Goal: Task Accomplishment & Management: Complete application form

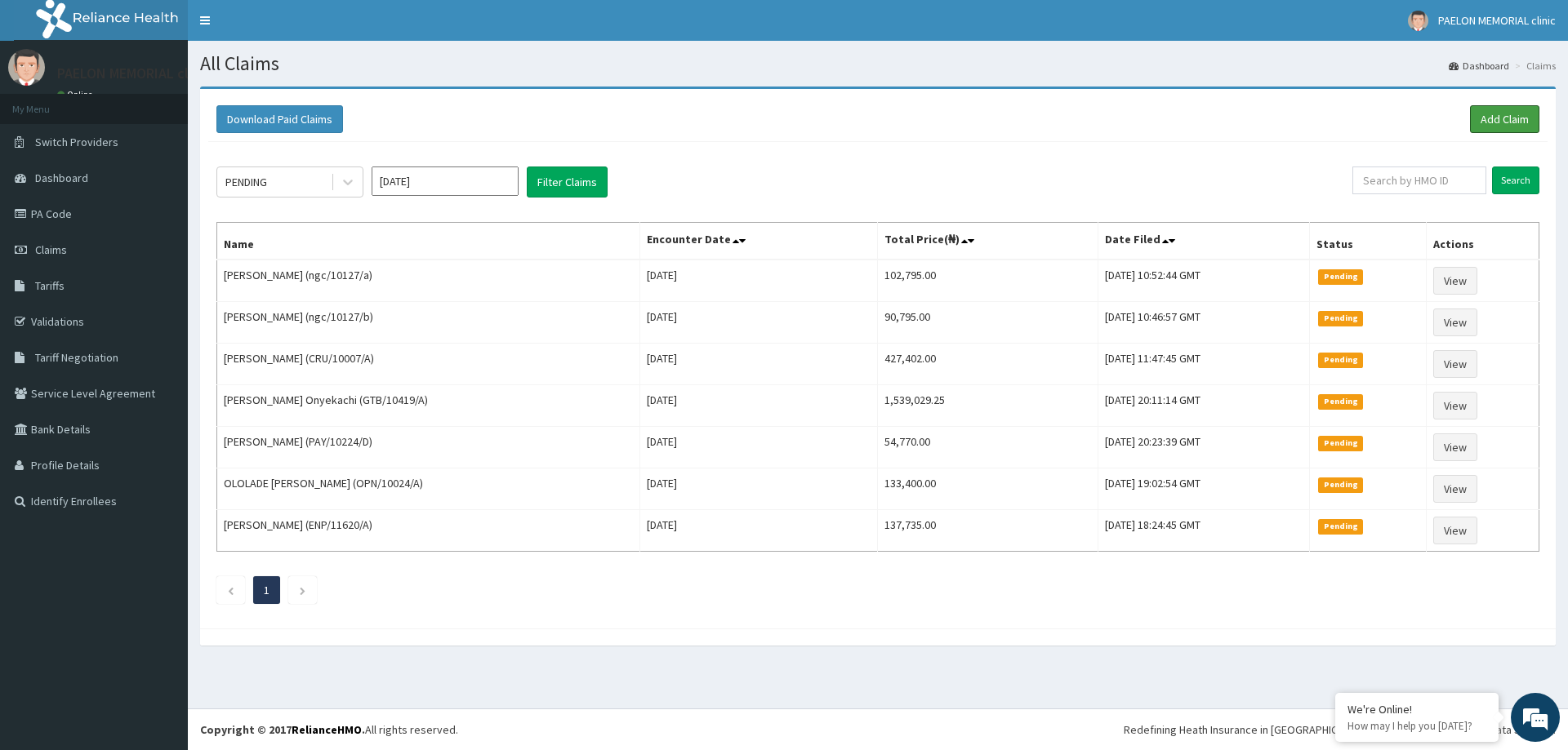
drag, startPoint x: 1485, startPoint y: 119, endPoint x: 981, endPoint y: 111, distance: 504.1
click at [1484, 119] on link "Add Claim" at bounding box center [1504, 119] width 69 height 28
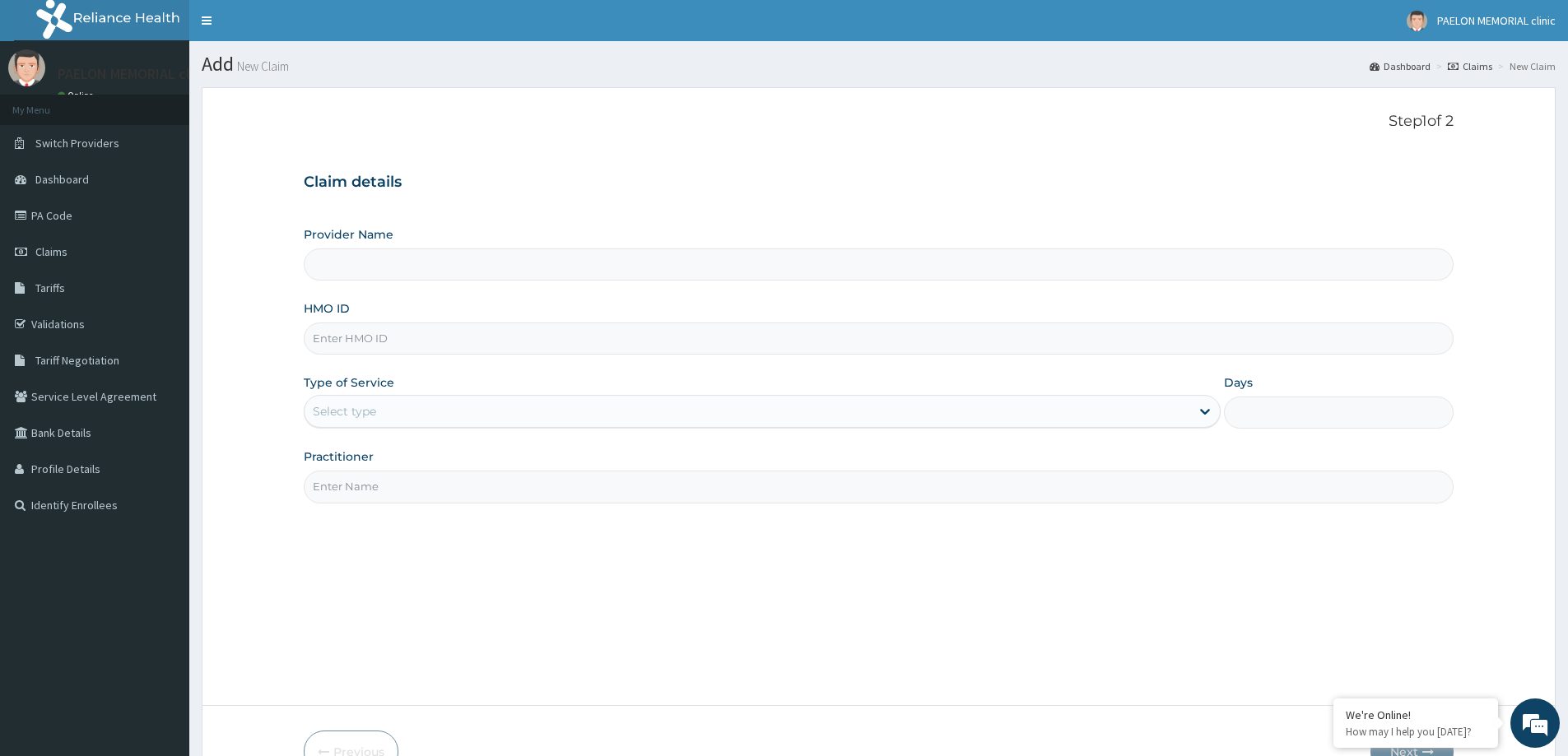
type input "Paelon Memorial Clinic- v/i"
click at [398, 345] on input "HMO ID" at bounding box center [878, 339] width 1150 height 32
paste input "SEP/10025/A"
type input "SEP/10025/A"
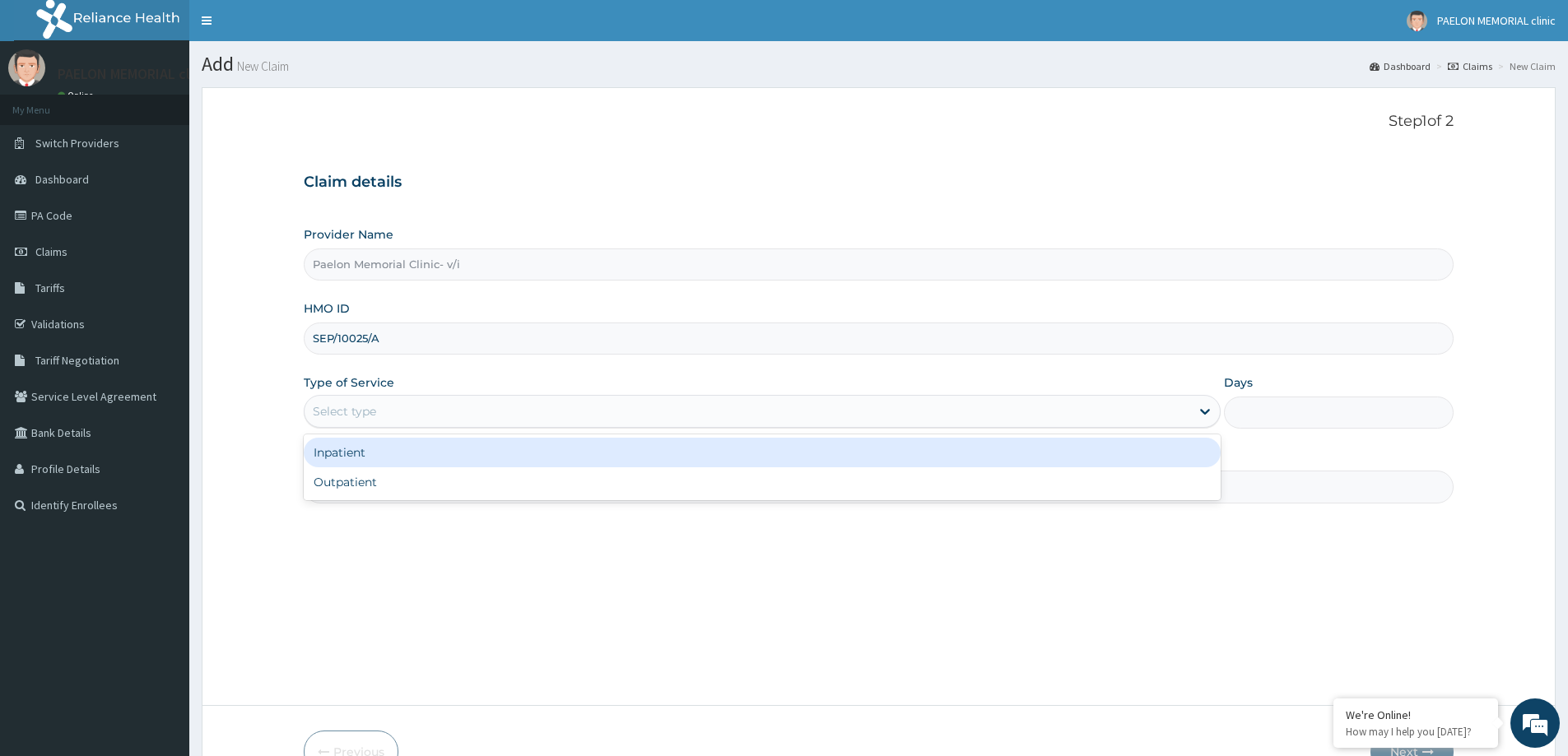
click at [401, 402] on div "Select type" at bounding box center [747, 412] width 886 height 26
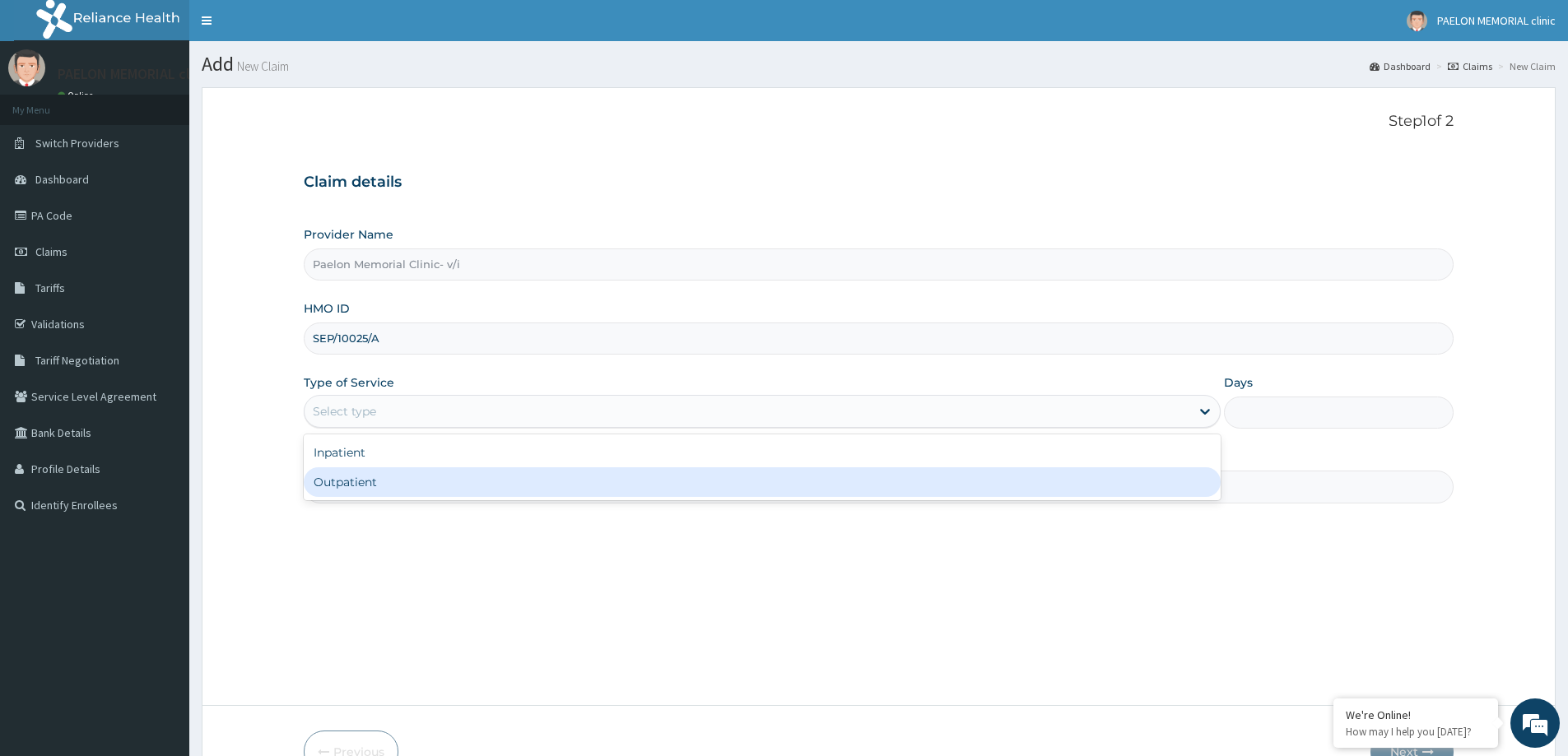
click at [376, 475] on div "Outpatient" at bounding box center [761, 483] width 917 height 30
type input "1"
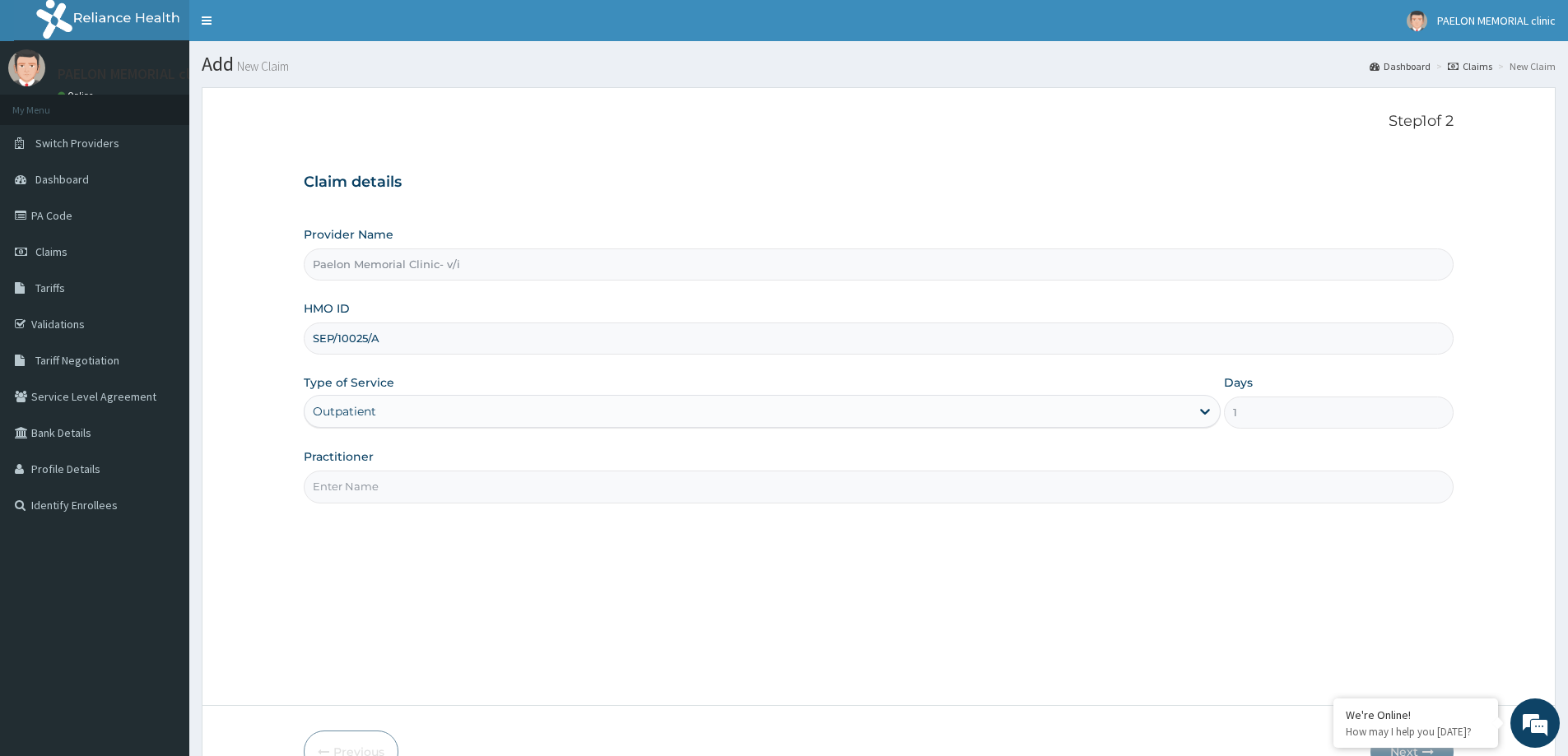
click at [400, 483] on input "Practitioner" at bounding box center [878, 487] width 1150 height 32
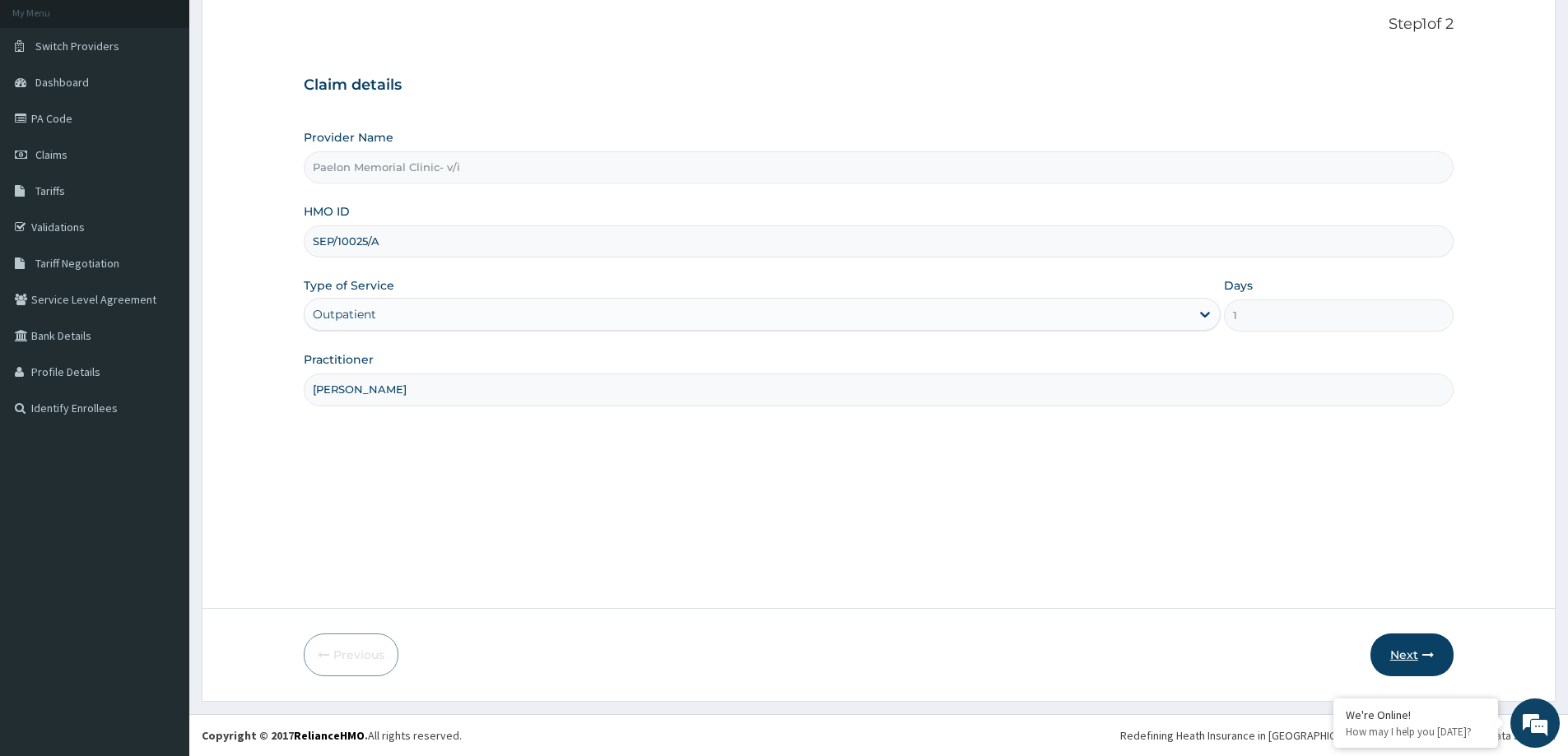
type input "[PERSON_NAME]"
click at [1411, 656] on button "Next" at bounding box center [1412, 655] width 83 height 43
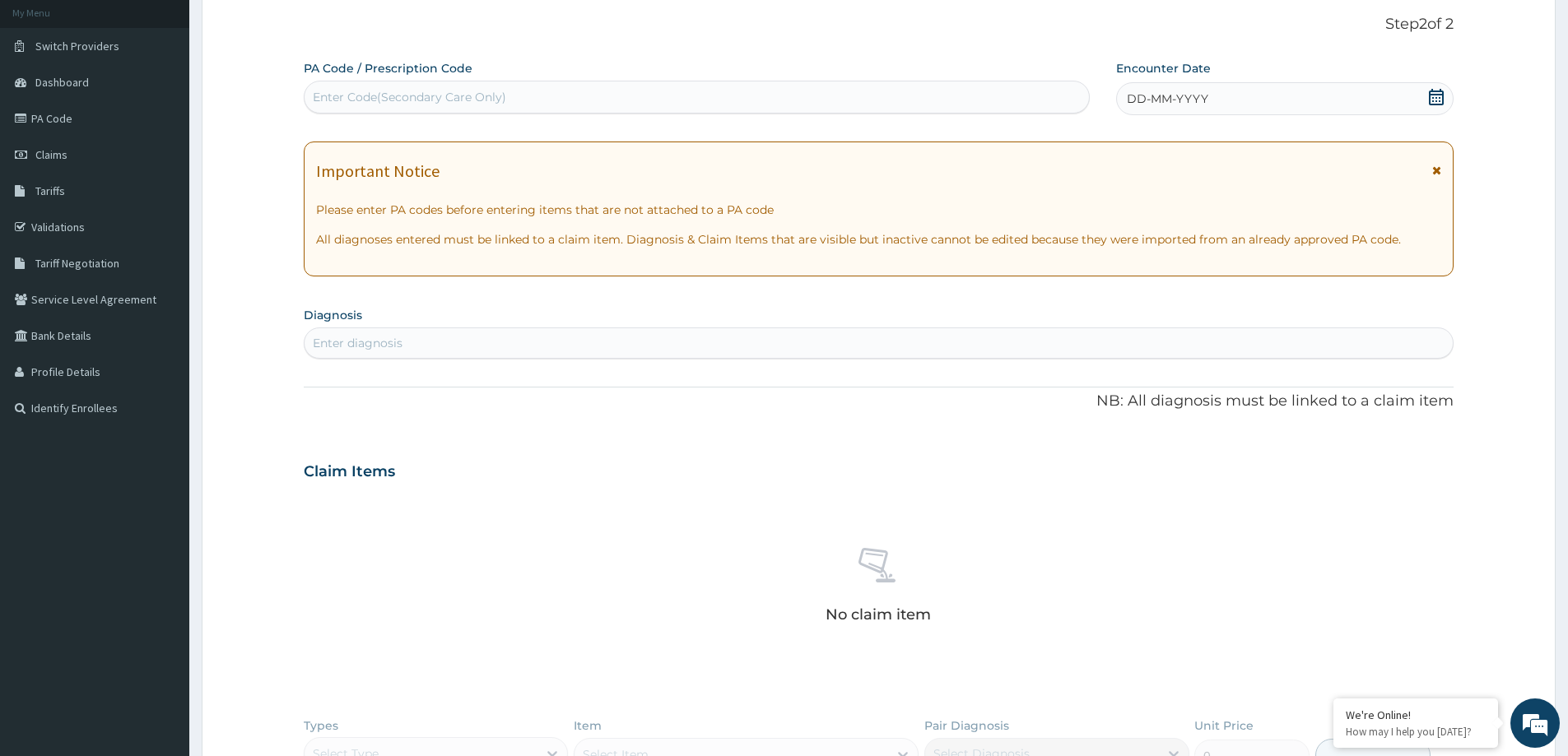
click at [589, 92] on div "Enter Code(Secondary Care Only)" at bounding box center [696, 97] width 784 height 26
paste input "PA/42A16E"
type input "PA/42A16E"
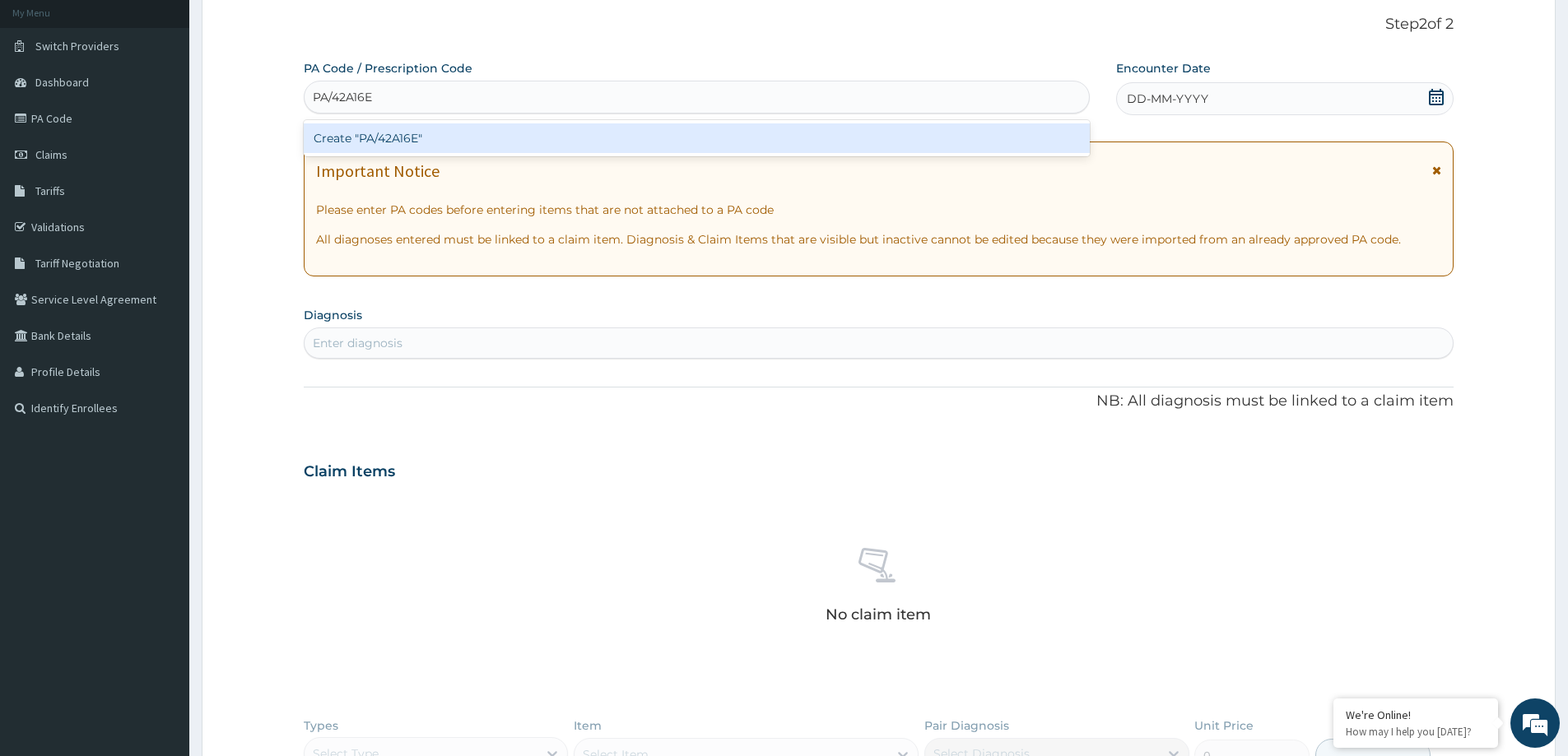
click at [565, 150] on div "Create "PA/42A16E"" at bounding box center [696, 138] width 786 height 30
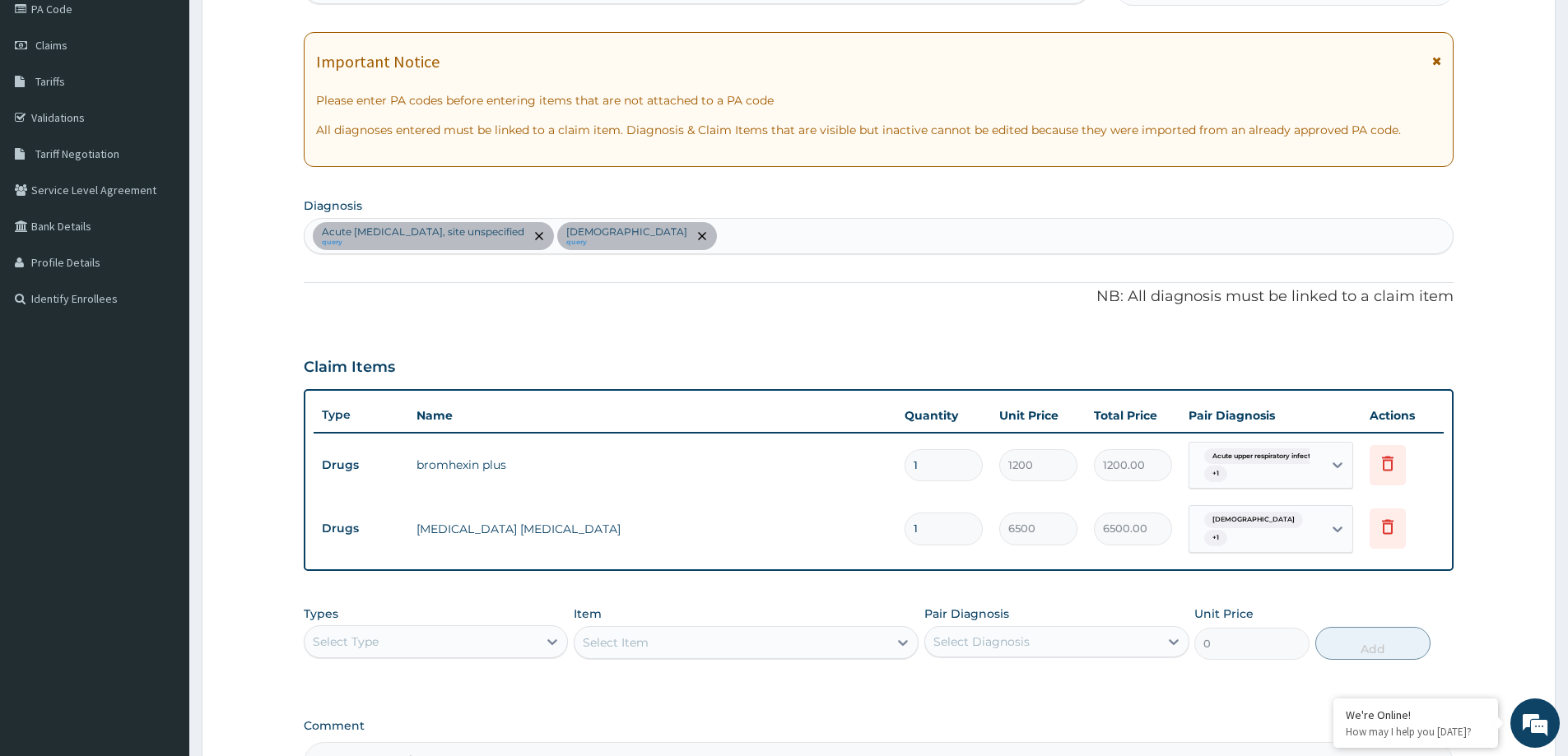
scroll to position [399, 0]
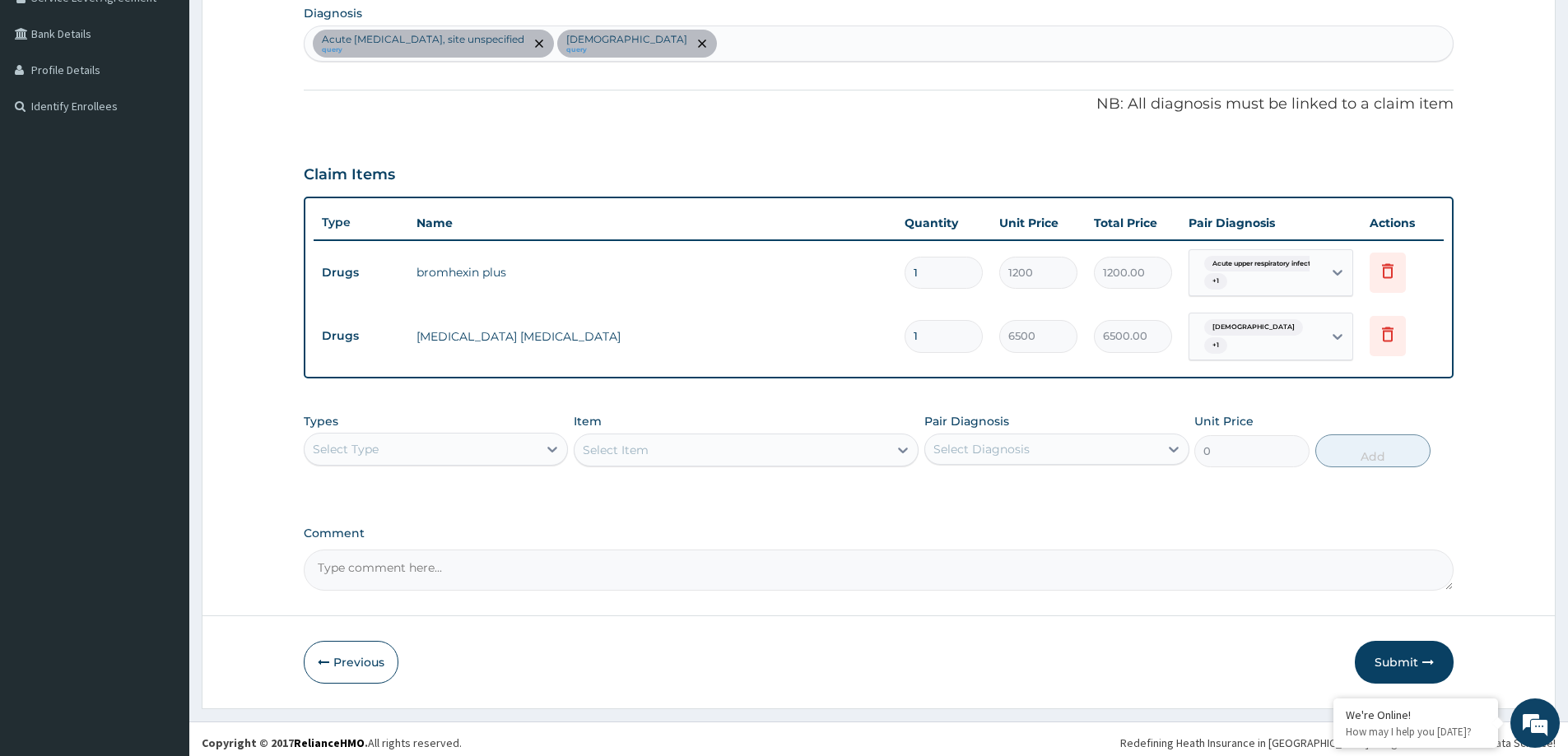
click at [461, 446] on div "Select Type" at bounding box center [421, 449] width 233 height 26
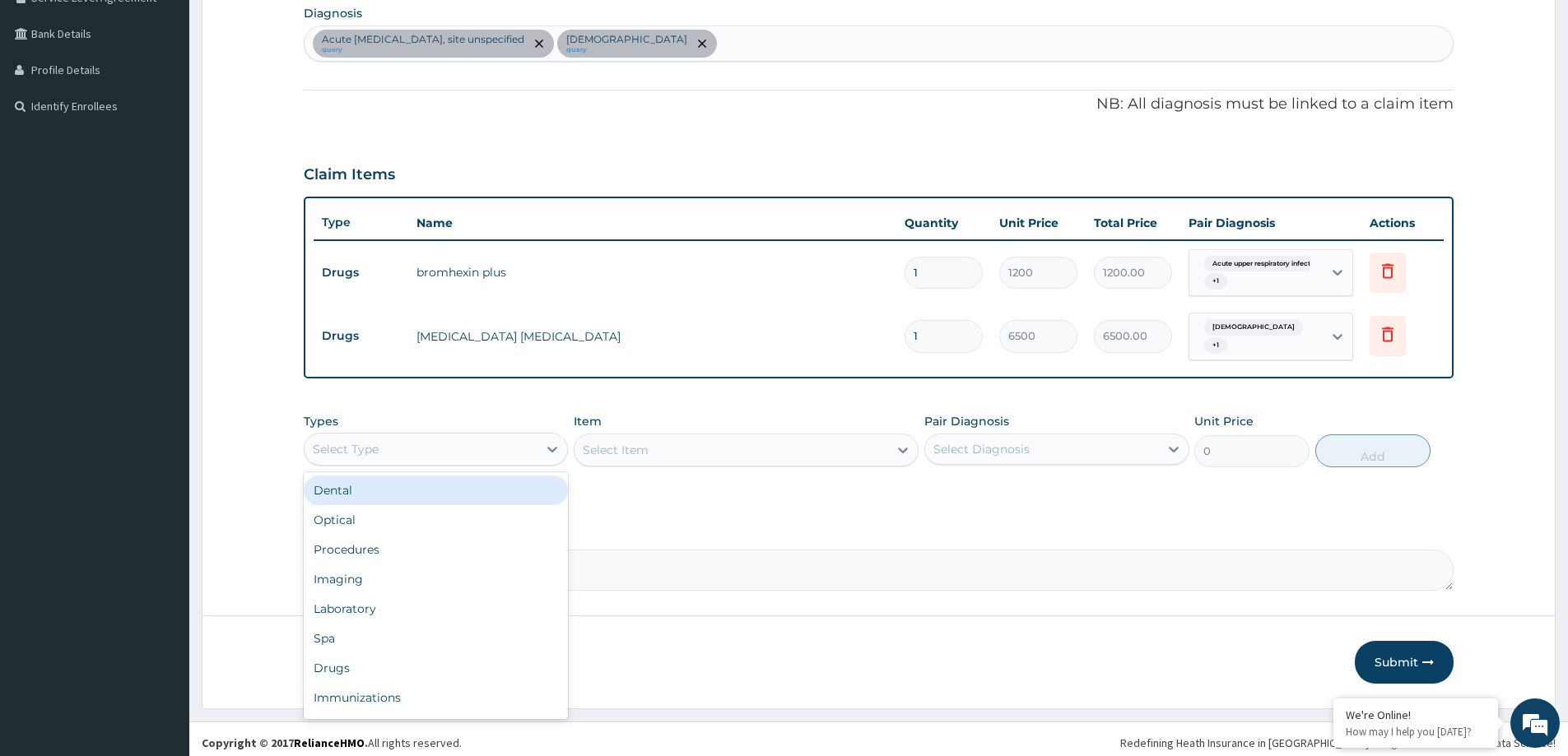
type input "L"
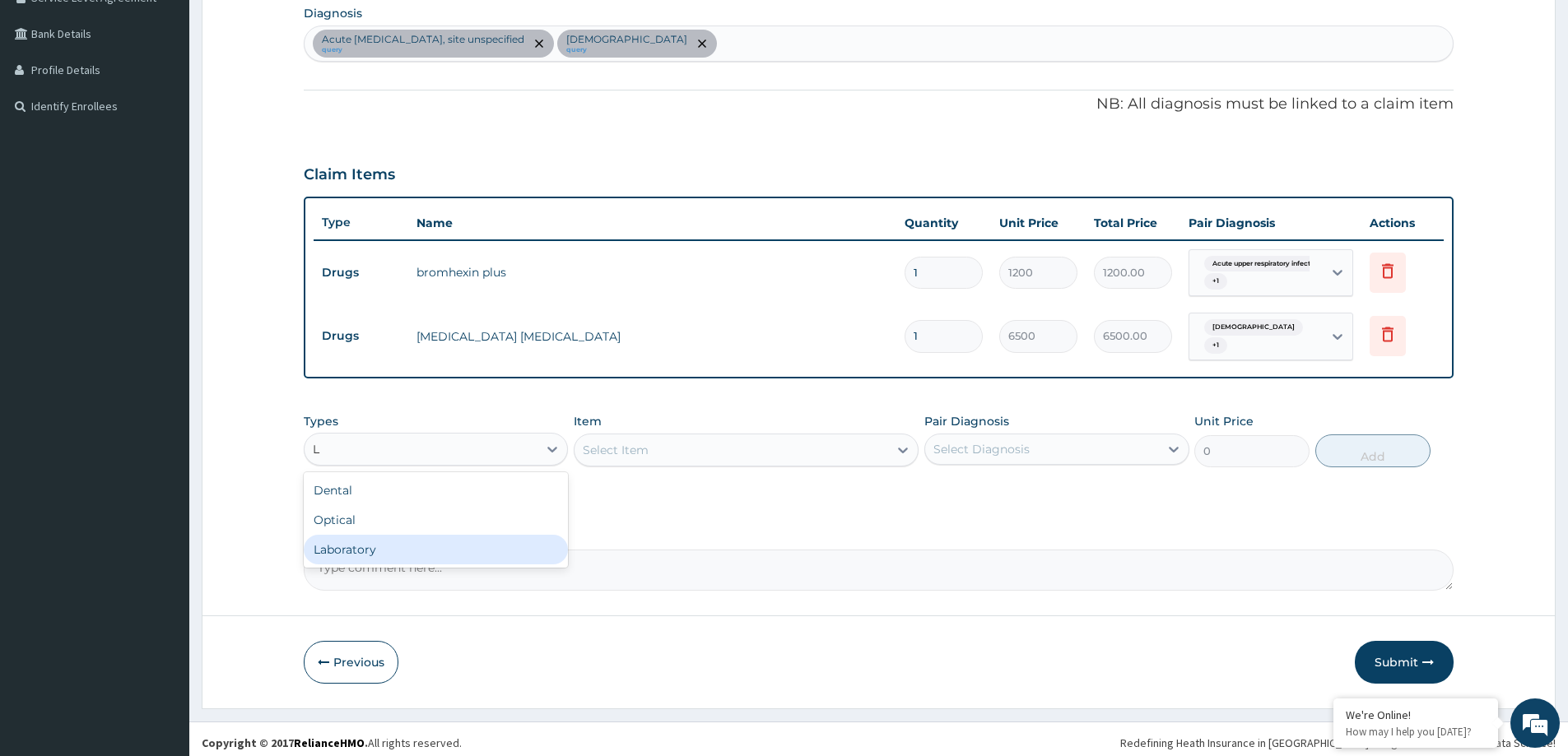
click at [476, 542] on div "Laboratory" at bounding box center [435, 550] width 264 height 30
click at [991, 445] on div "Select Diagnosis" at bounding box center [981, 449] width 96 height 17
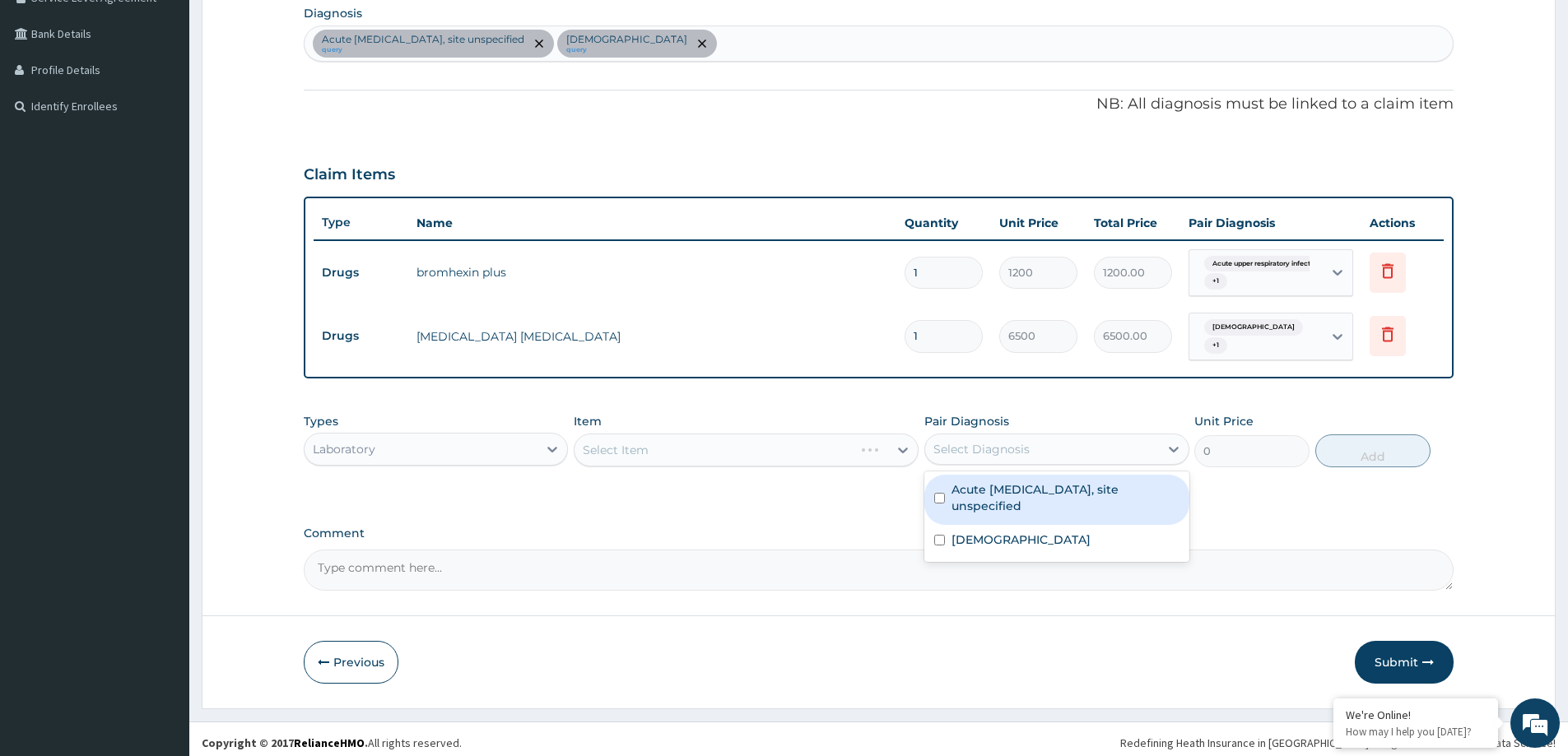
drag, startPoint x: 976, startPoint y: 488, endPoint x: 978, endPoint y: 508, distance: 20.1
click at [976, 490] on label "Acute upper respiratory infection, site unspecified" at bounding box center [1064, 498] width 227 height 33
checkbox input "true"
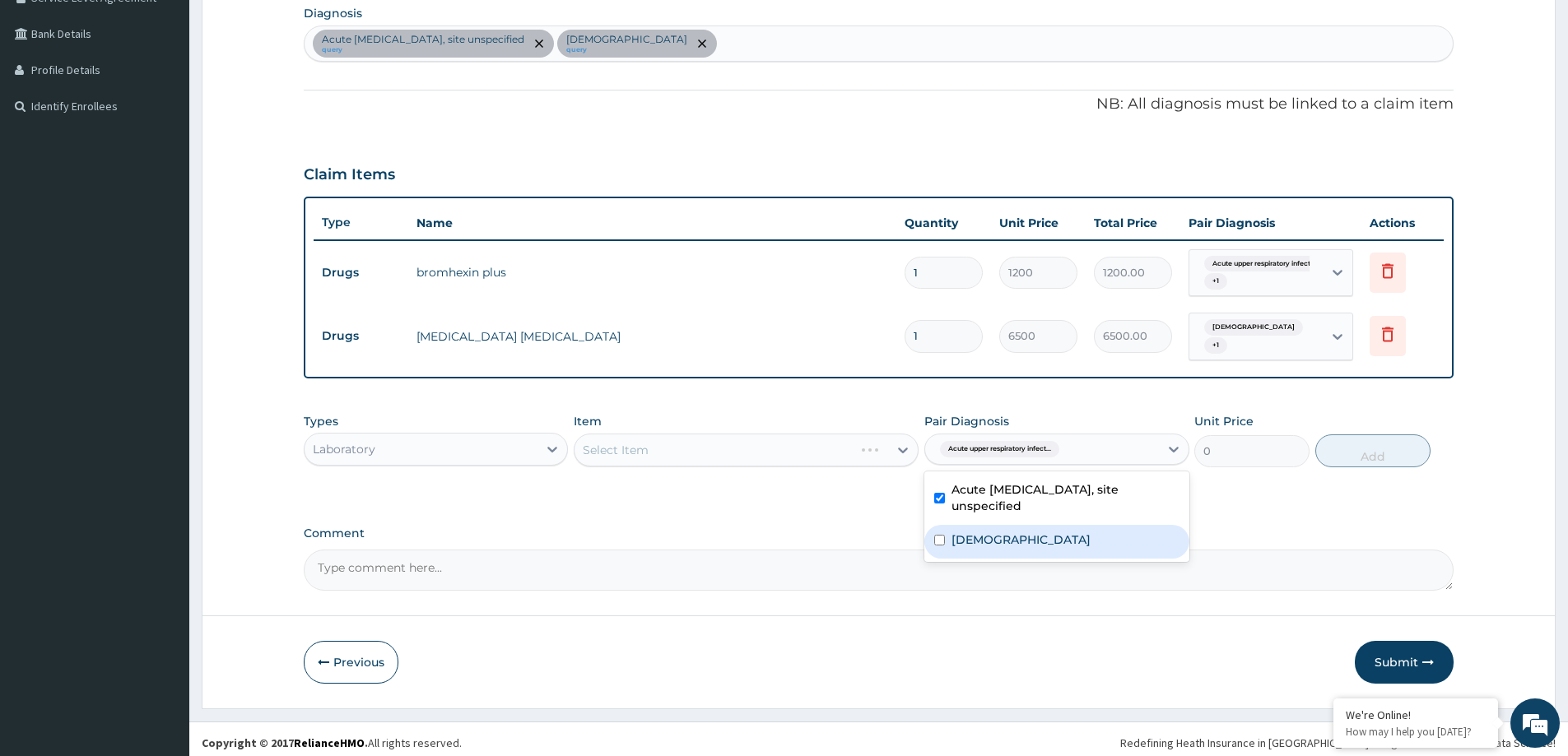
click at [982, 532] on label "Asthma" at bounding box center [1021, 540] width 139 height 17
checkbox input "true"
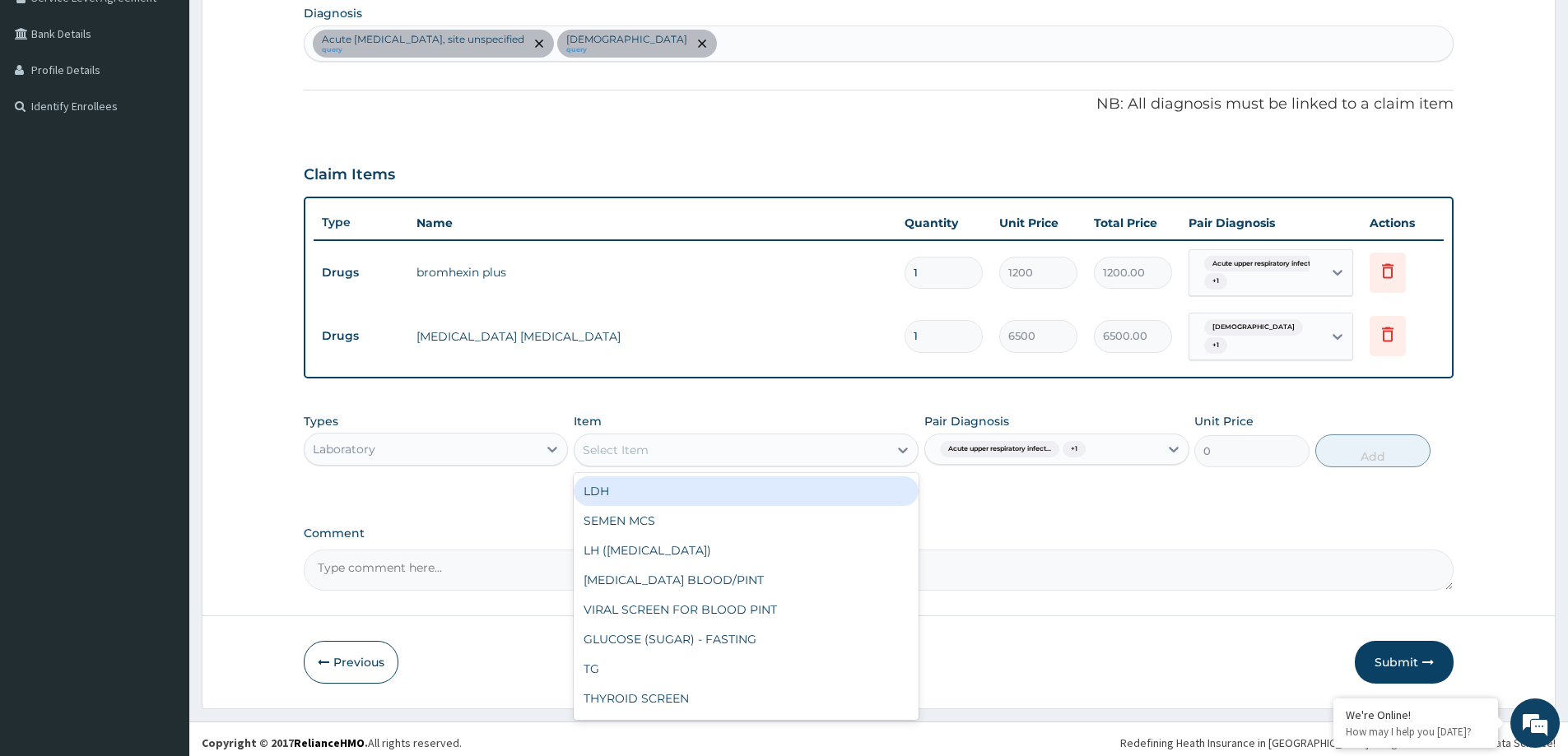
click at [756, 445] on div "Select Item" at bounding box center [731, 450] width 313 height 26
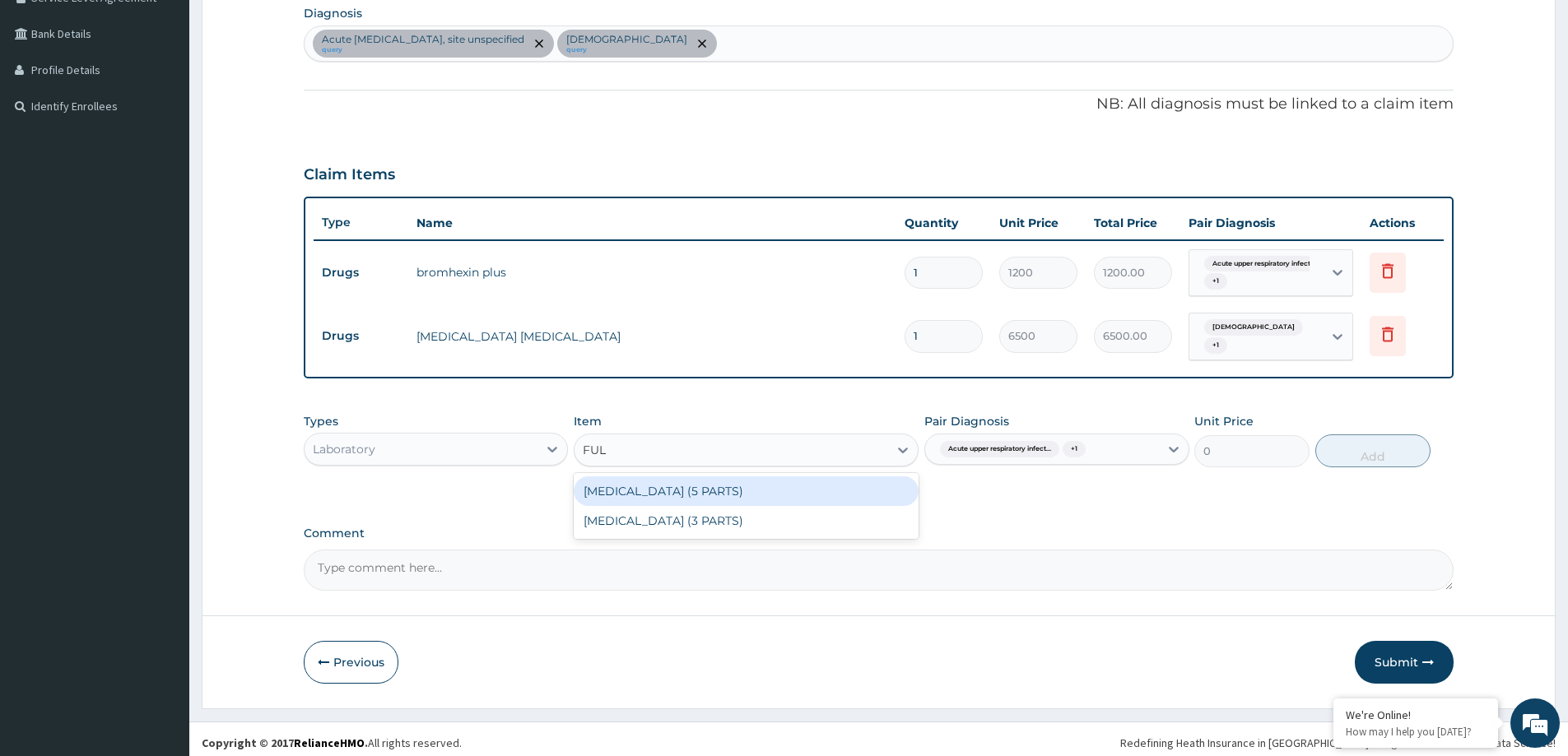
type input "FULL"
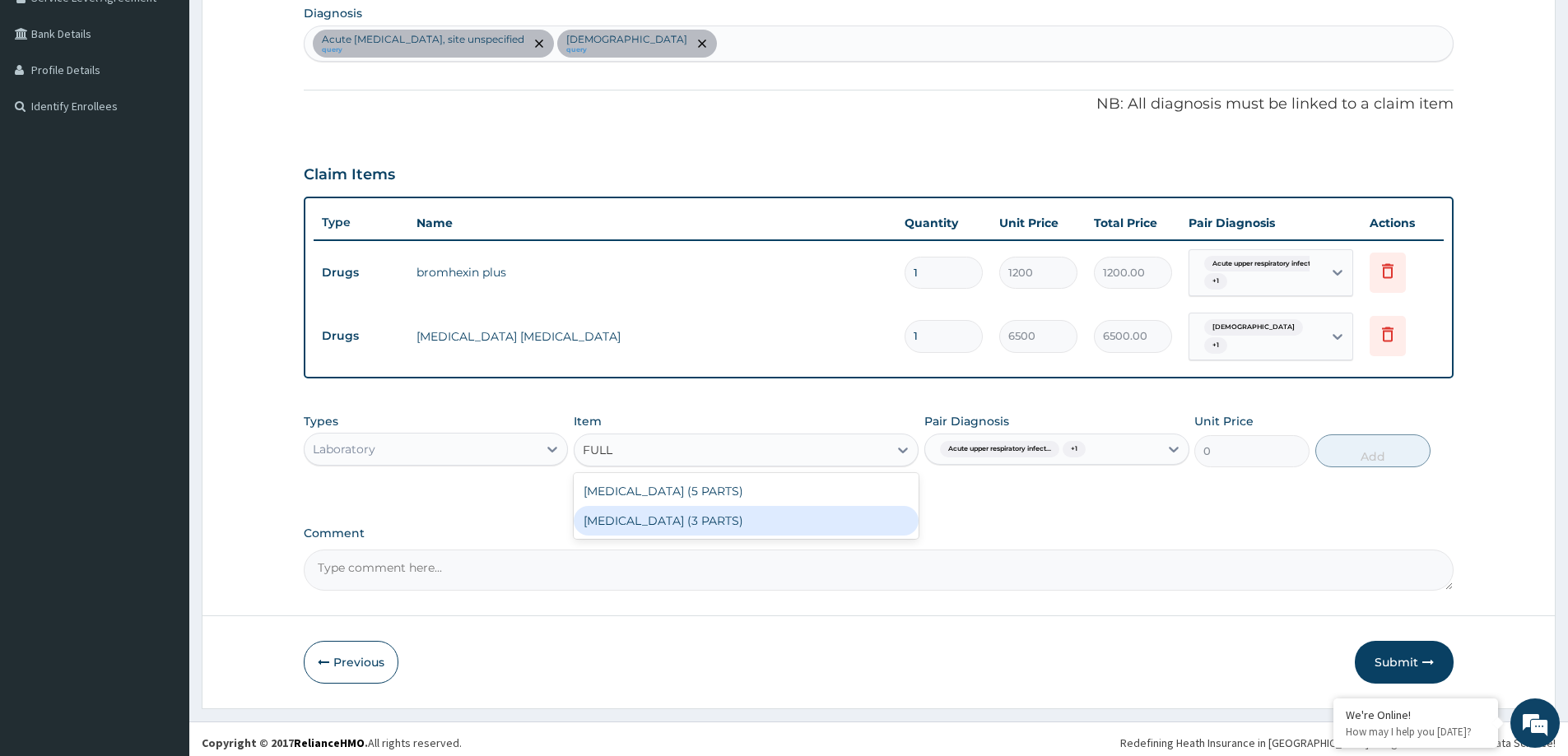
click at [732, 518] on div "FULL BLOOD COUNT (3 PARTS)" at bounding box center [746, 521] width 345 height 30
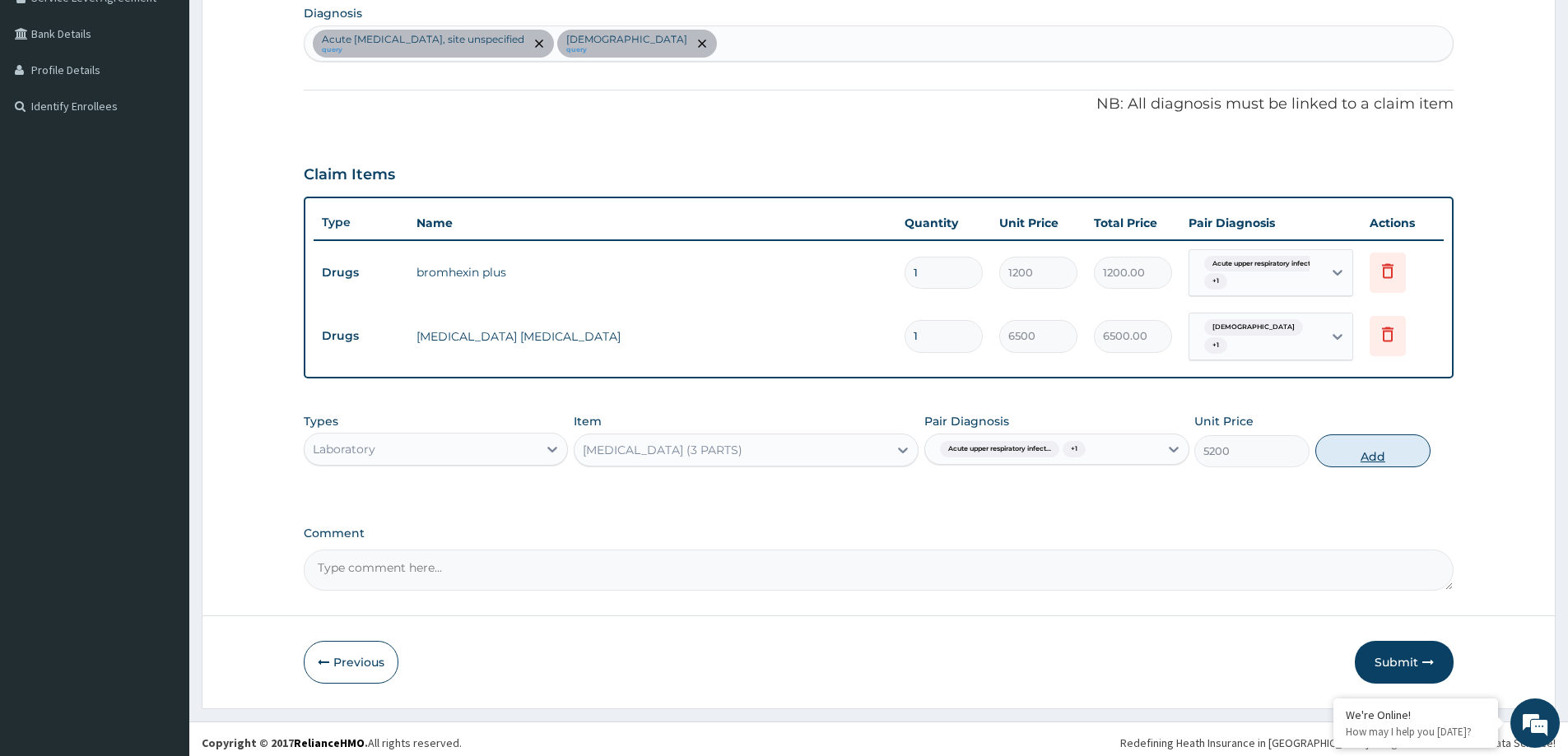
click at [1350, 452] on button "Add" at bounding box center [1373, 451] width 116 height 33
type input "0"
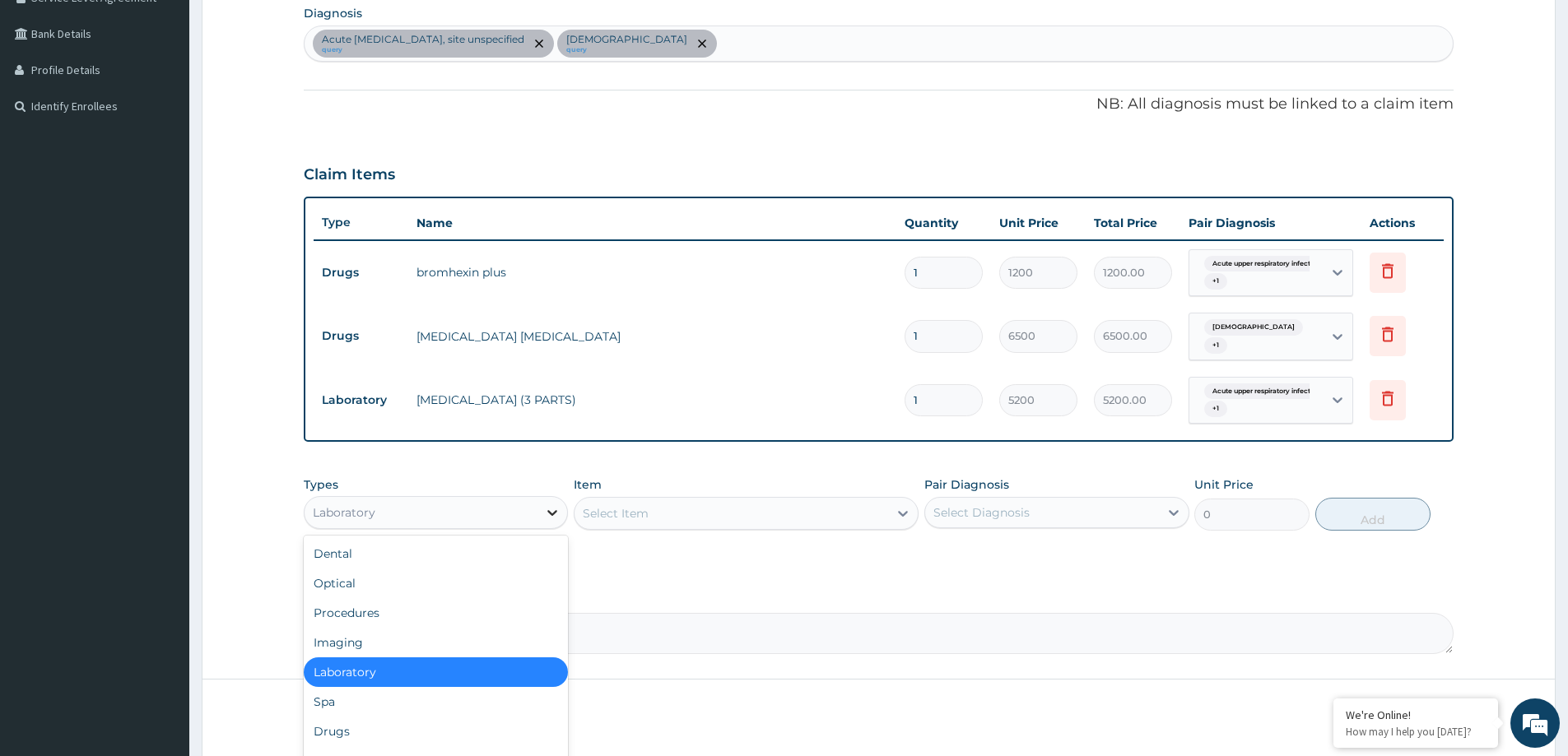
click at [540, 509] on div at bounding box center [552, 513] width 30 height 30
type input "P"
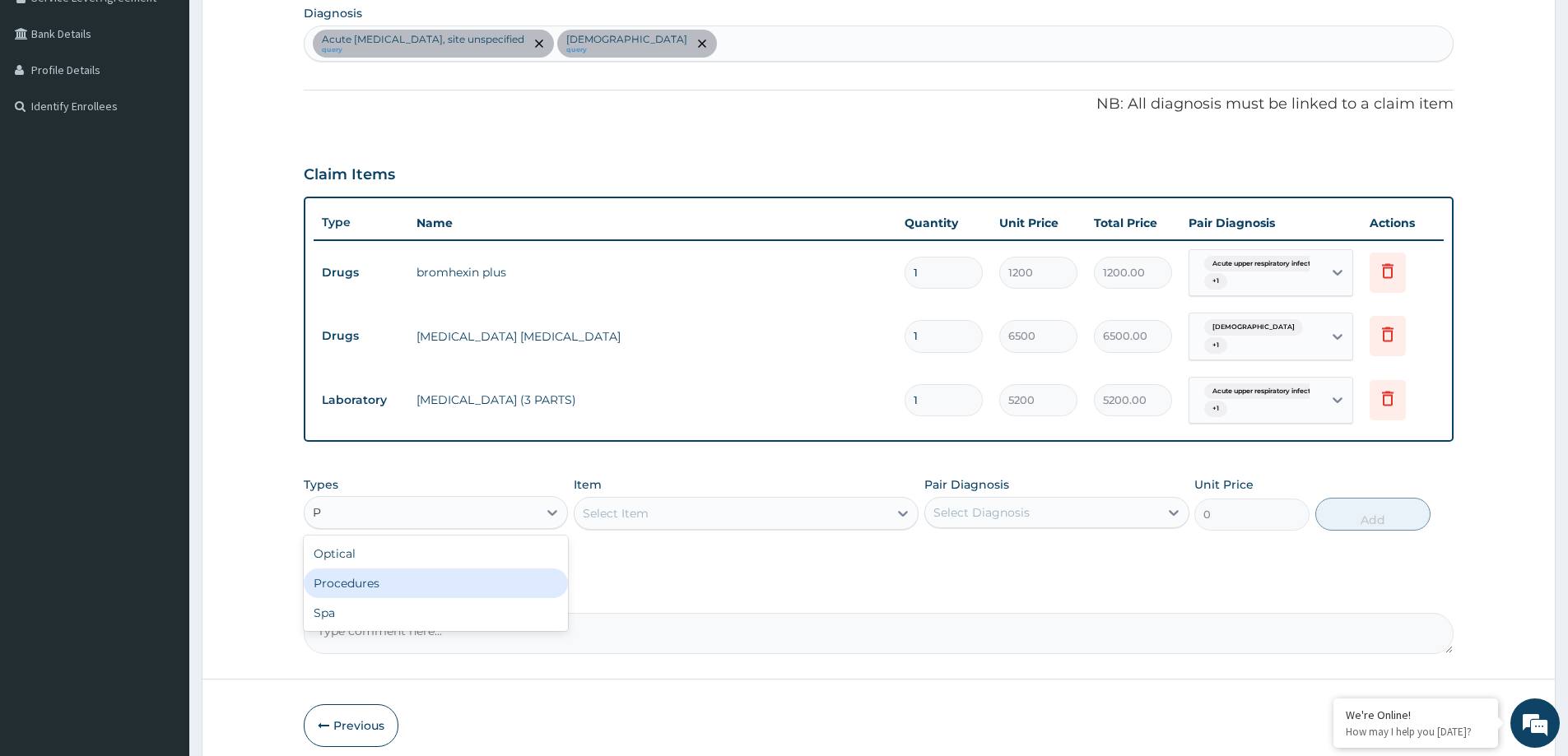
click at [455, 570] on div "Procedures" at bounding box center [435, 584] width 264 height 30
click at [1081, 513] on div "Select Diagnosis" at bounding box center [1042, 513] width 233 height 26
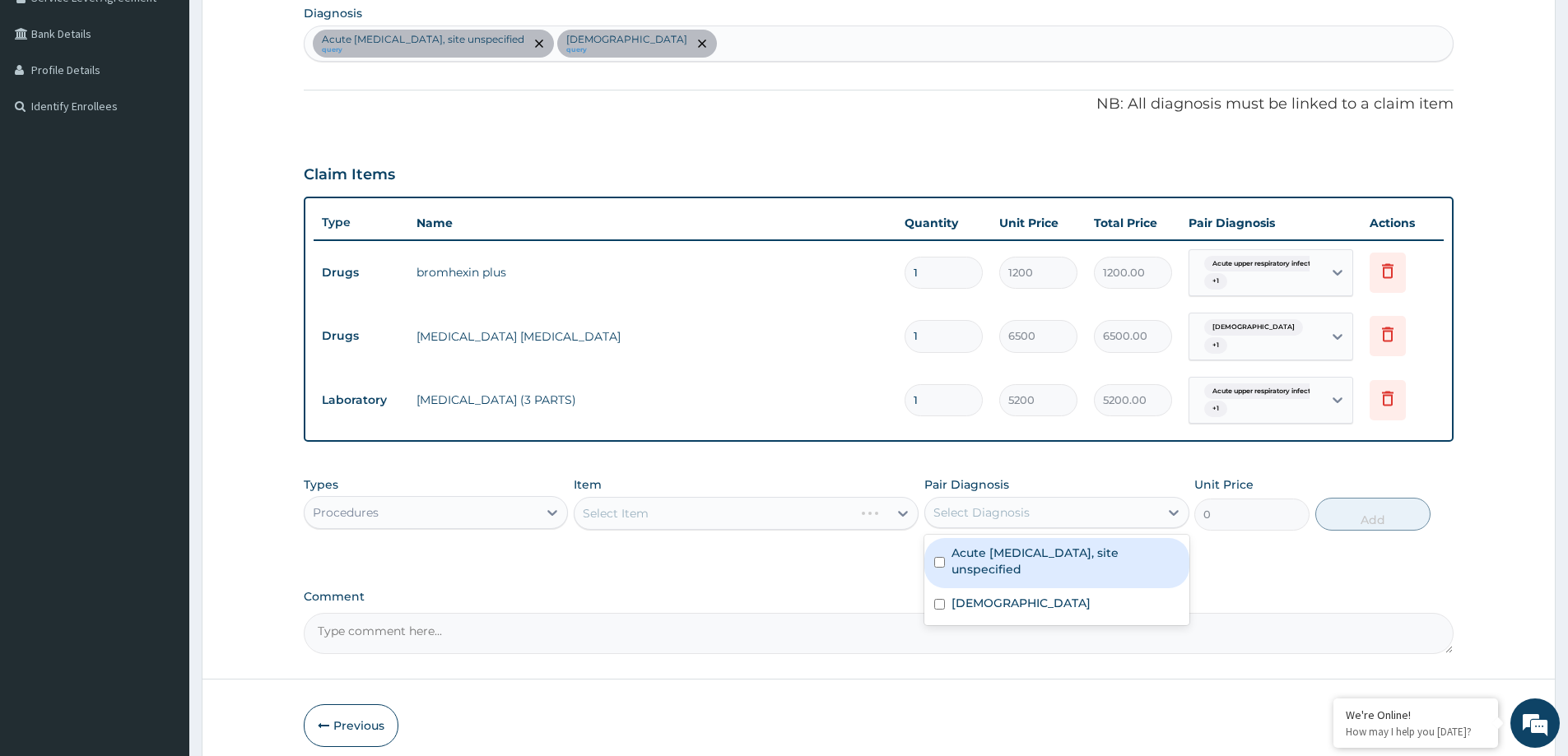
click at [1053, 545] on label "Acute upper respiratory infection, site unspecified" at bounding box center [1064, 561] width 227 height 33
checkbox input "true"
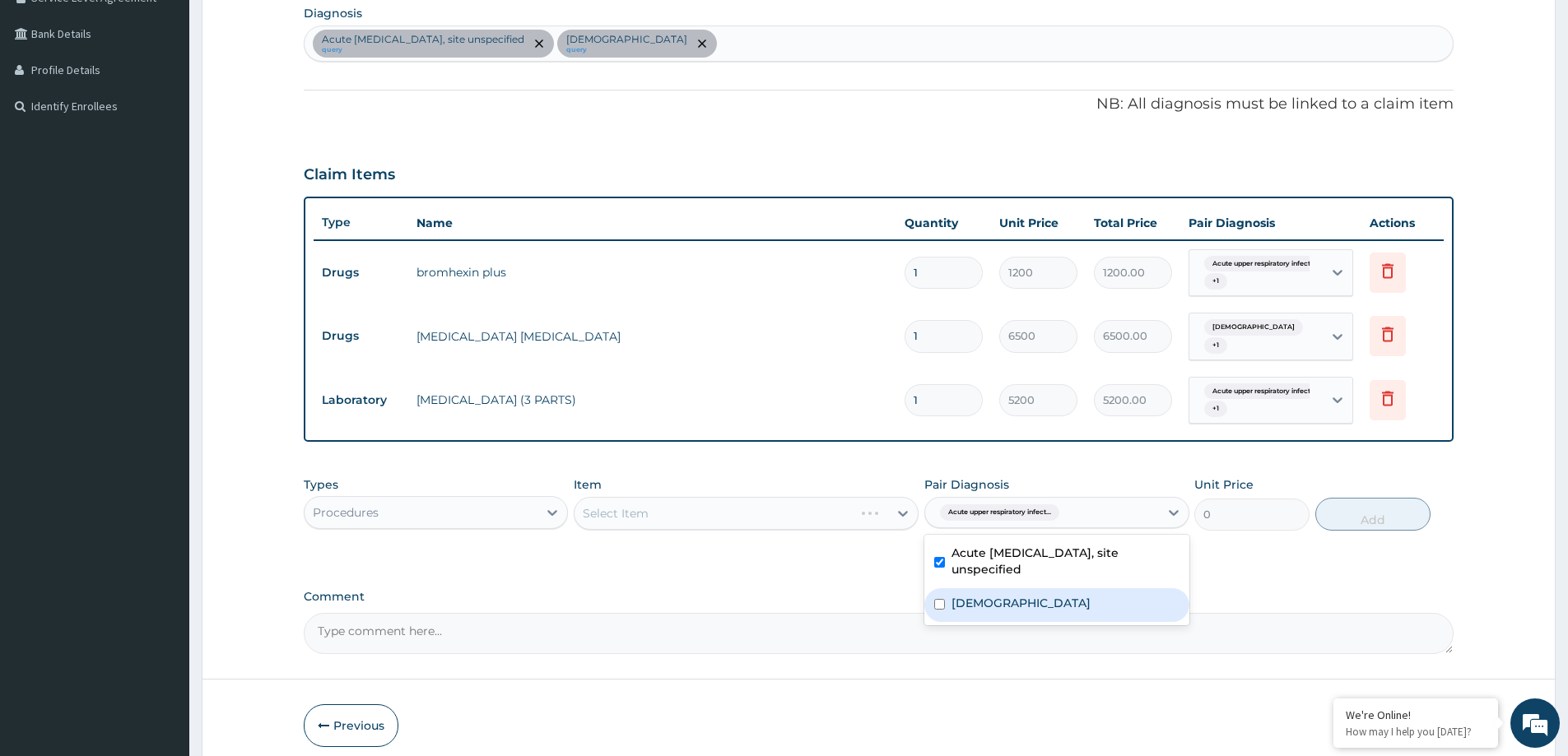
click at [1011, 600] on div "Asthma" at bounding box center [1056, 605] width 264 height 34
checkbox input "true"
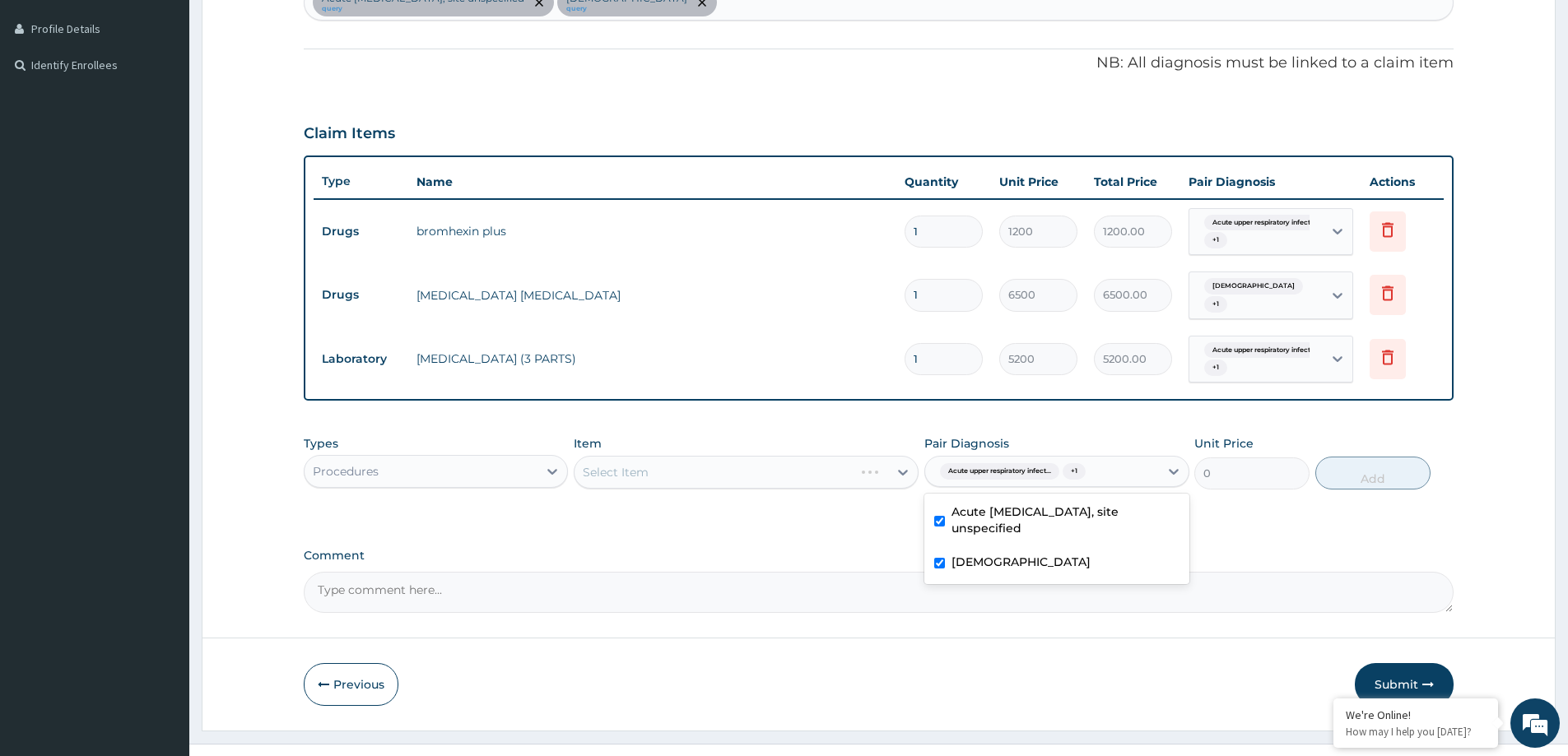
scroll to position [463, 0]
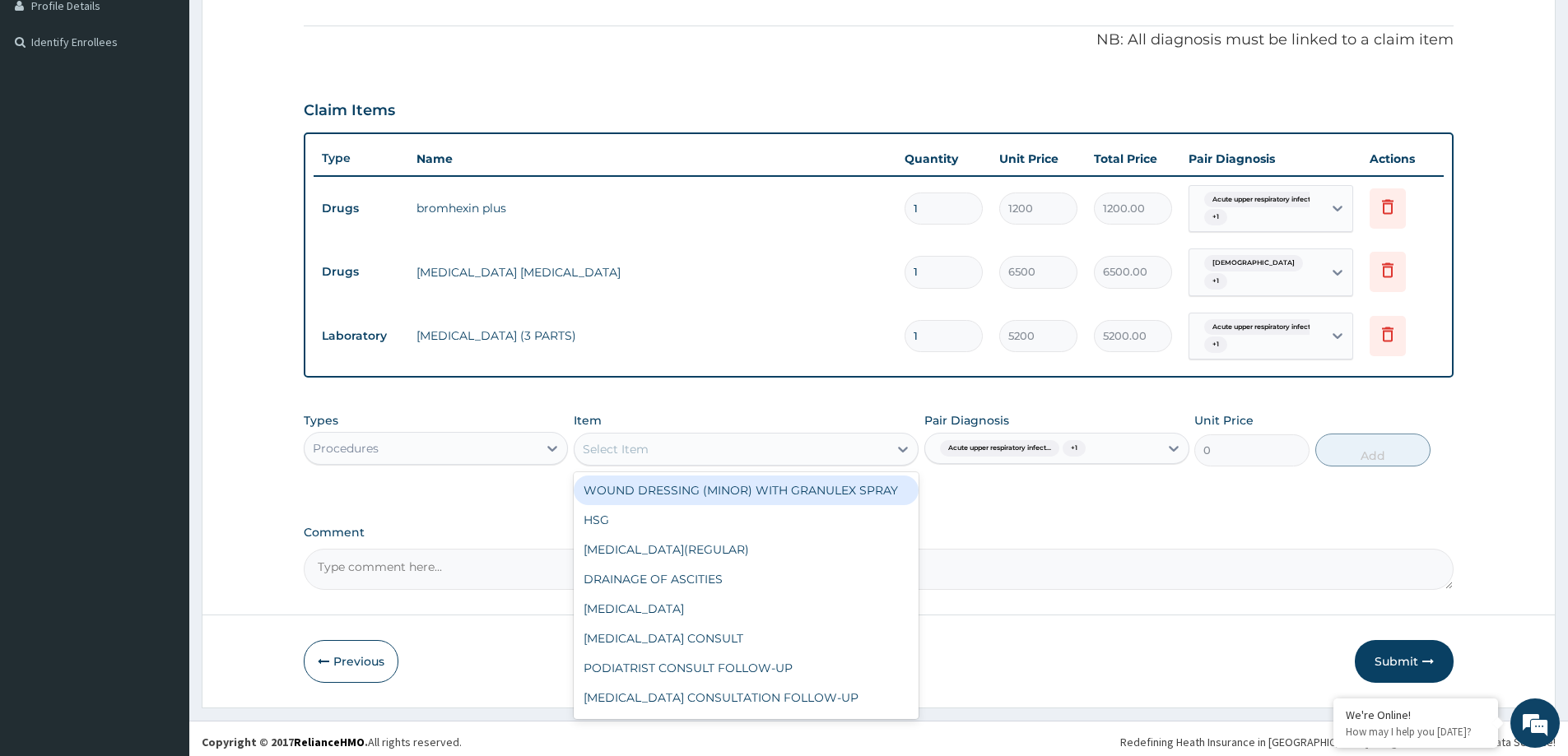
click at [820, 443] on div "Select Item" at bounding box center [731, 449] width 313 height 26
type input "GP"
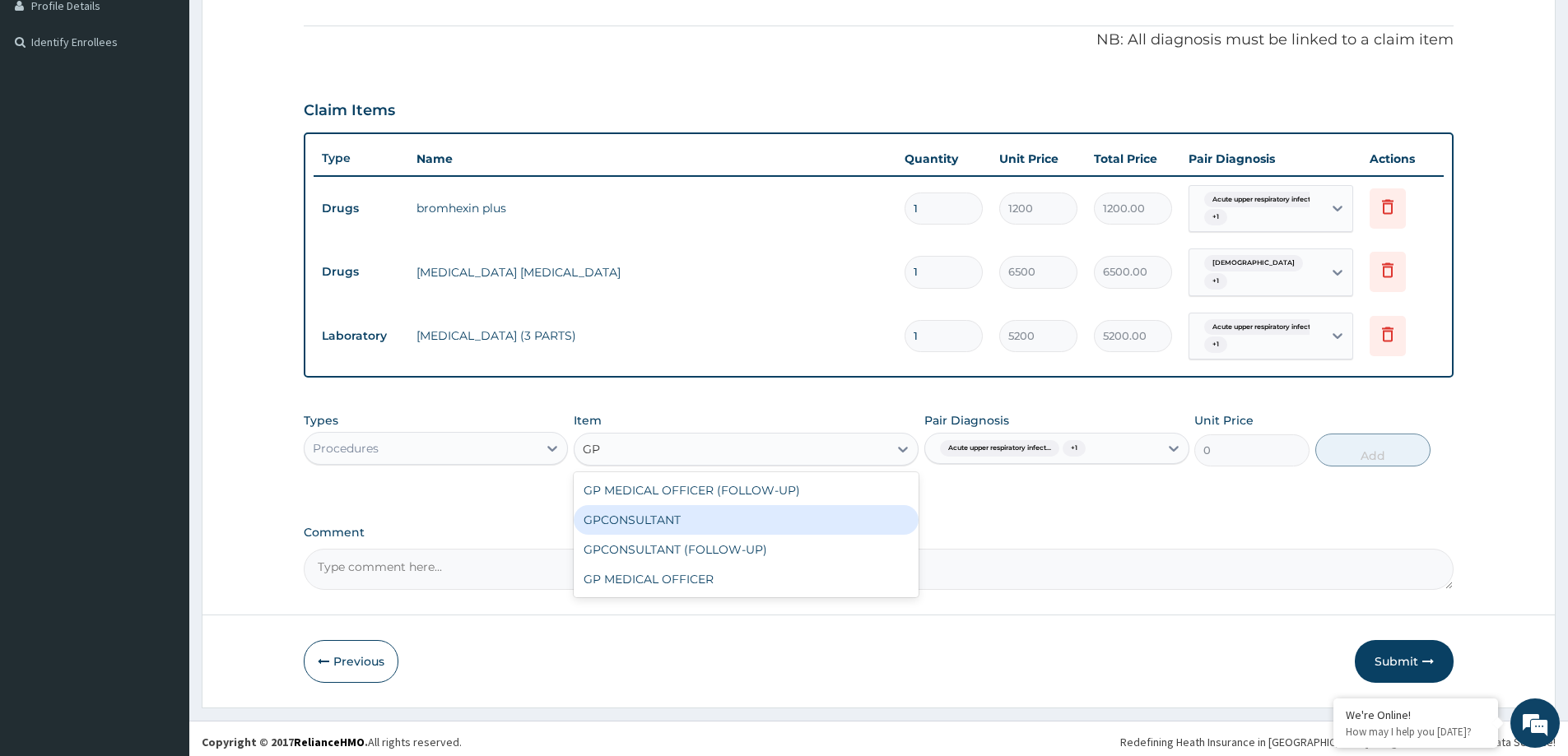
click at [784, 517] on div "GPCONSULTANT" at bounding box center [746, 520] width 345 height 30
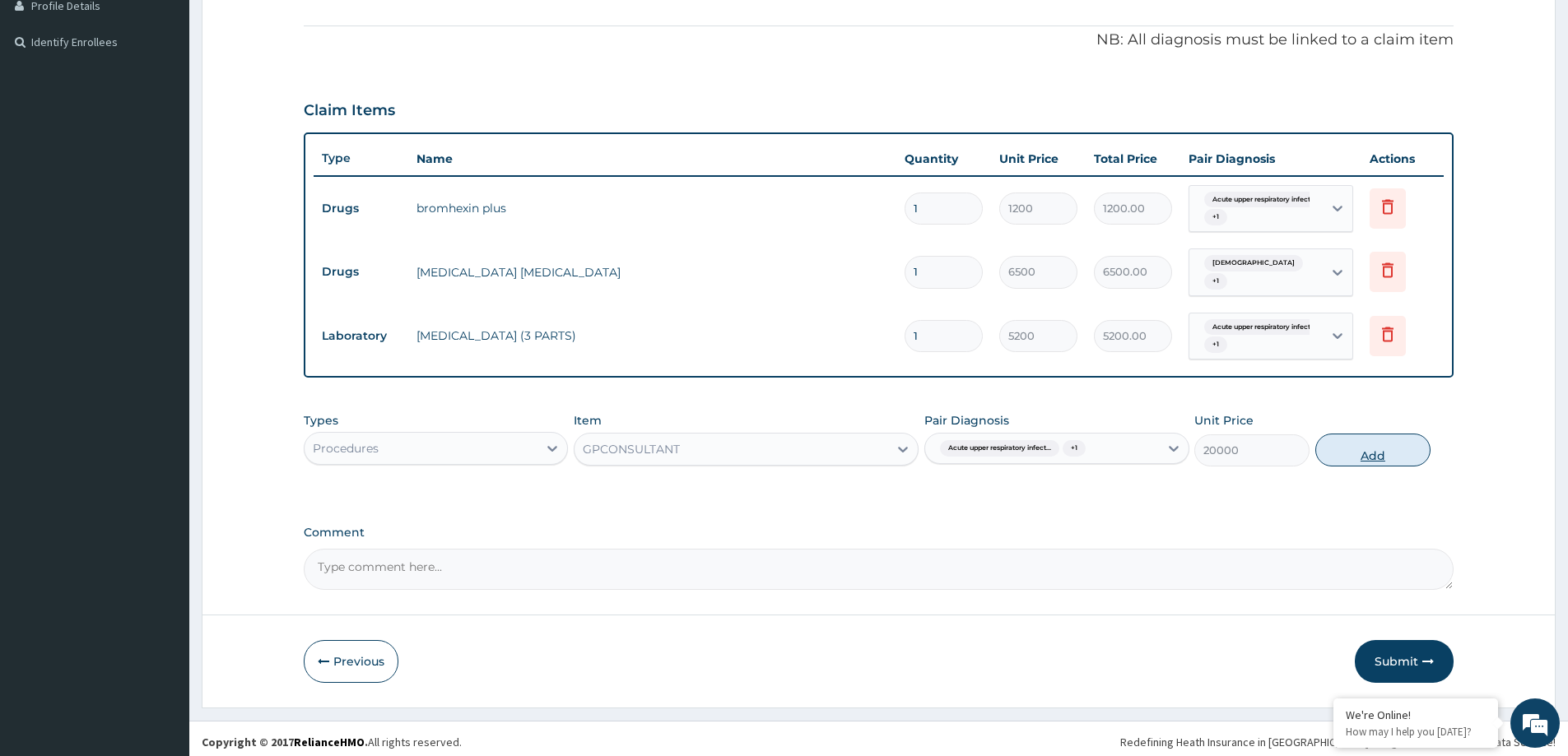
click at [1373, 448] on button "Add" at bounding box center [1373, 450] width 116 height 33
type input "0"
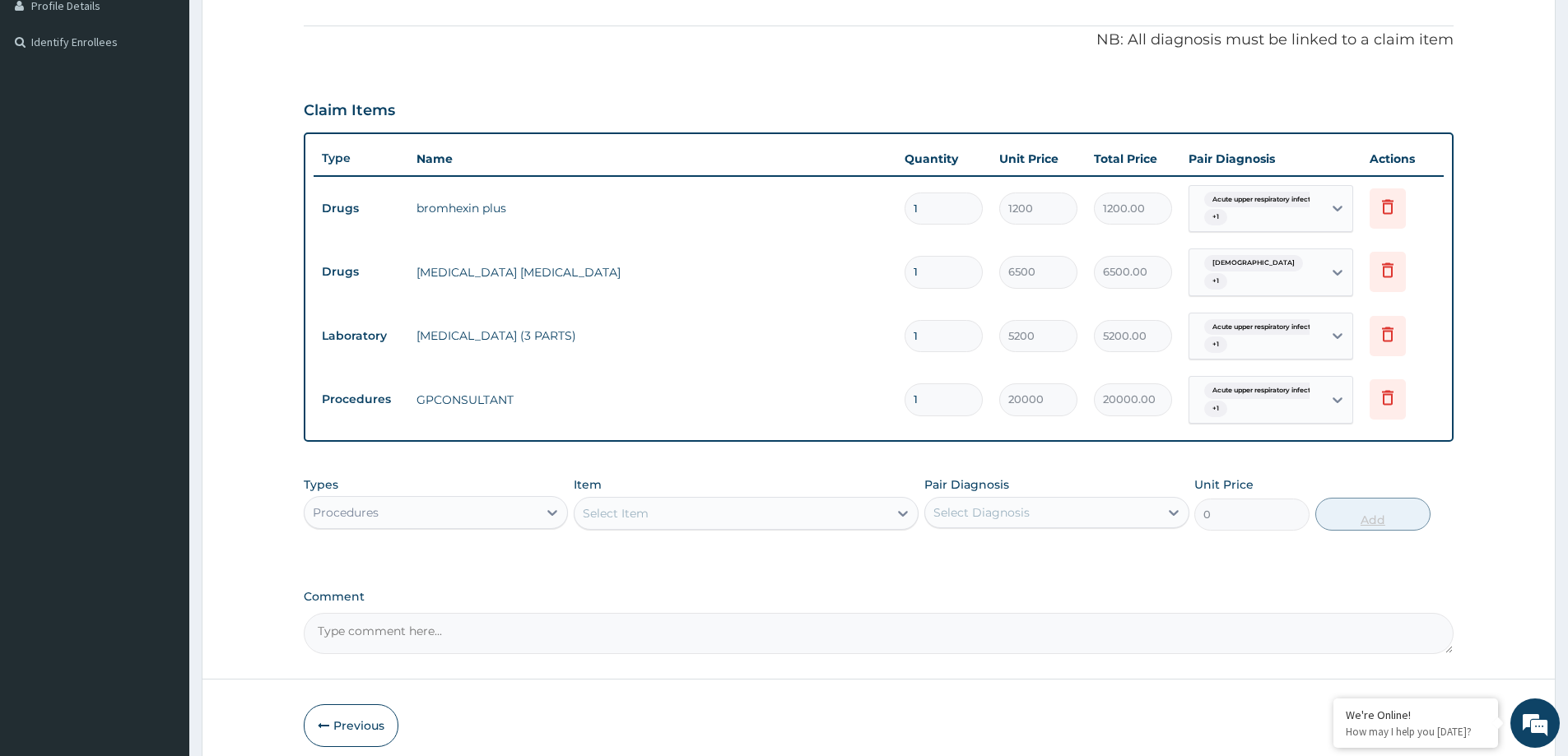
scroll to position [527, 0]
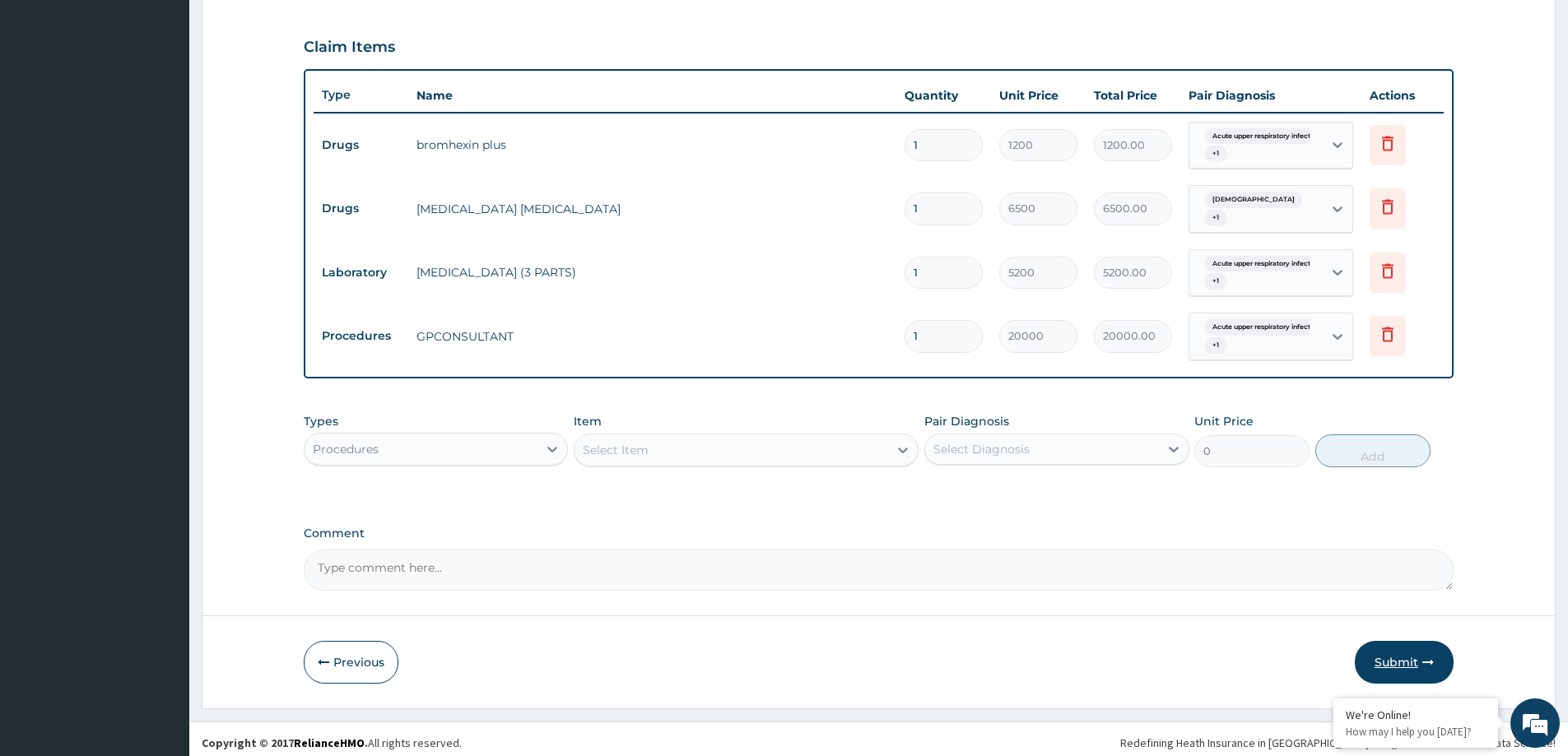
click at [1408, 657] on button "Submit" at bounding box center [1405, 662] width 99 height 43
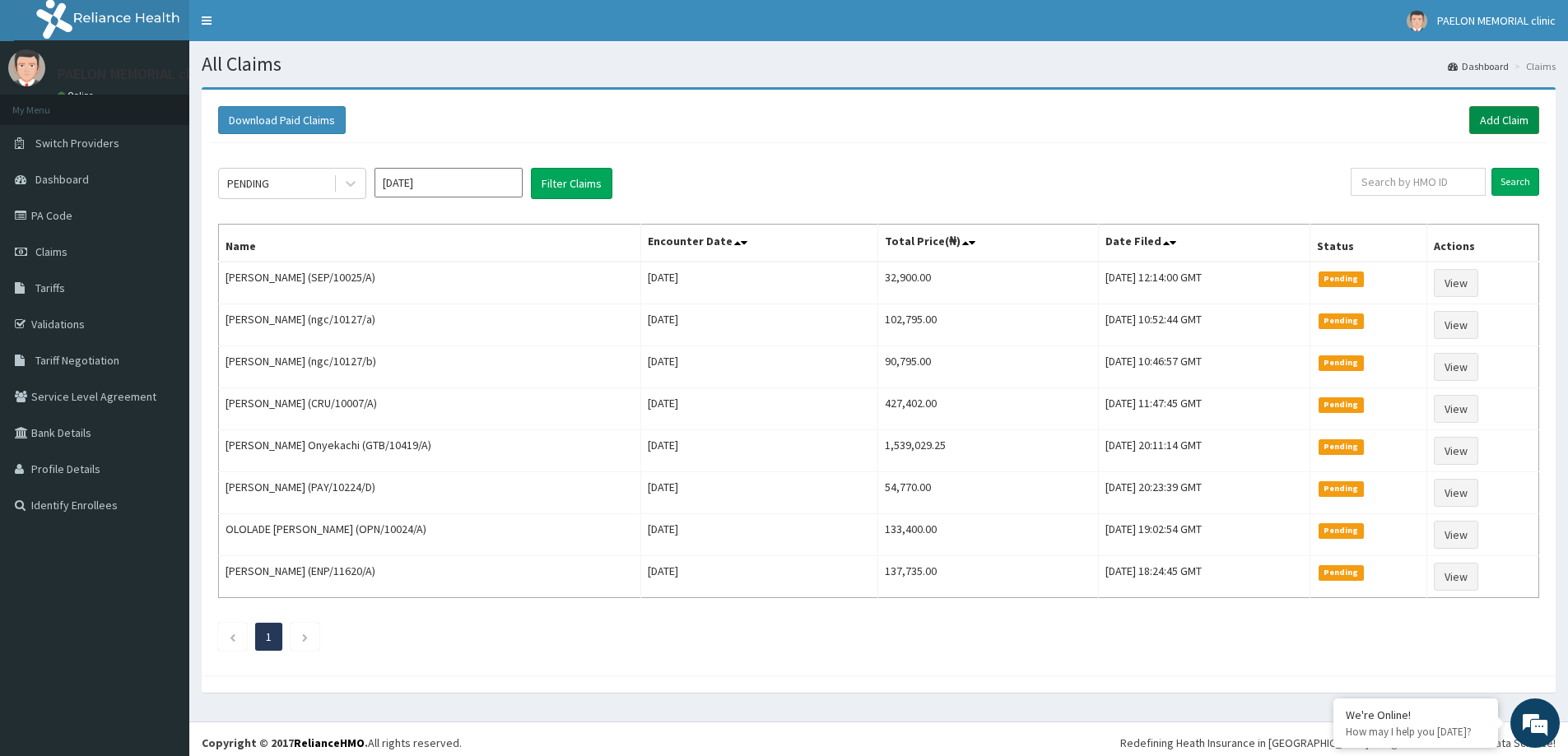
click at [1495, 127] on link "Add Claim" at bounding box center [1504, 120] width 70 height 28
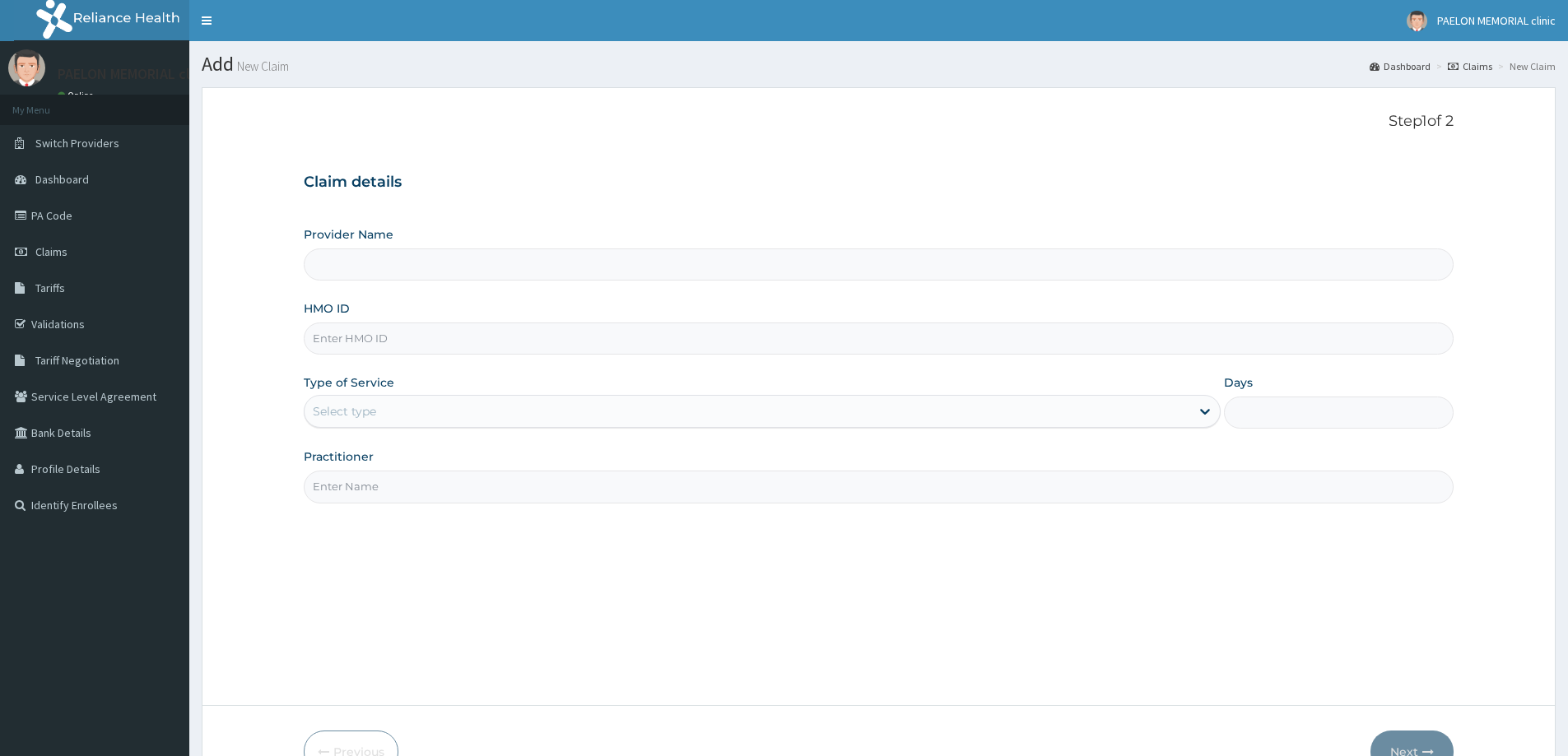
type input "Paelon Memorial Clinic- v/i"
click at [448, 344] on input "HMO ID" at bounding box center [878, 339] width 1150 height 32
paste input "EFI/10021/B"
type input "EFI/10021/B"
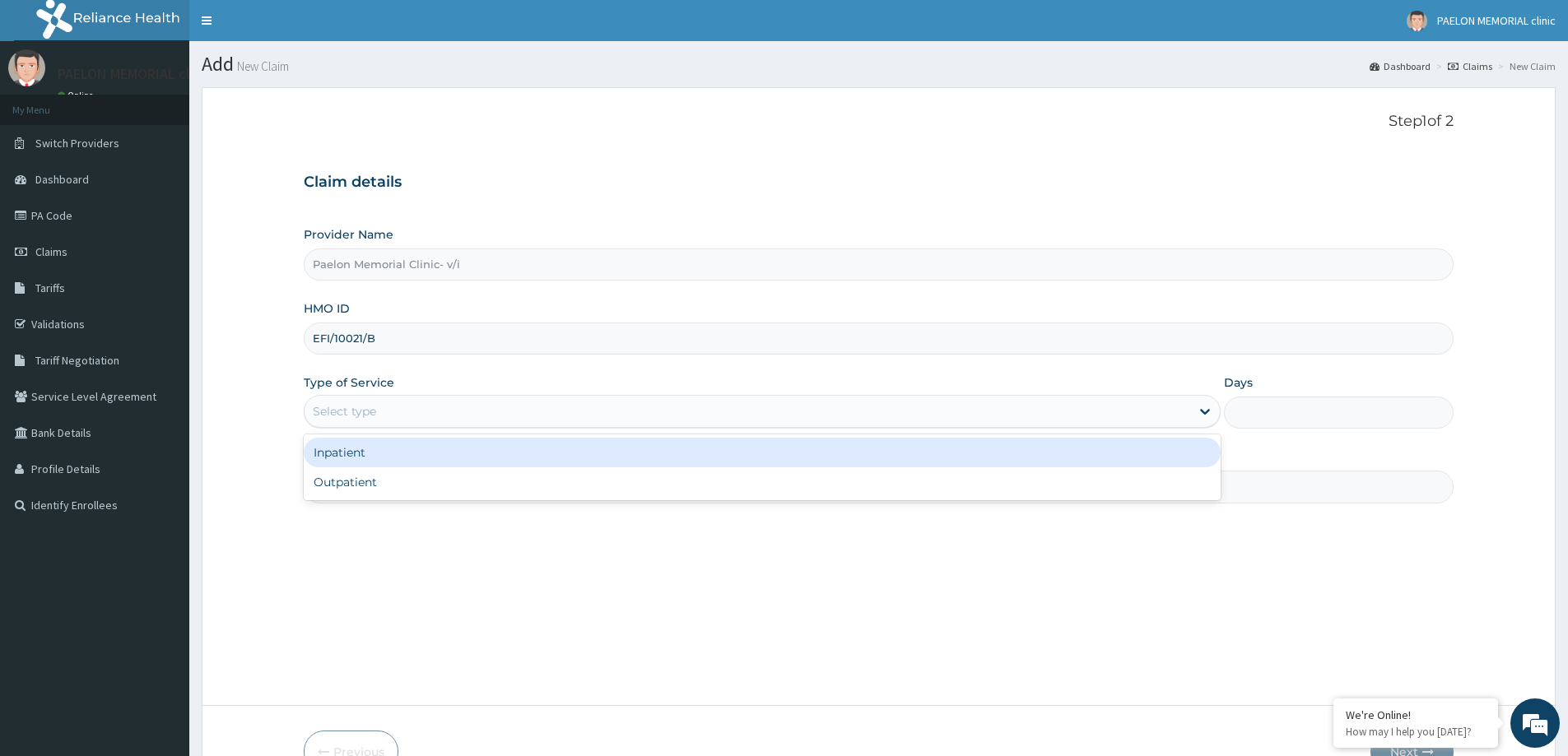
drag, startPoint x: 389, startPoint y: 405, endPoint x: 386, endPoint y: 464, distance: 59.1
click at [388, 408] on div "Select type" at bounding box center [747, 412] width 886 height 26
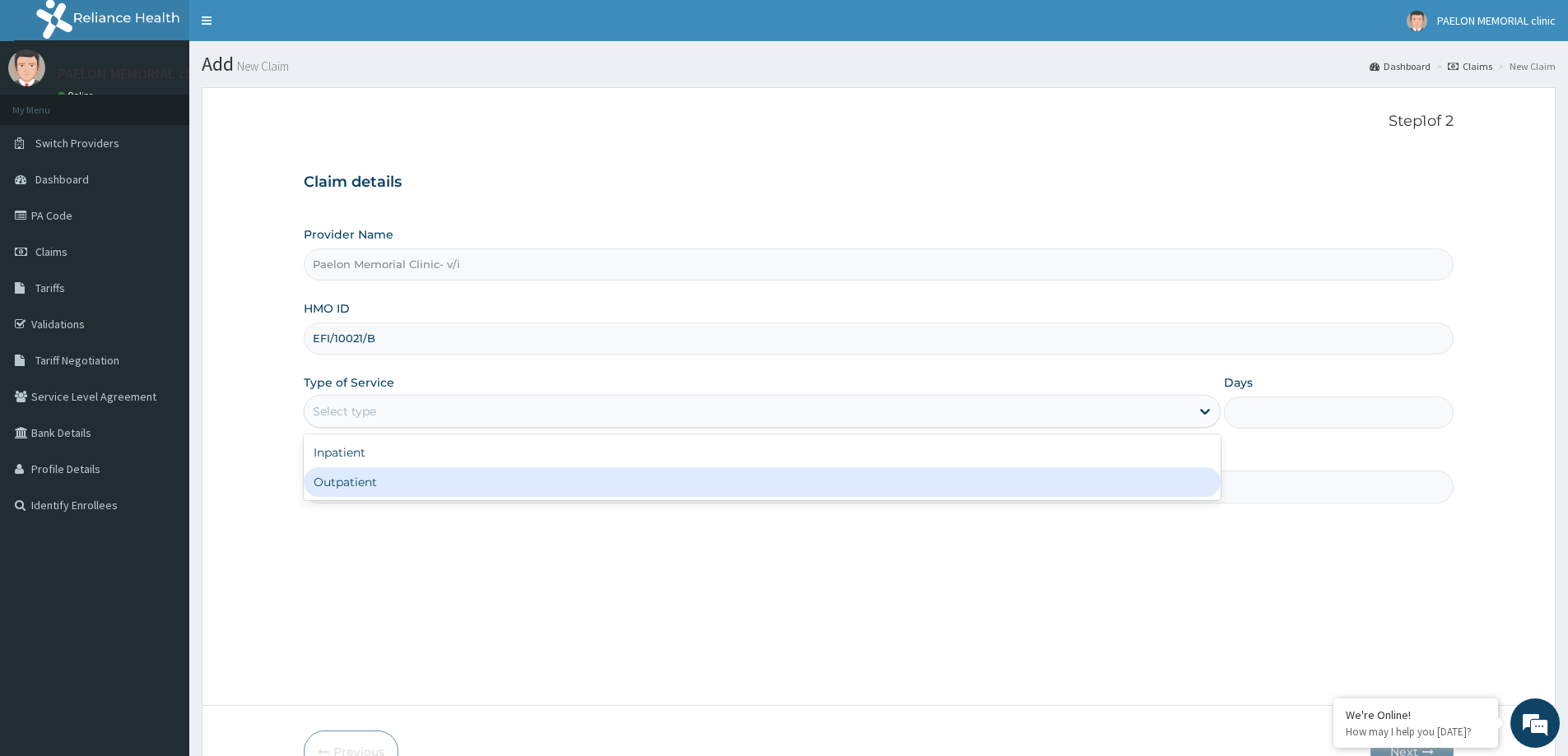
click at [383, 489] on div "Outpatient" at bounding box center [761, 483] width 917 height 30
type input "1"
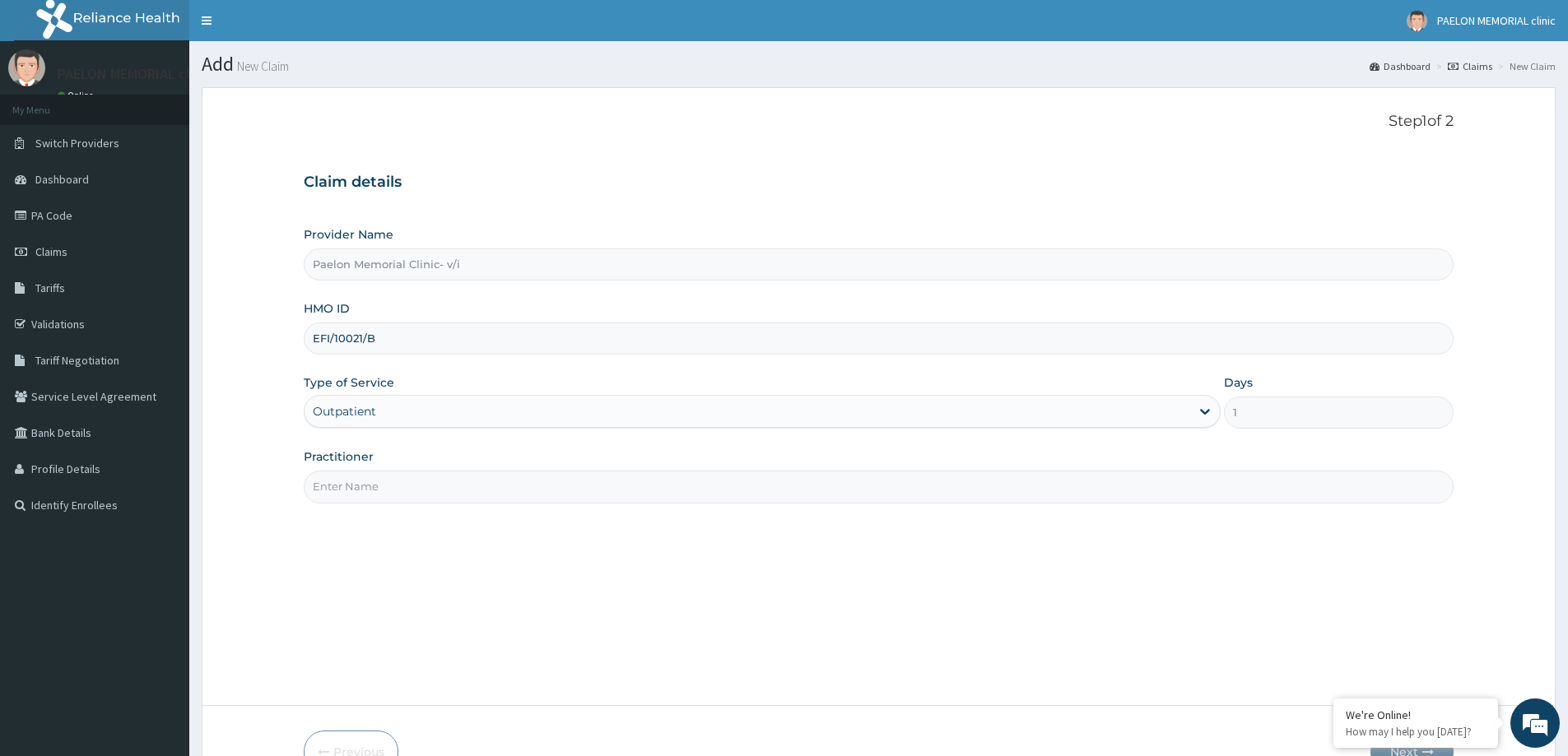
click at [398, 496] on input "Practitioner" at bounding box center [878, 487] width 1150 height 32
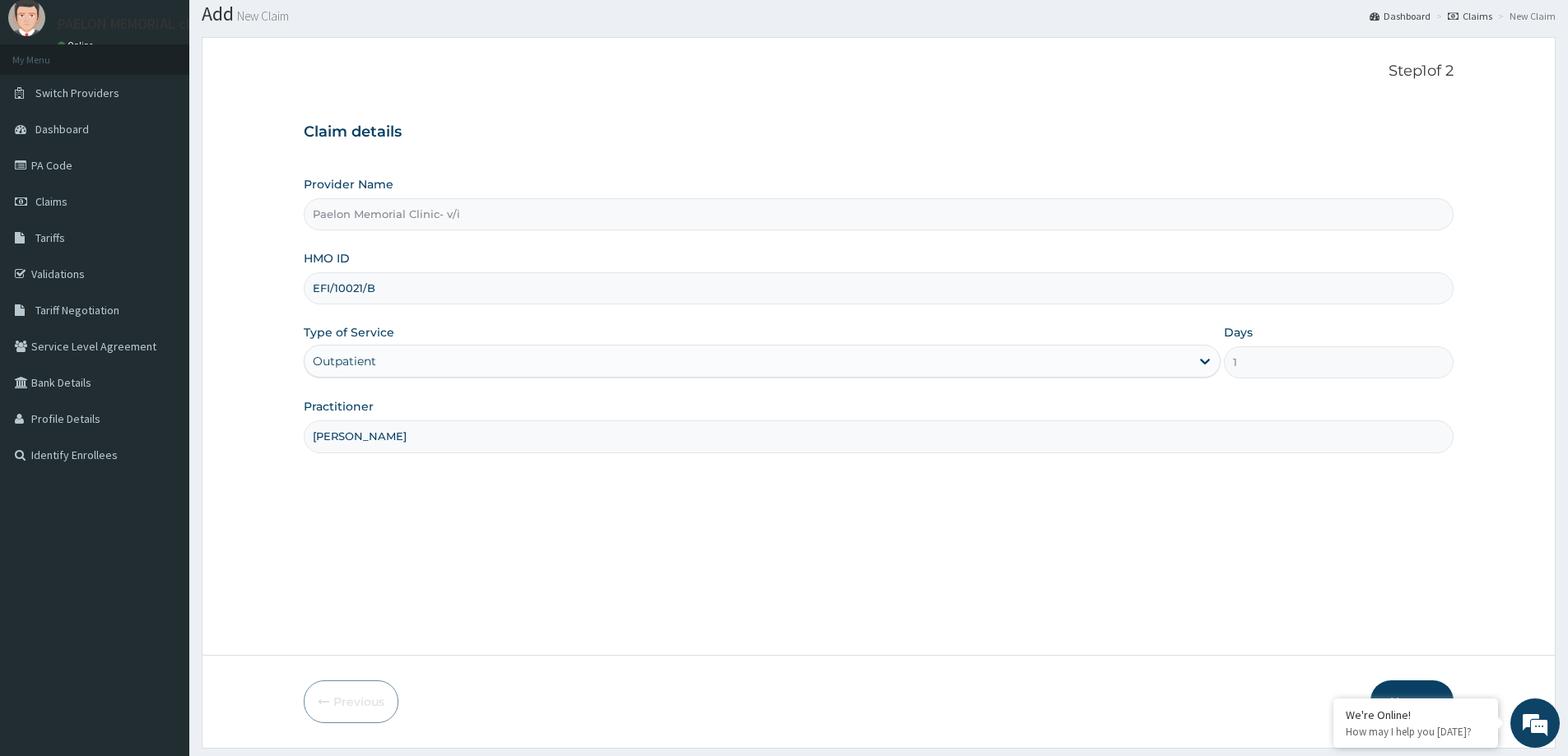
scroll to position [97, 0]
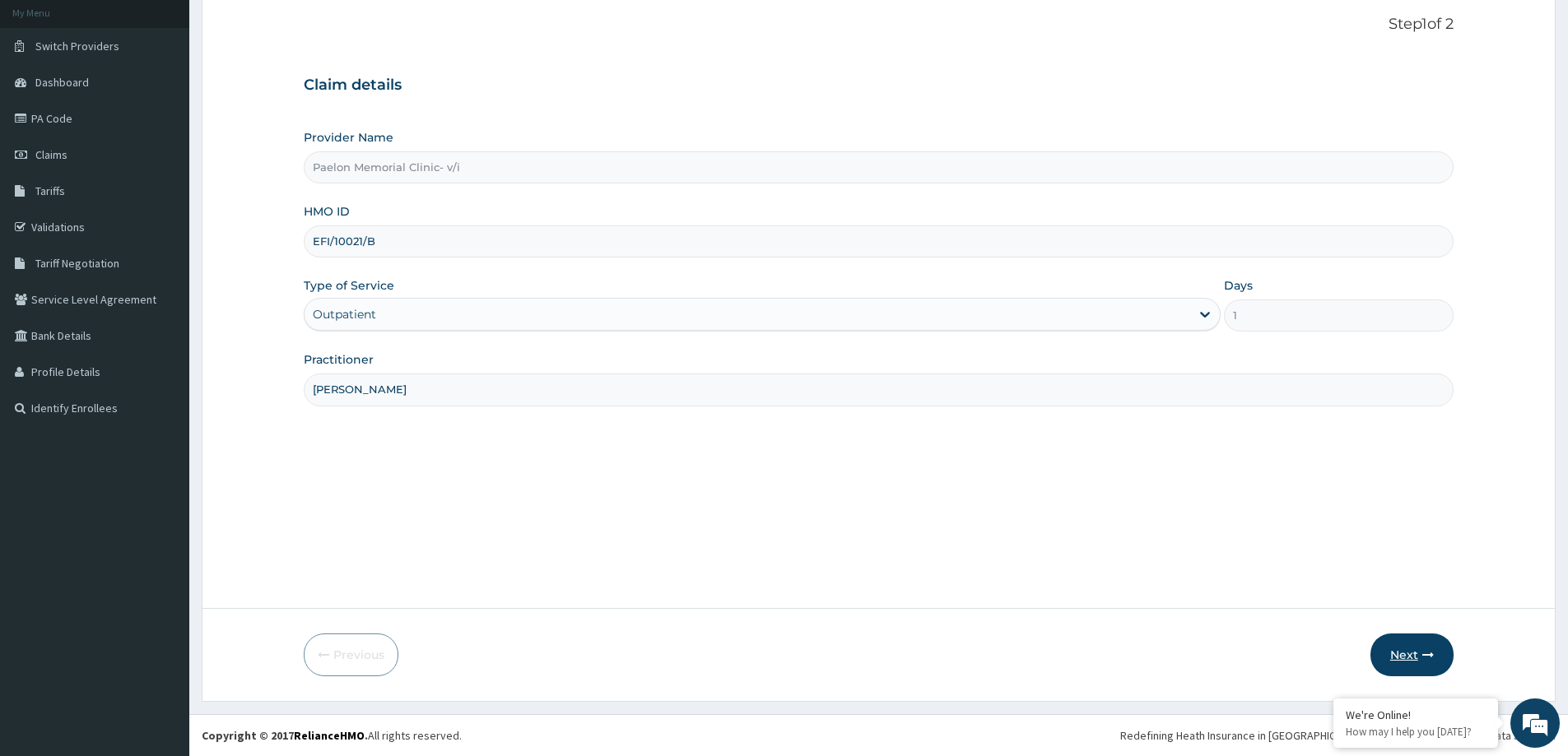
type input "[PERSON_NAME]"
click at [1418, 649] on button "Next" at bounding box center [1412, 655] width 83 height 43
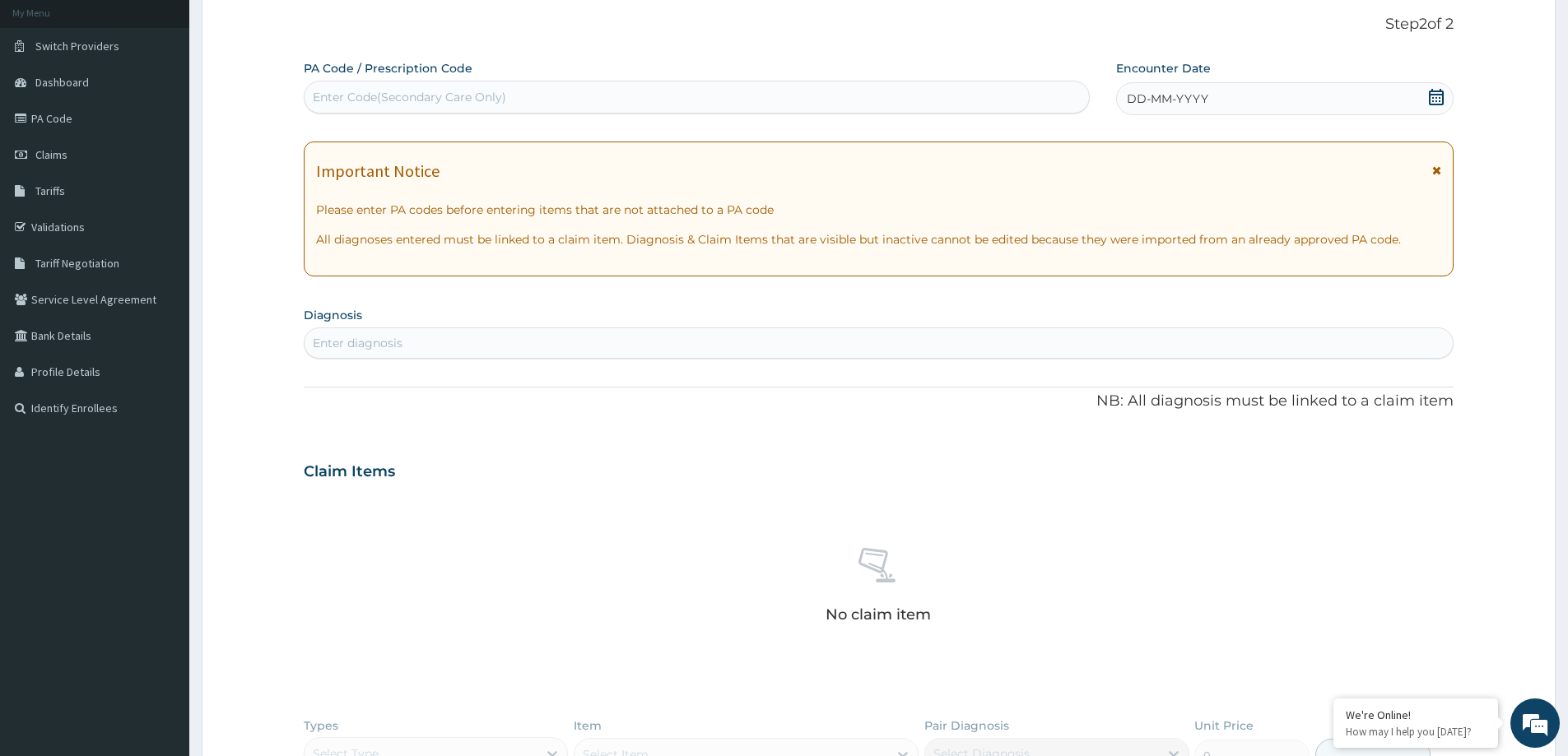
click at [468, 92] on div "Enter Code(Secondary Care Only)" at bounding box center [409, 97] width 193 height 17
paste input "PA/5CCEED"
type input "PA/5CCEED"
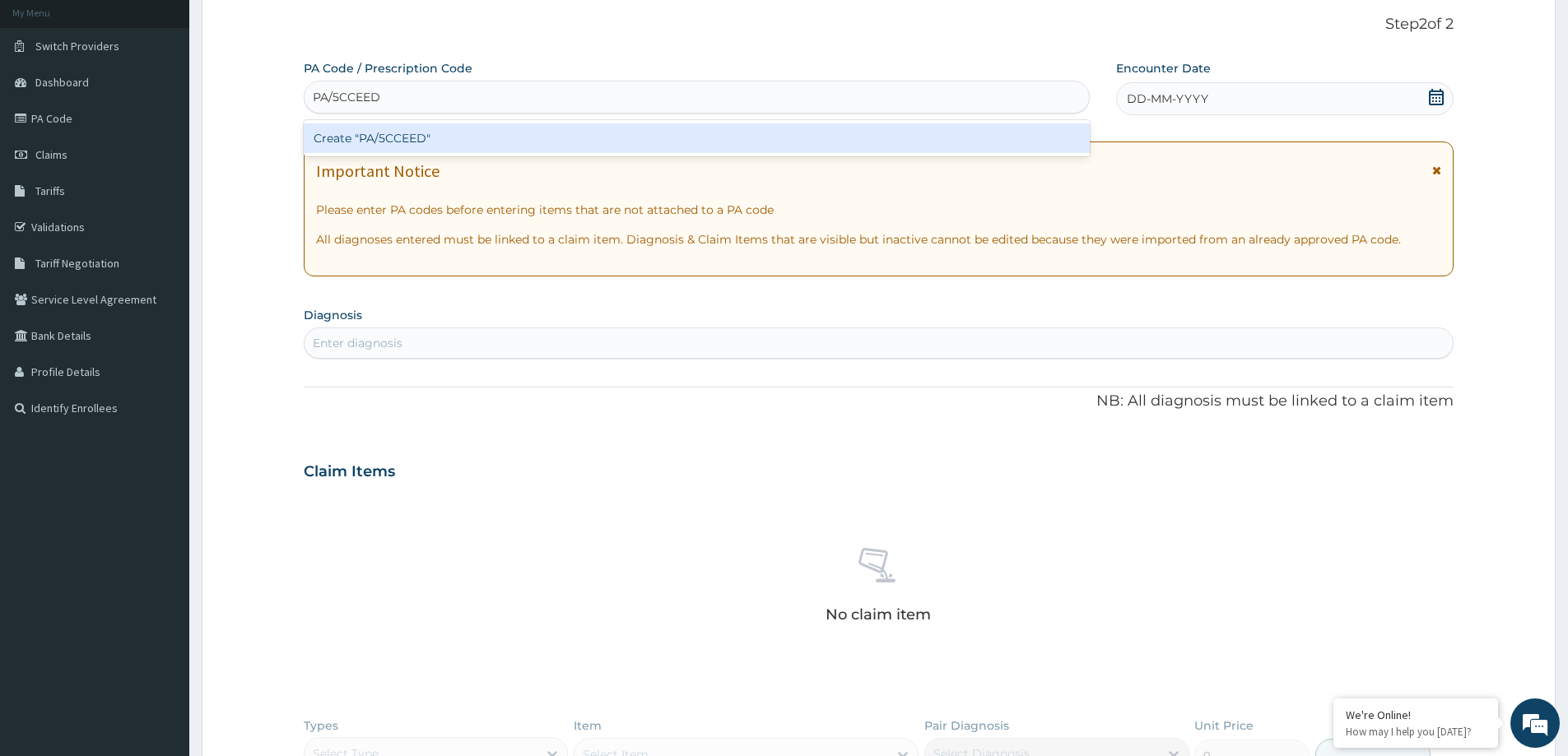
click at [473, 128] on div "Create "PA/5CCEED"" at bounding box center [696, 138] width 786 height 30
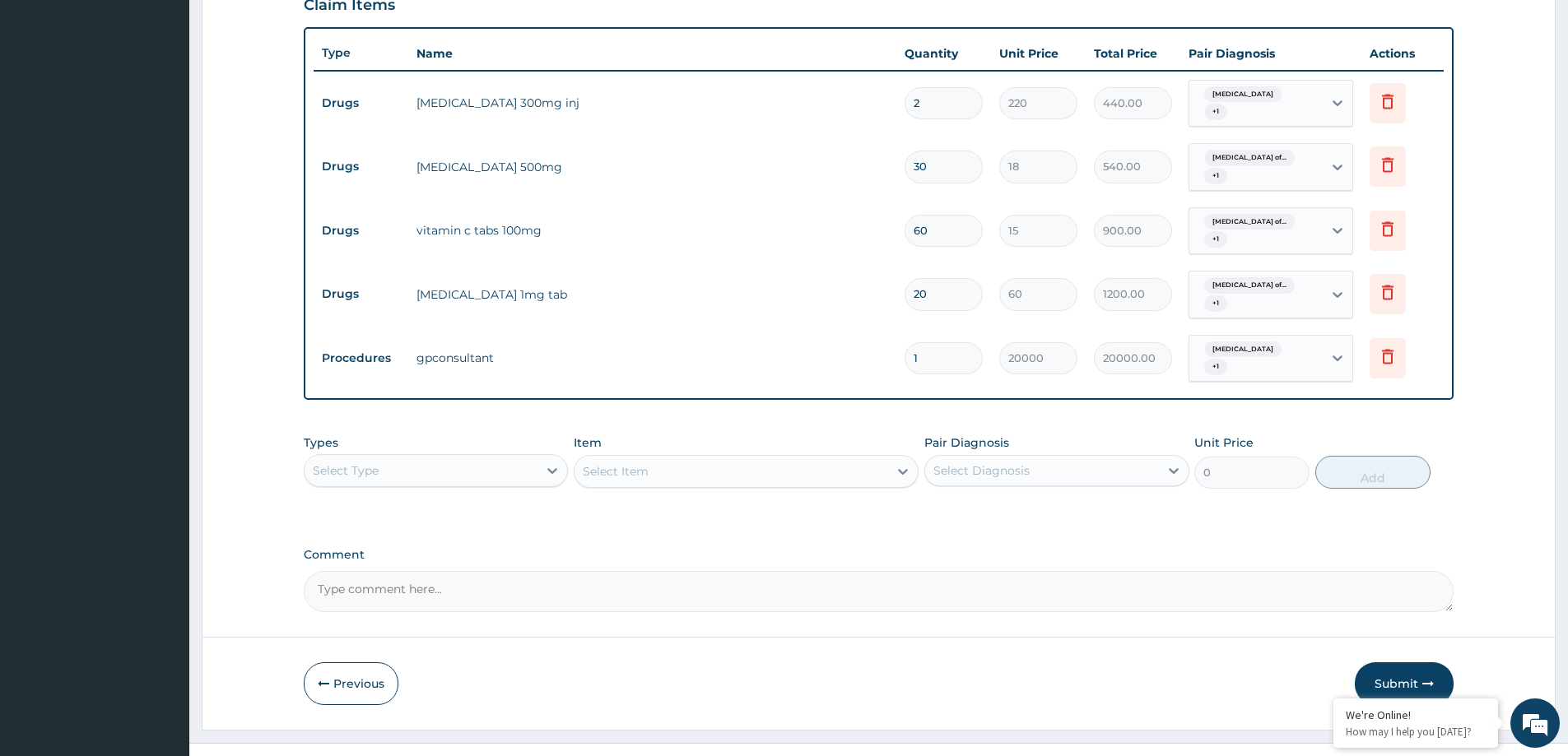
scroll to position [597, 0]
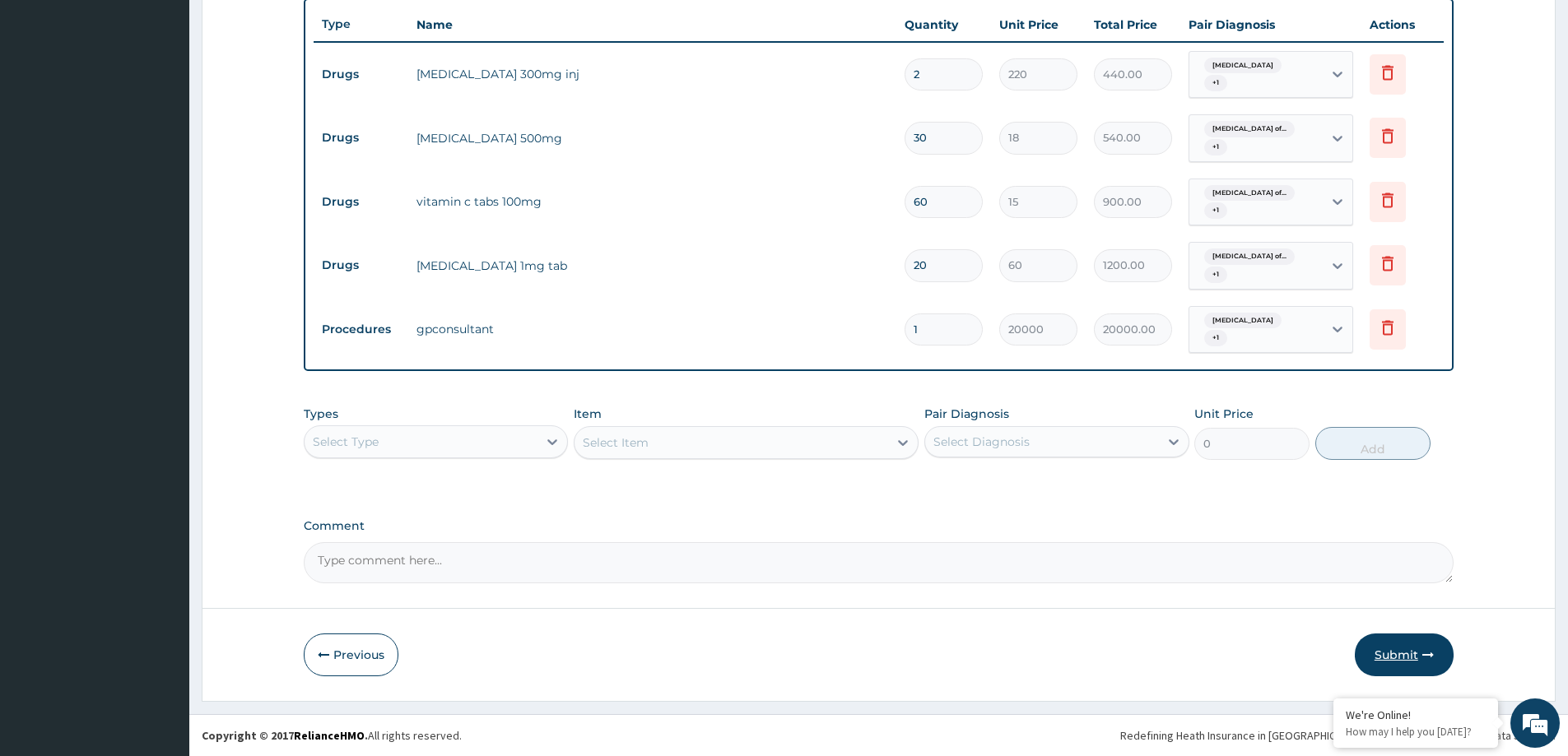
click at [1407, 662] on button "Submit" at bounding box center [1405, 655] width 99 height 43
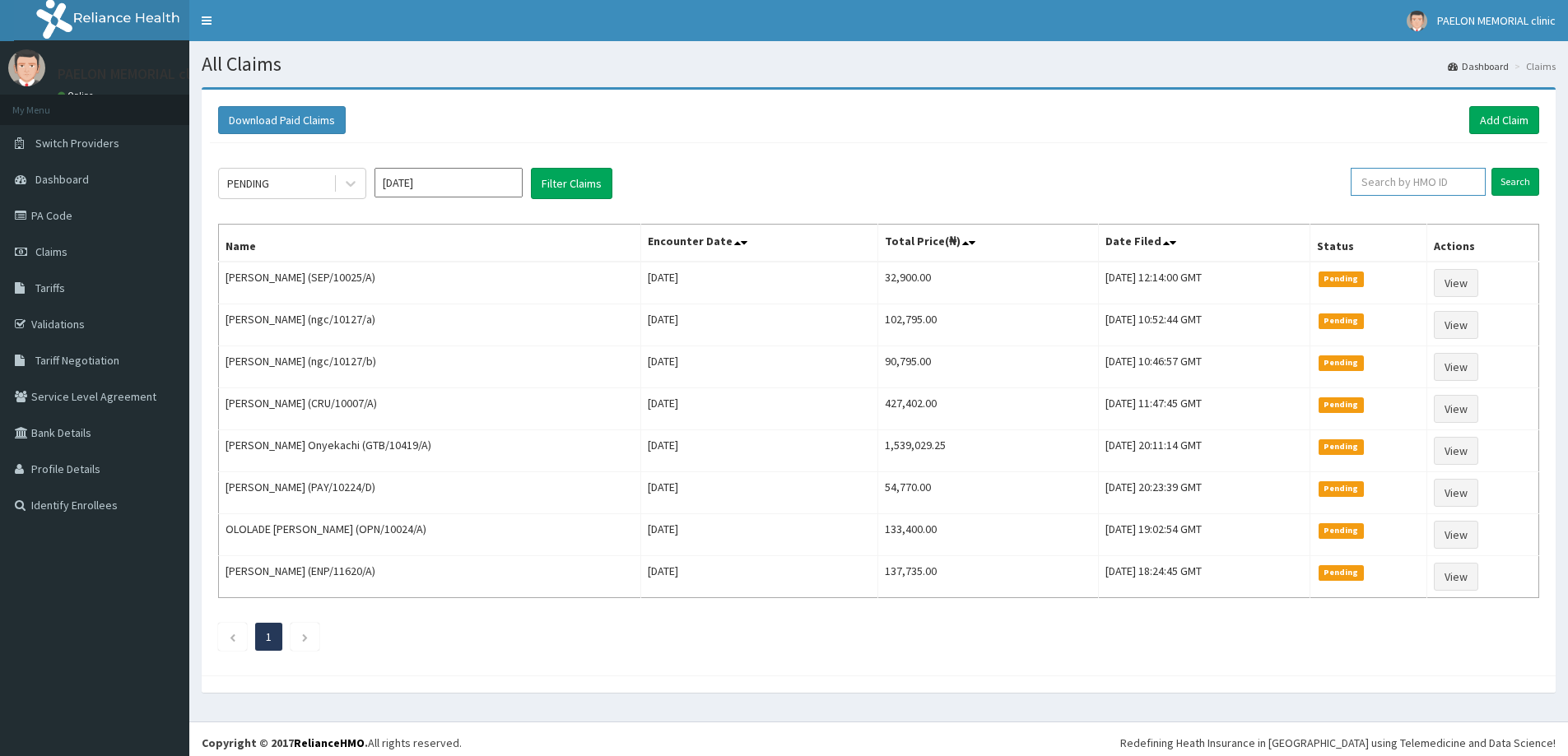
click at [1401, 189] on input "text" at bounding box center [1418, 182] width 135 height 28
type input "EFL/10021/B"
click at [1512, 189] on input "Search" at bounding box center [1515, 182] width 48 height 28
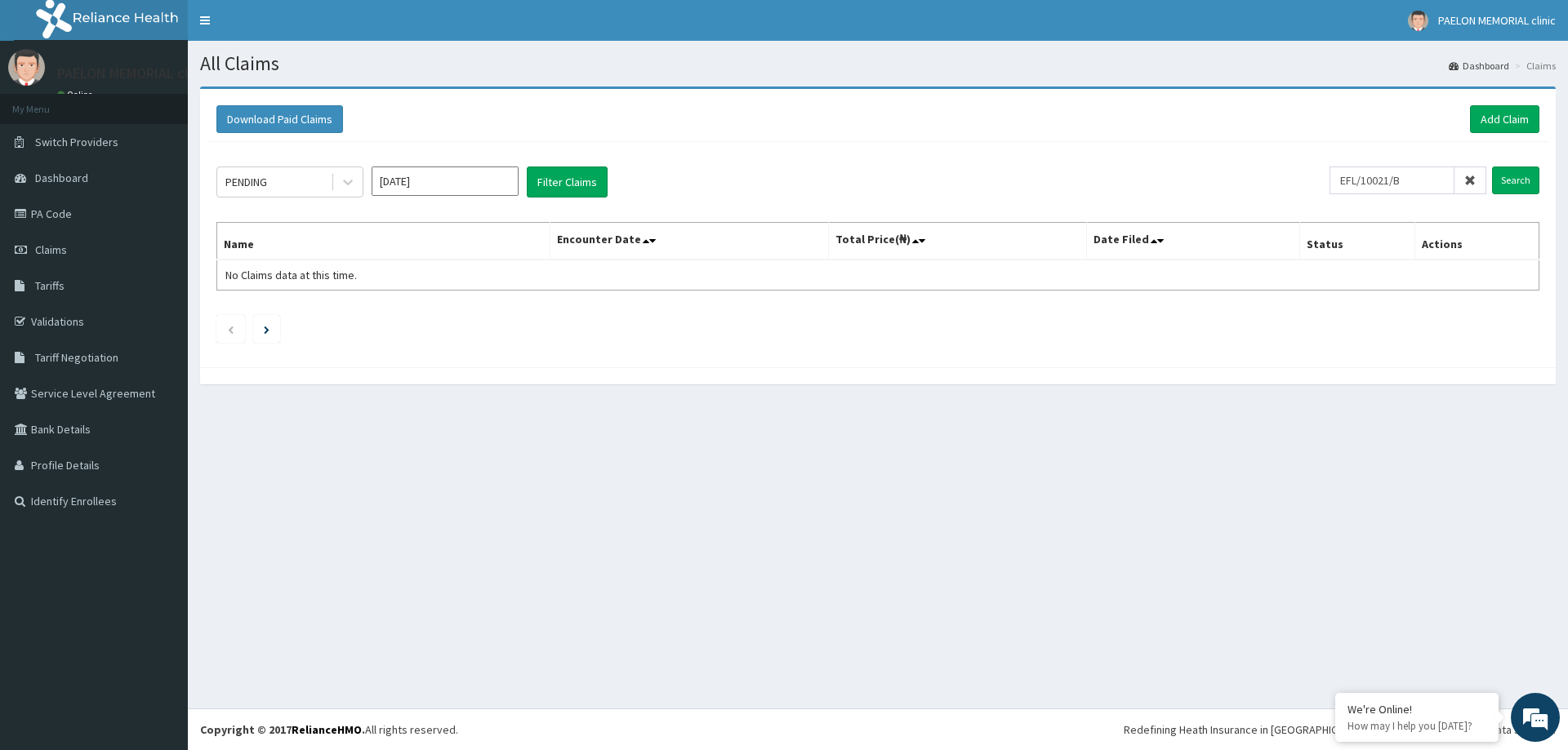
click at [1469, 179] on icon at bounding box center [1470, 180] width 11 height 11
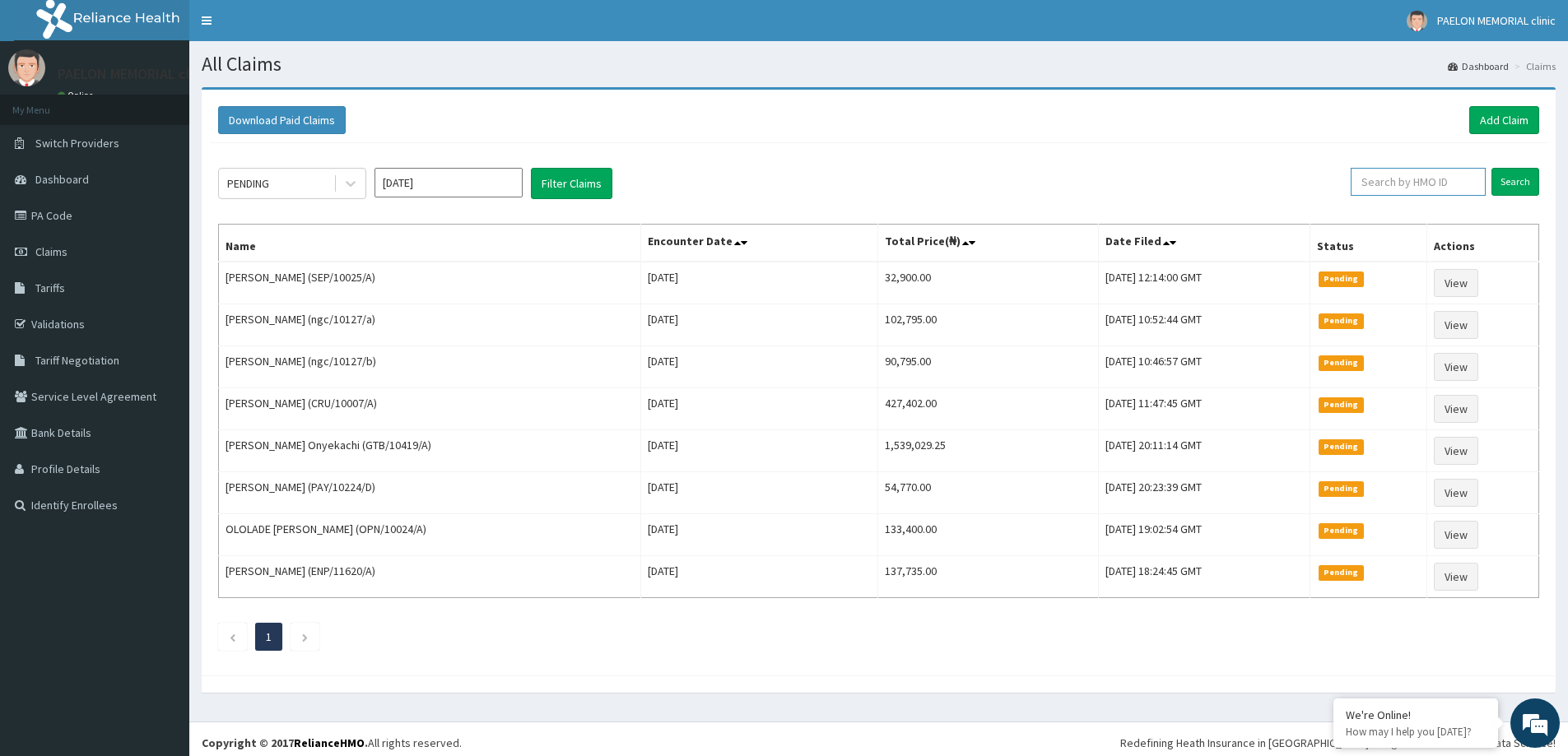
click at [1395, 184] on input "text" at bounding box center [1418, 182] width 135 height 28
paste input "EFI/10021/B"
type input "EFI/10021/B"
click at [1519, 176] on input "Search" at bounding box center [1515, 182] width 48 height 28
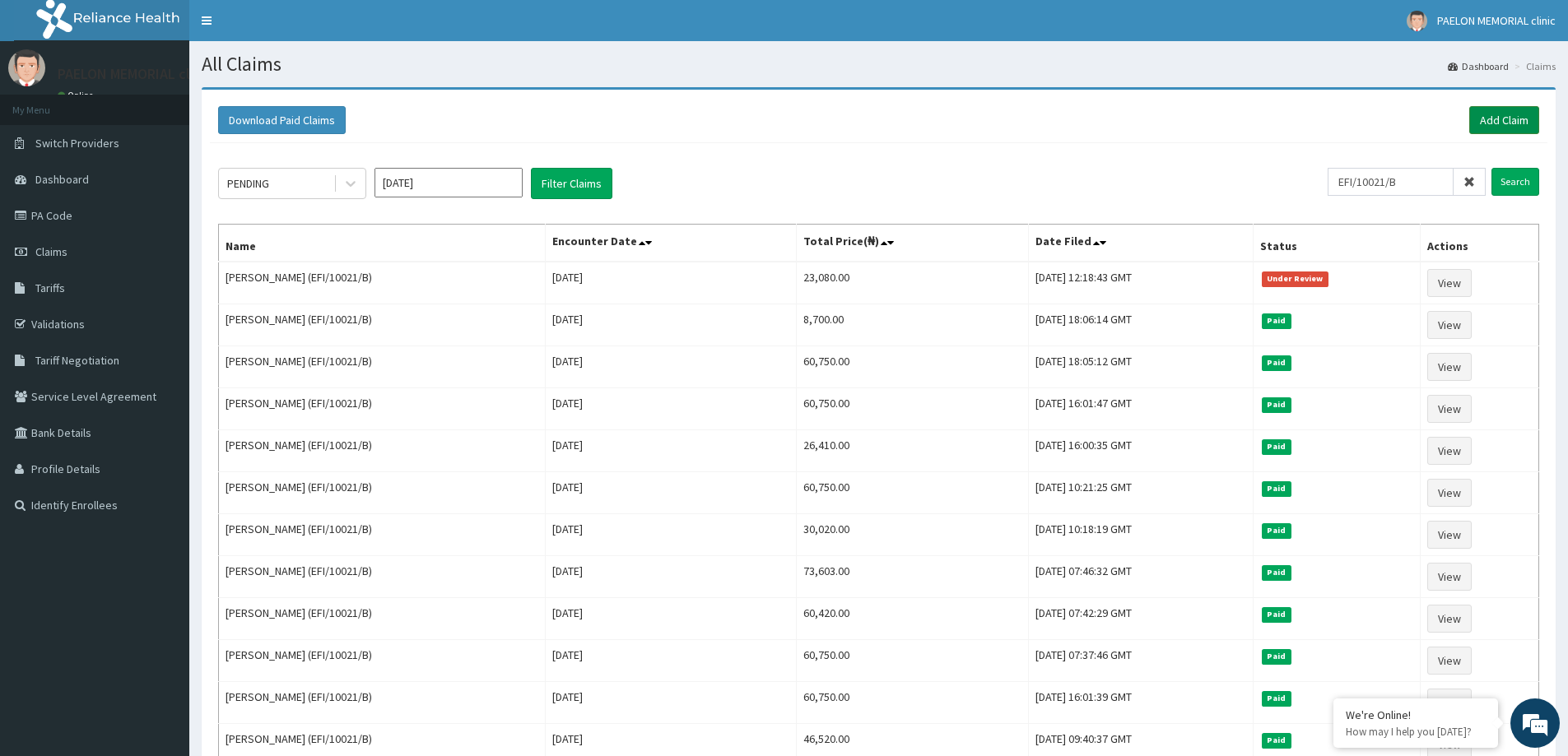
click at [1489, 116] on link "Add Claim" at bounding box center [1504, 120] width 70 height 28
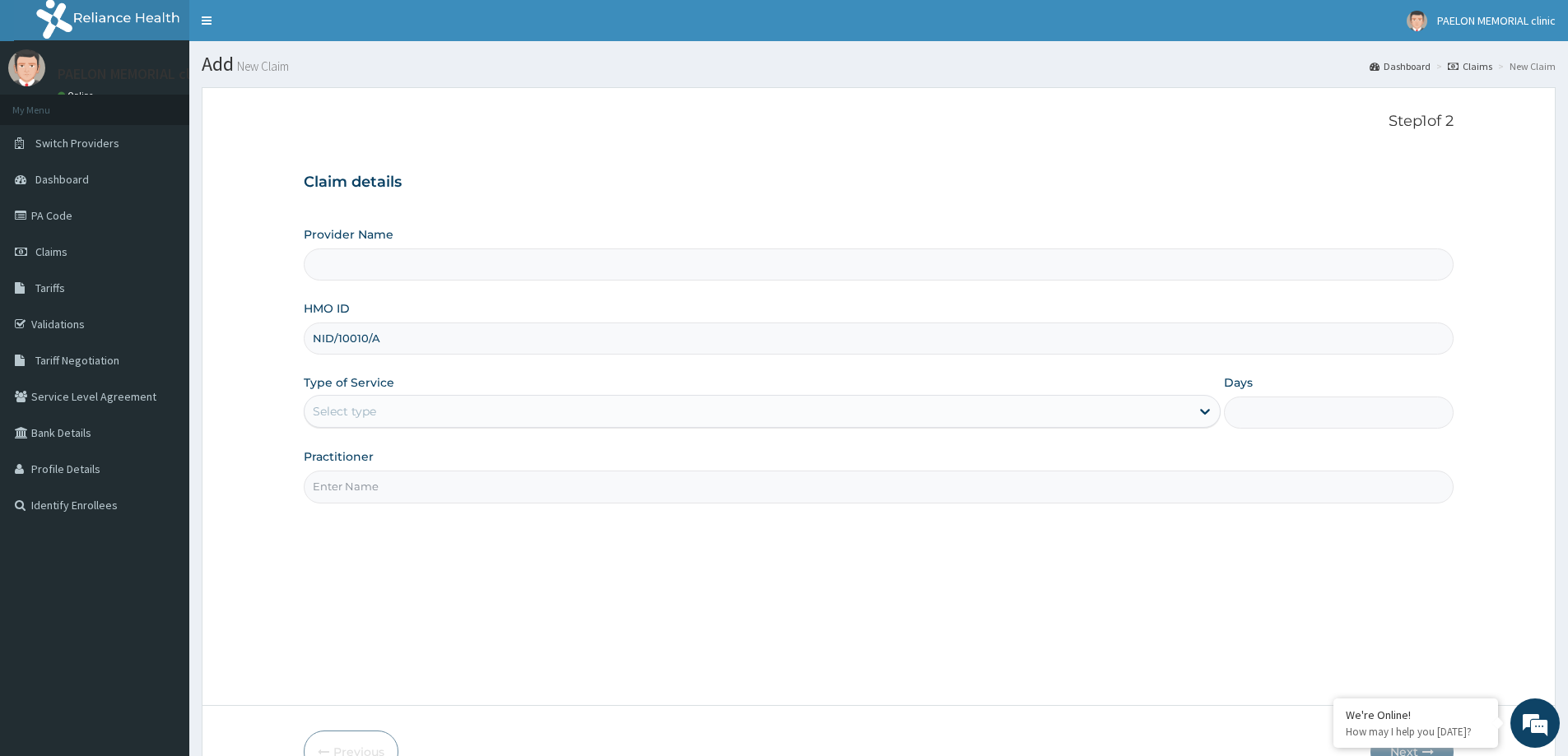
type input "NID/10010/A"
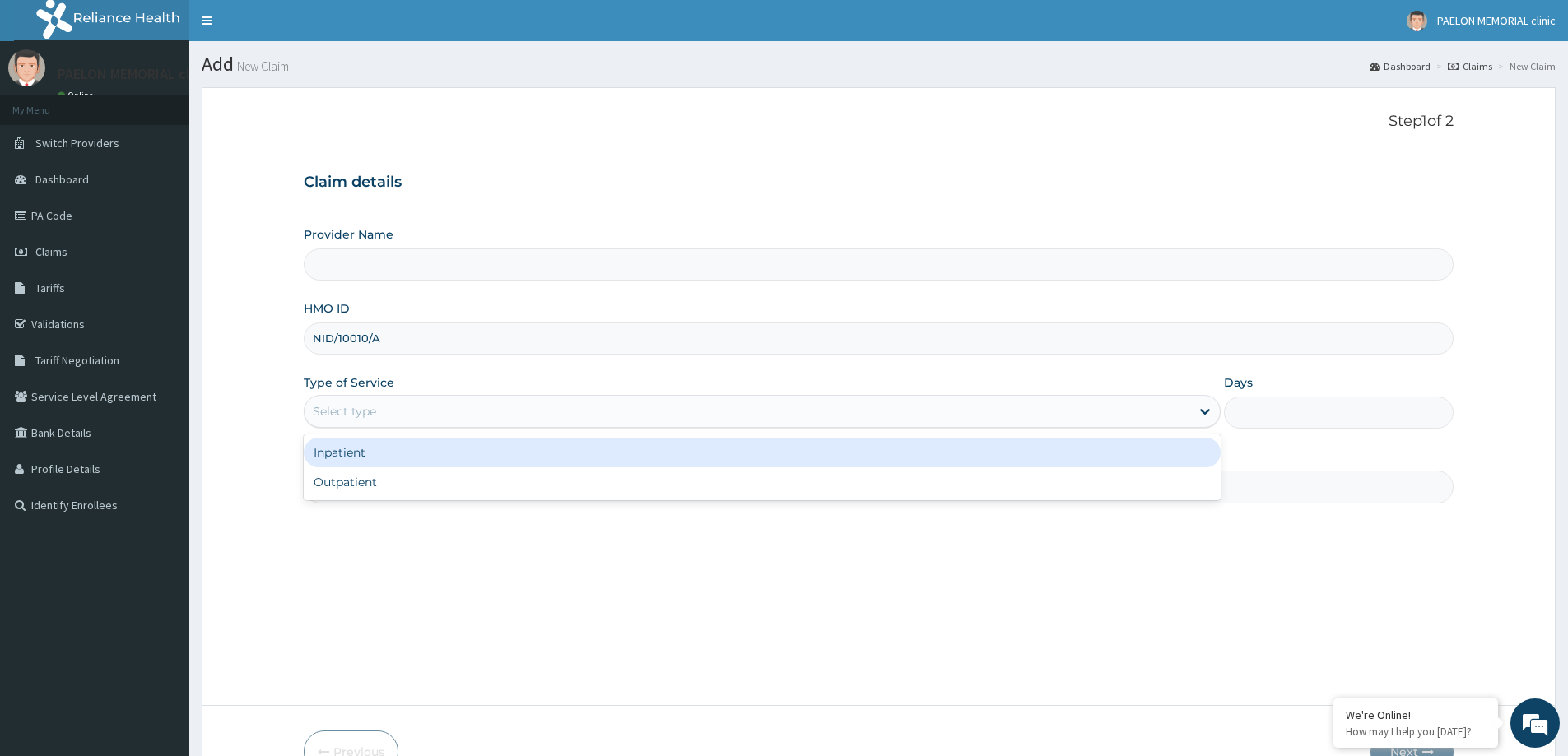
click at [410, 416] on div "Select type" at bounding box center [747, 412] width 886 height 26
type input "Paelon Memorial Clinic- v/i"
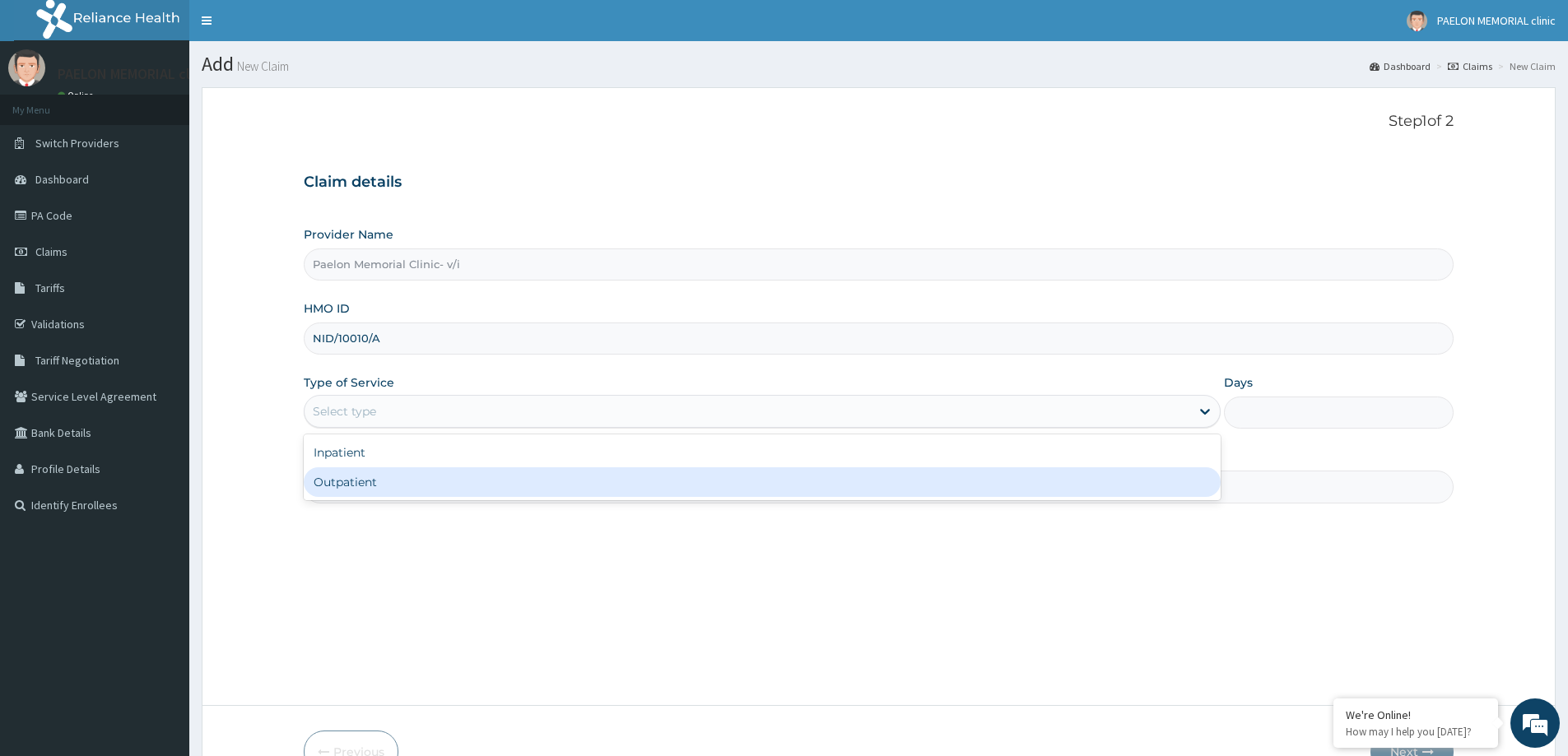
click at [380, 475] on div "Outpatient" at bounding box center [761, 483] width 917 height 30
type input "1"
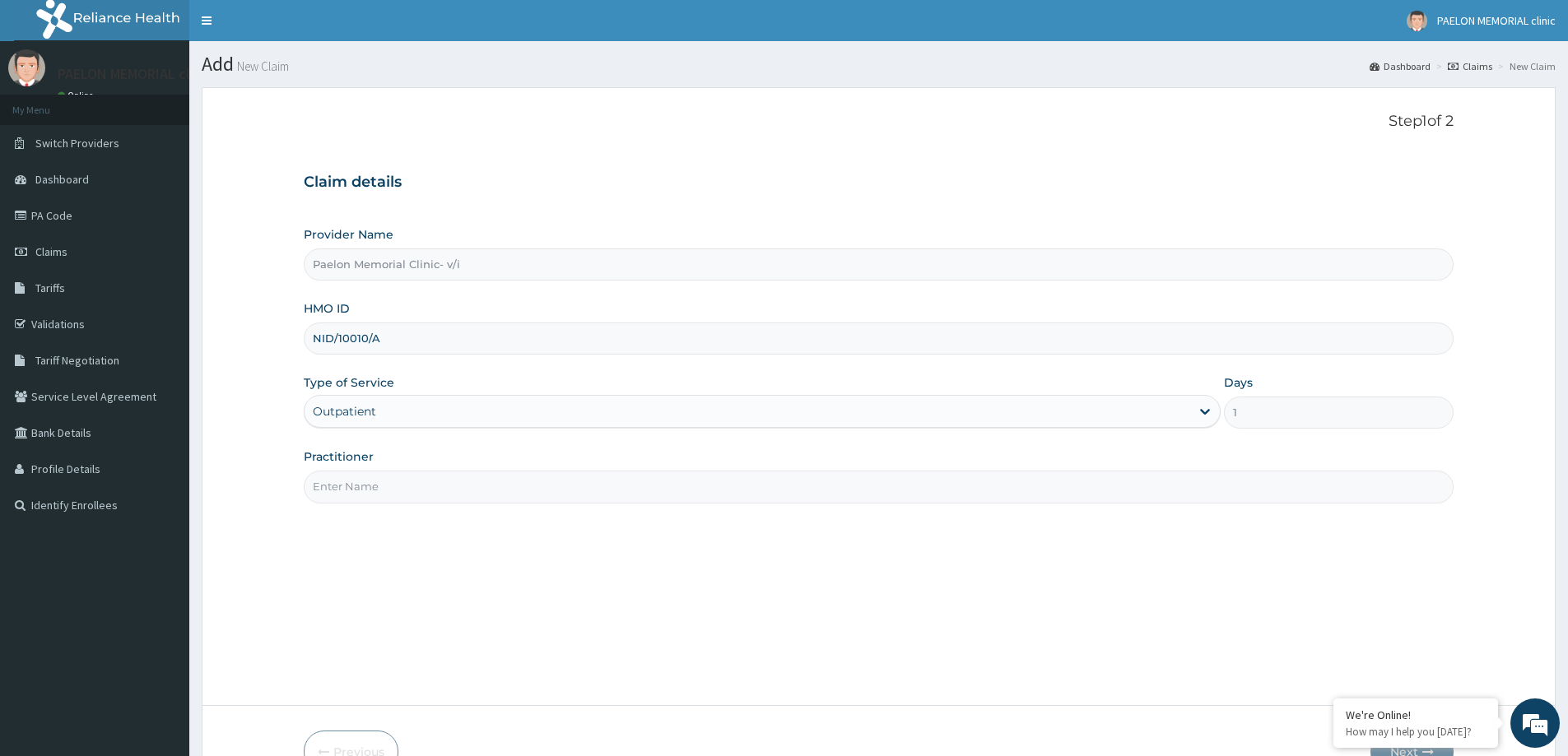
click at [379, 483] on input "Practitioner" at bounding box center [878, 487] width 1150 height 32
type input "[PERSON_NAME]"
drag, startPoint x: 379, startPoint y: 483, endPoint x: 297, endPoint y: 483, distance: 82.0
click at [297, 483] on form "Step 1 of 2 Claim details Provider Name Paelon Memorial Clinic- v/i HMO ID NID/…" at bounding box center [879, 443] width 1354 height 711
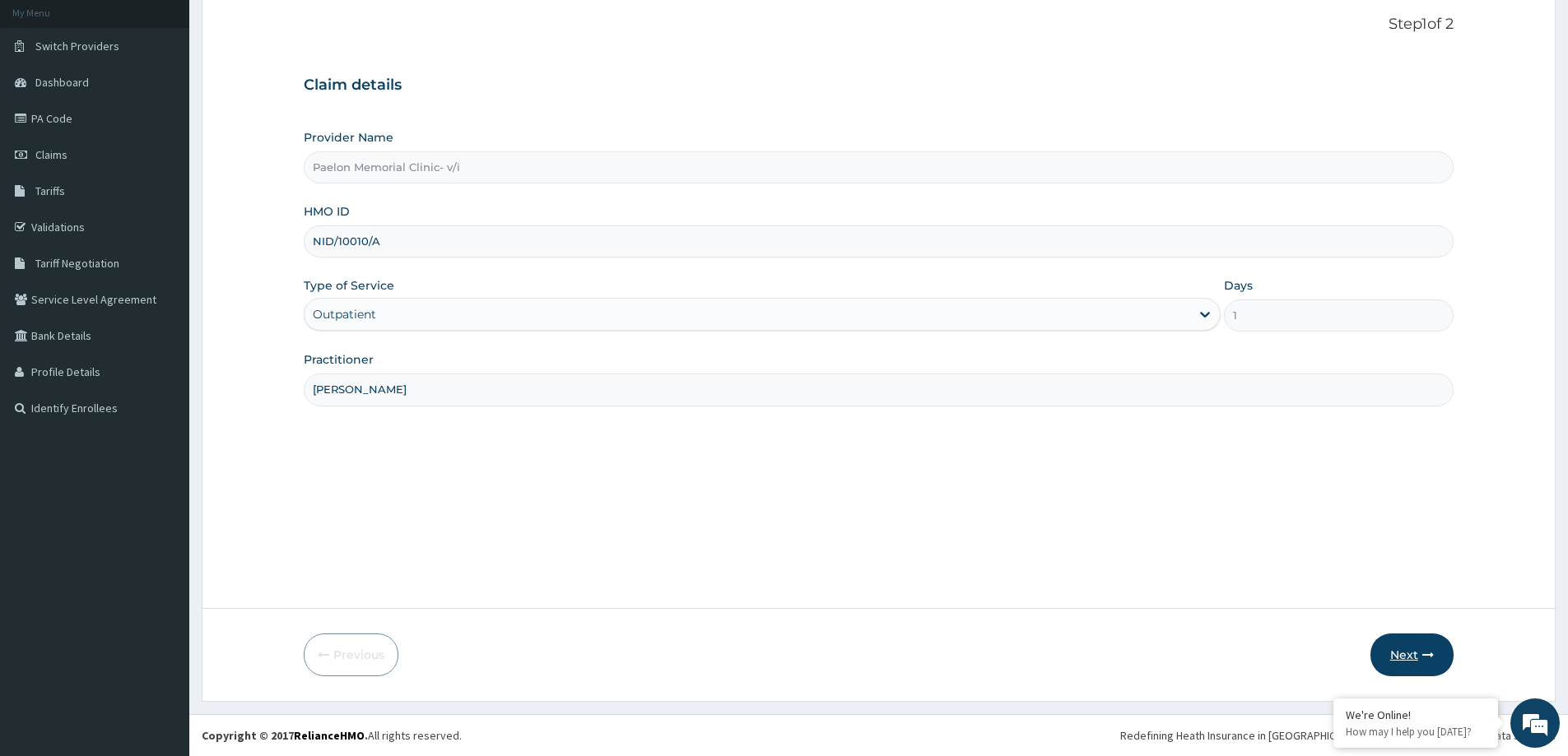
type input "DR BELLO"
click at [1412, 661] on button "Next" at bounding box center [1412, 655] width 83 height 43
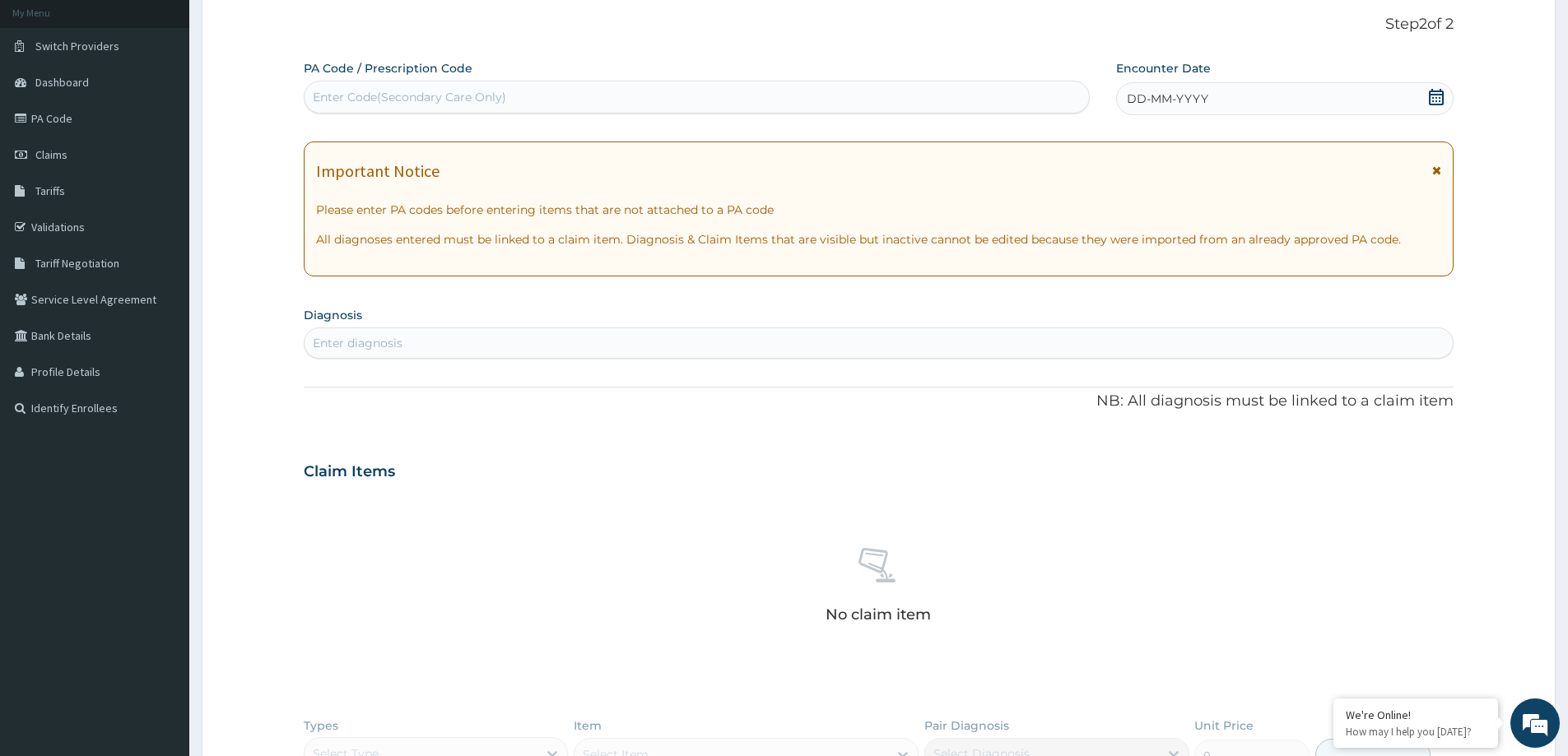
click at [448, 97] on div "Enter Code(Secondary Care Only)" at bounding box center [409, 97] width 193 height 17
paste input "PA/A46658"
type input "PA/A46658"
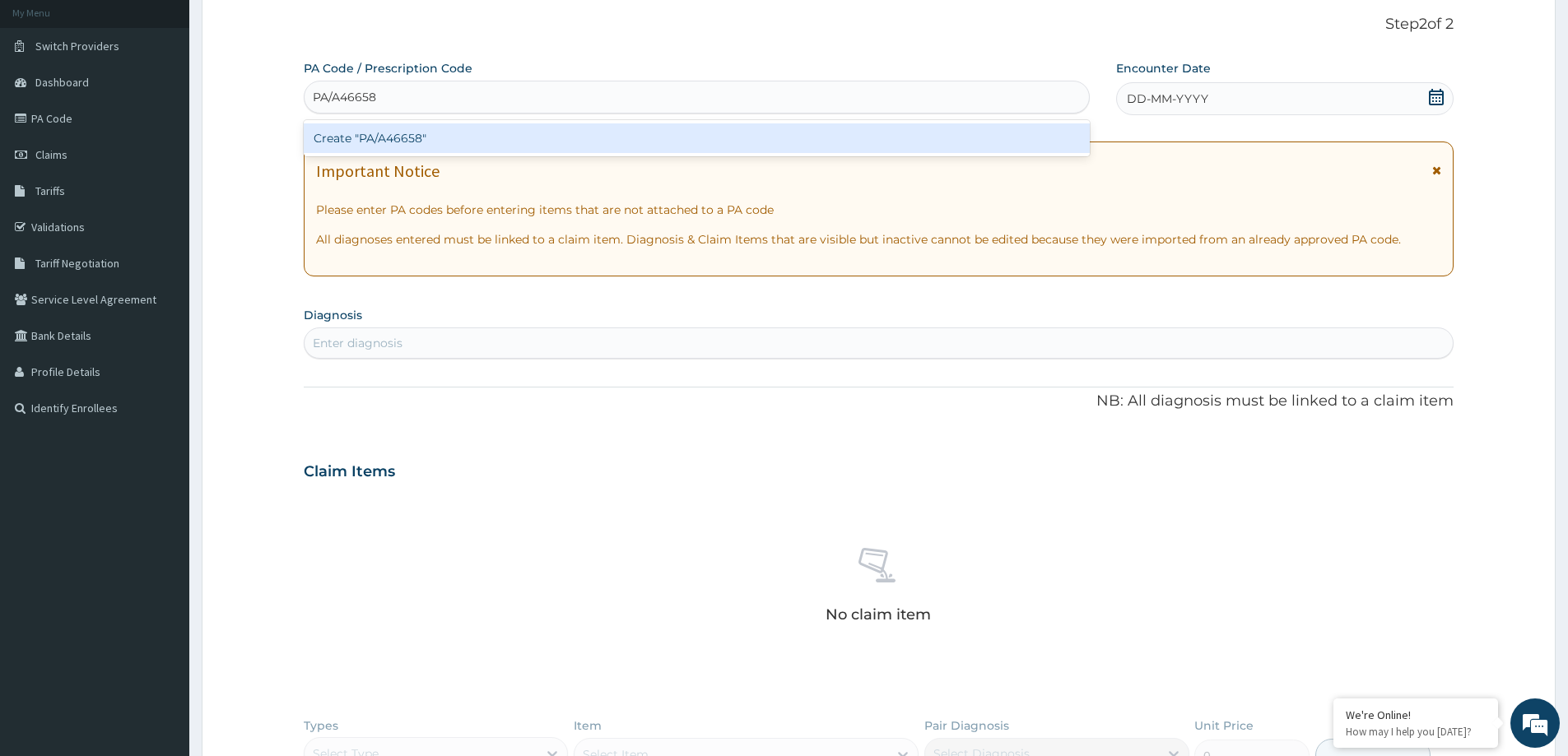
click at [431, 136] on div "Create "PA/A46658"" at bounding box center [696, 138] width 786 height 30
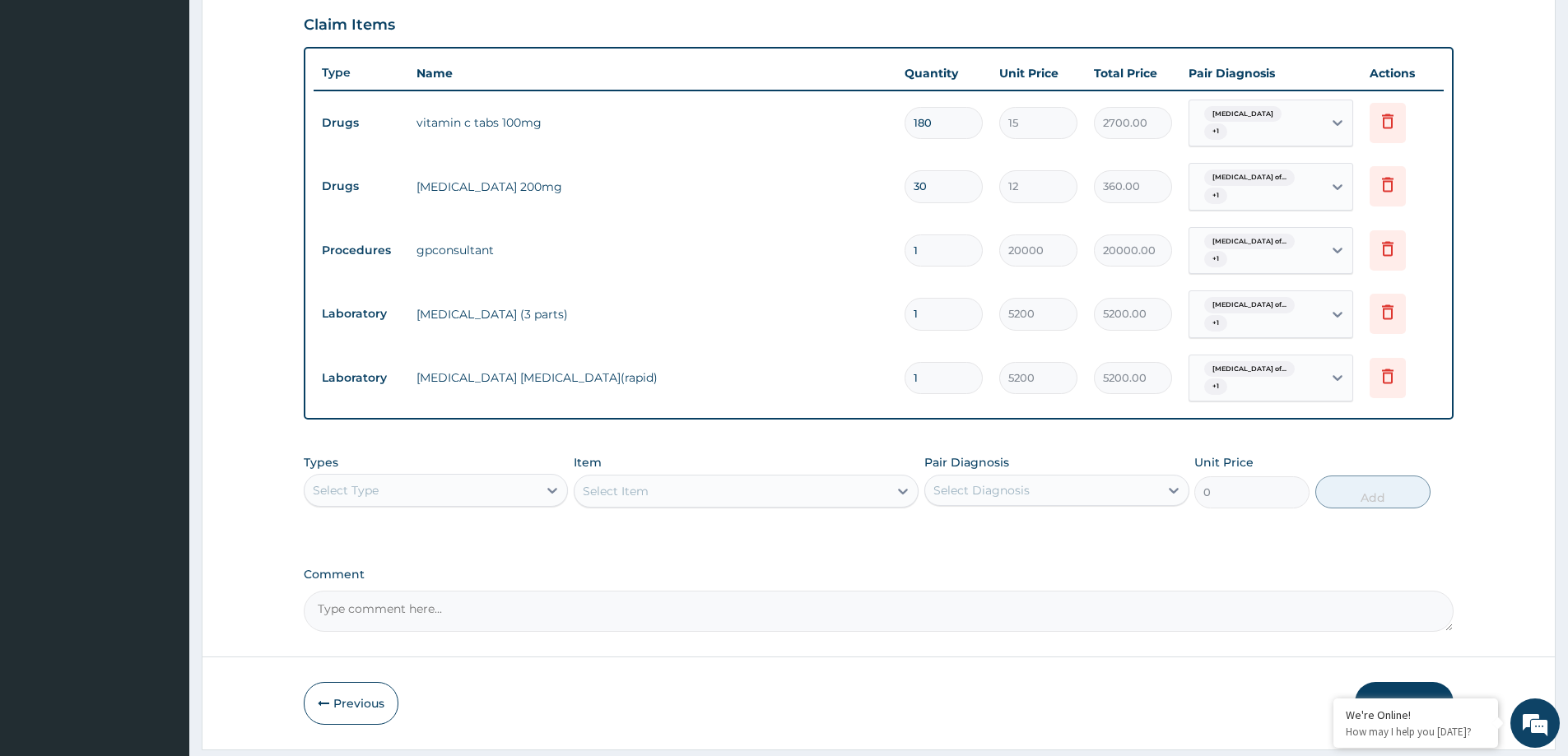
scroll to position [597, 0]
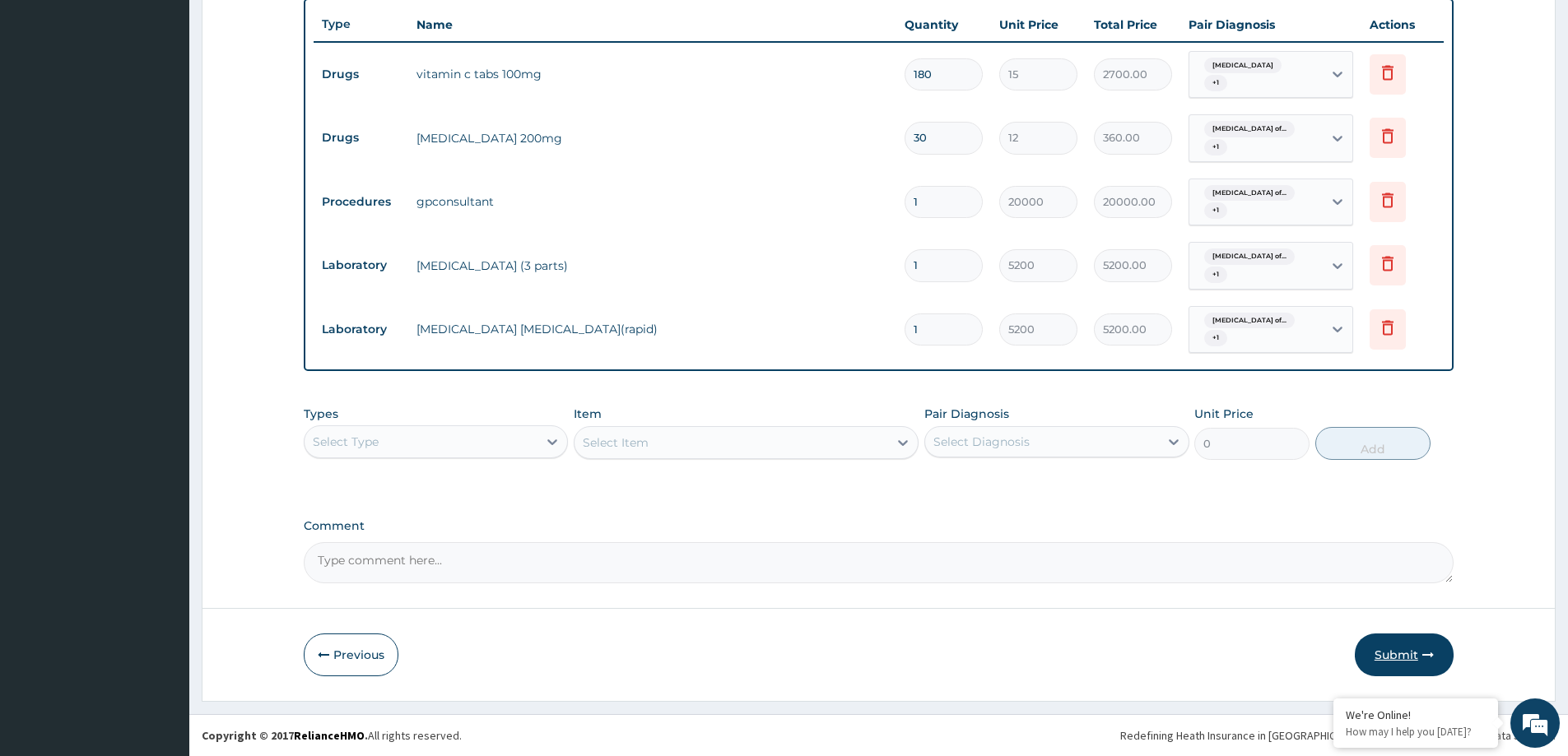
click at [1385, 647] on button "Submit" at bounding box center [1405, 655] width 99 height 43
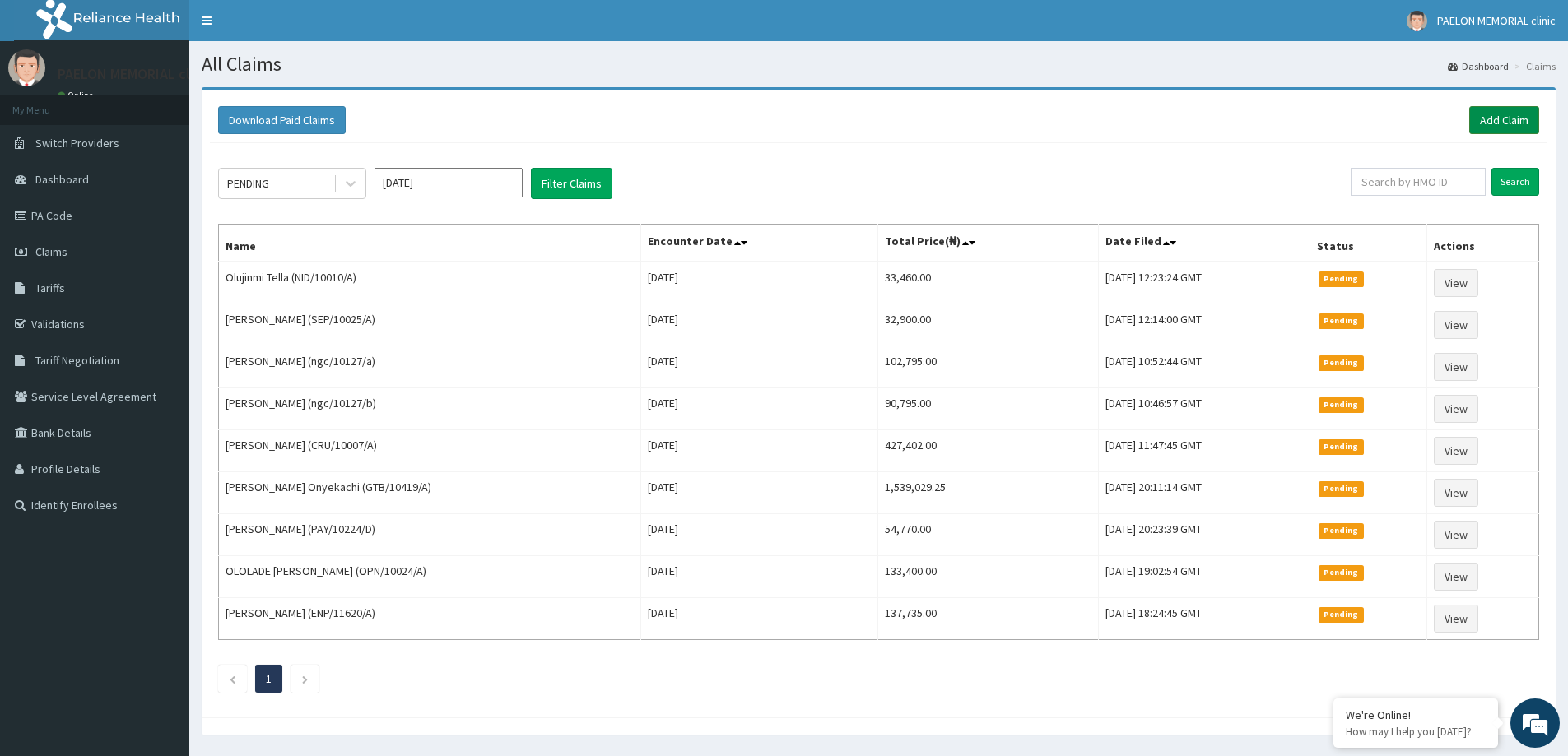
click at [1484, 121] on link "Add Claim" at bounding box center [1504, 120] width 70 height 28
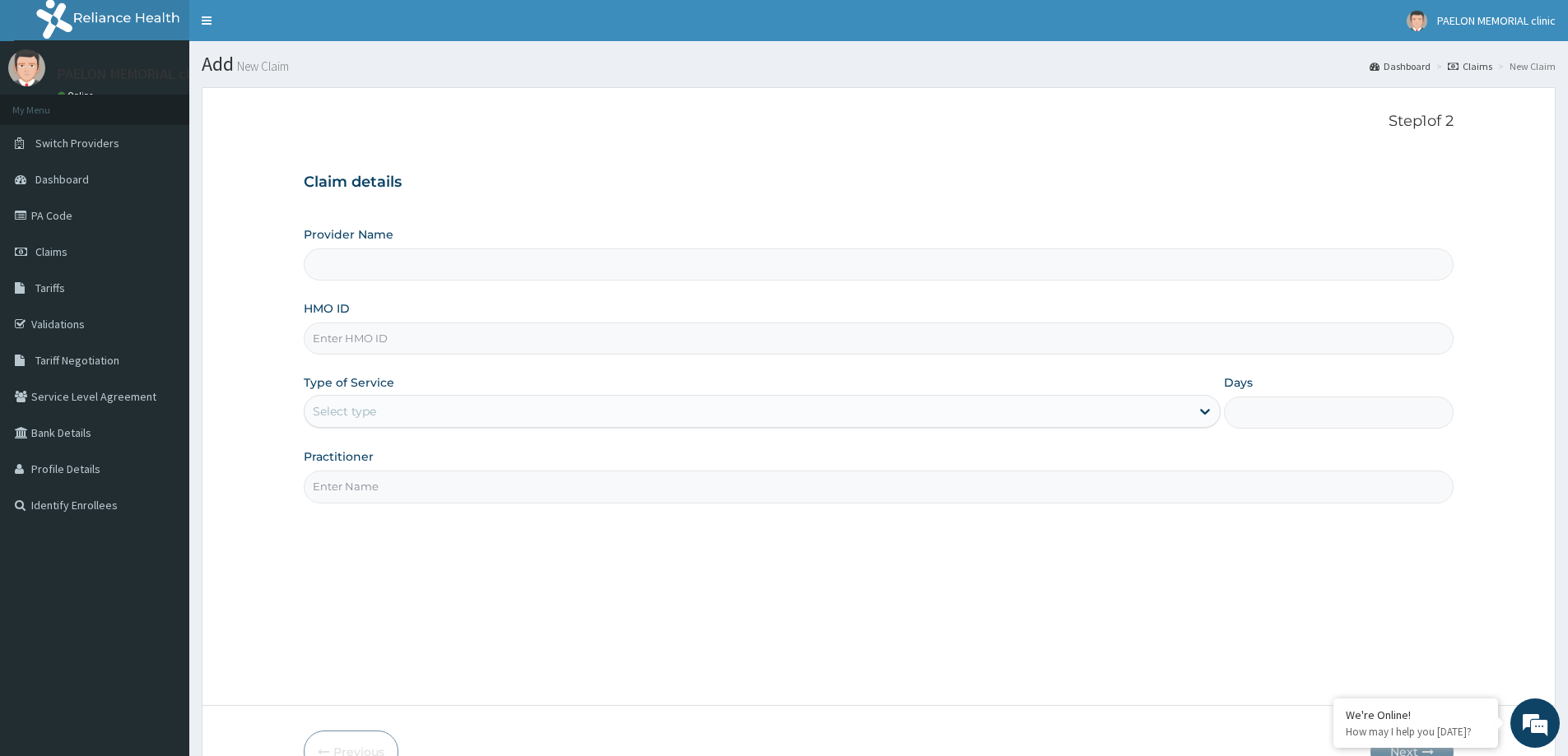
type input "Paelon Memorial Clinic- v/i"
click at [394, 341] on input "HMO ID" at bounding box center [878, 339] width 1150 height 32
paste input "DAW/10018/A"
type input "DAW/10018/A"
click at [353, 424] on div "Select type" at bounding box center [747, 412] width 886 height 26
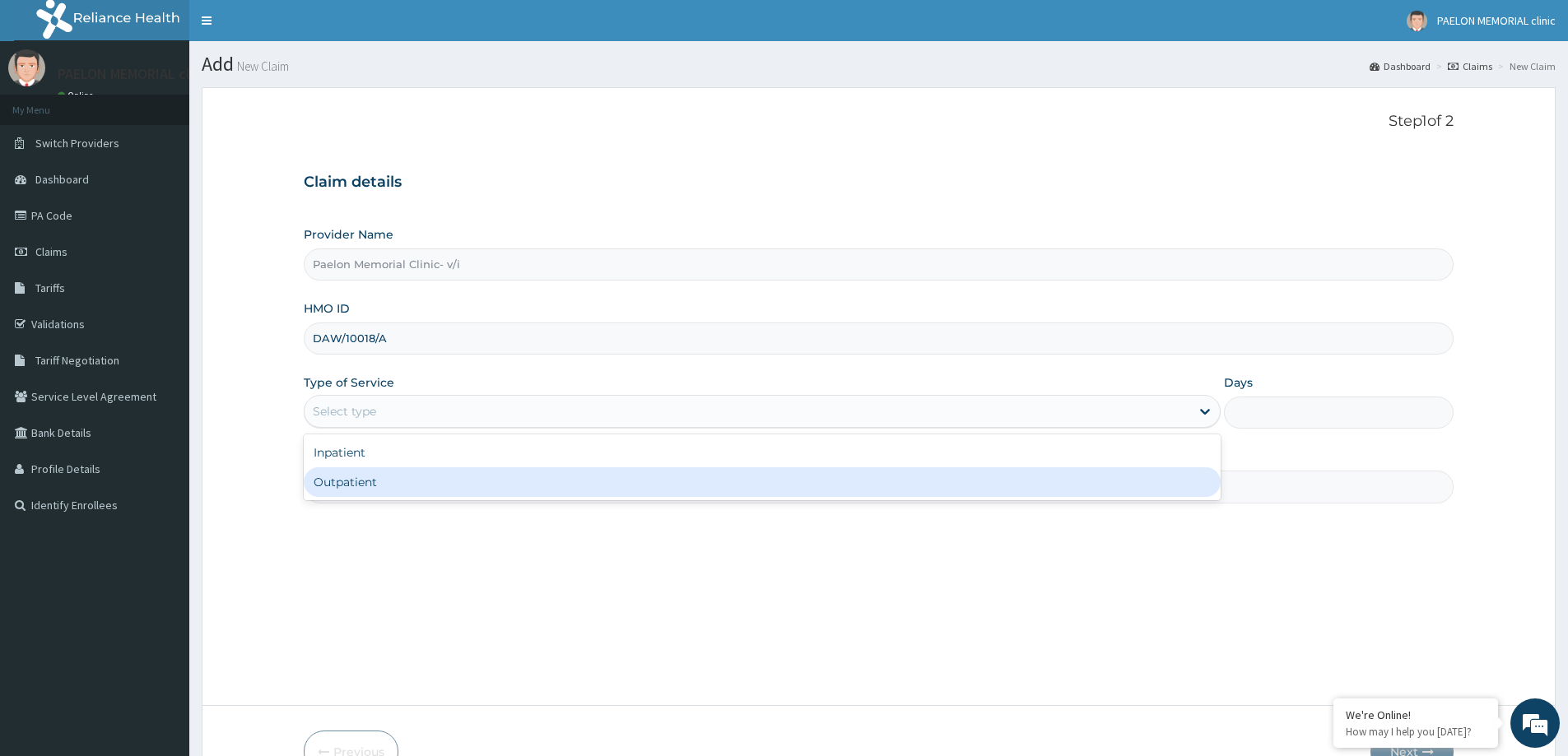
click at [356, 475] on div "Outpatient" at bounding box center [761, 483] width 917 height 30
type input "1"
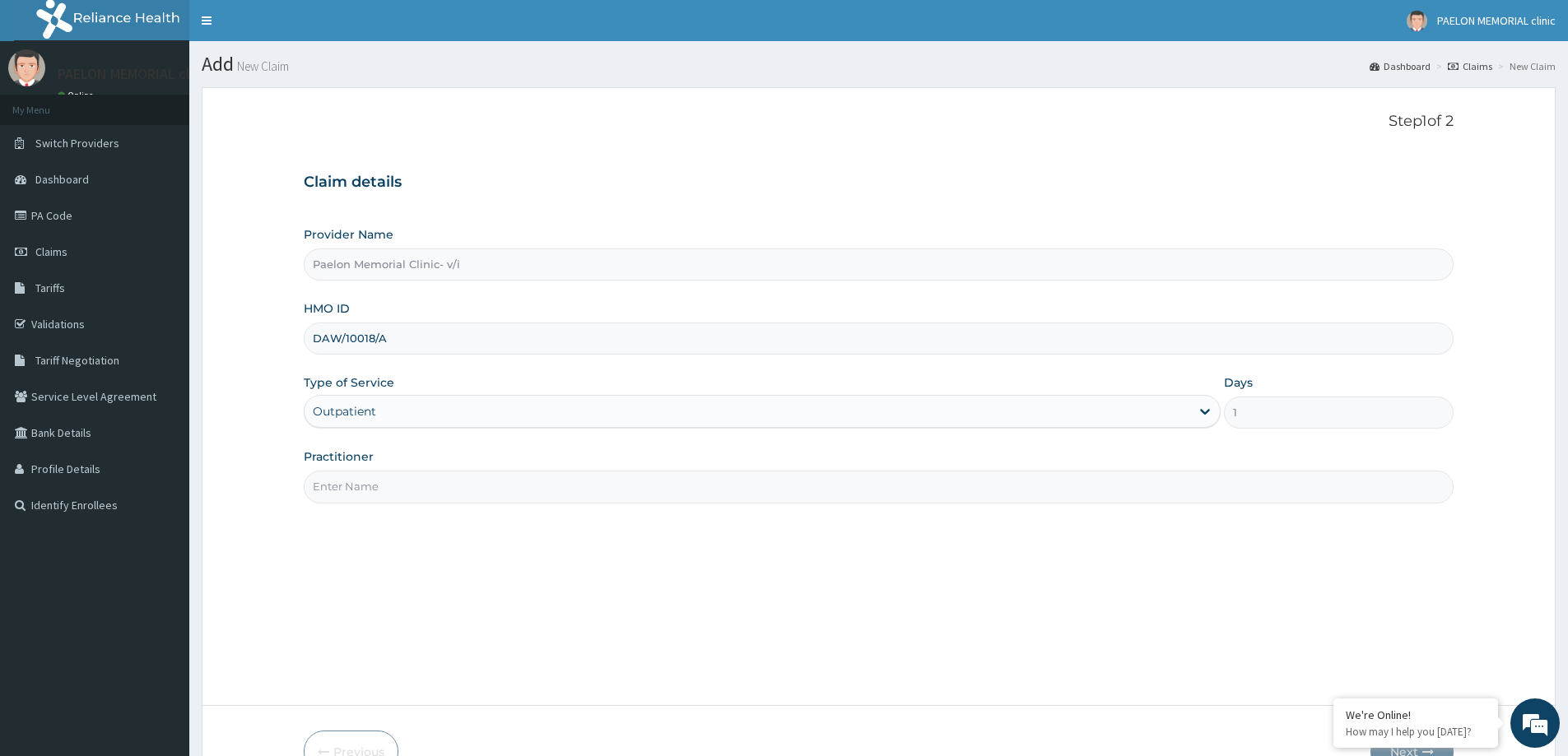
click at [361, 492] on input "Practitioner" at bounding box center [878, 487] width 1150 height 32
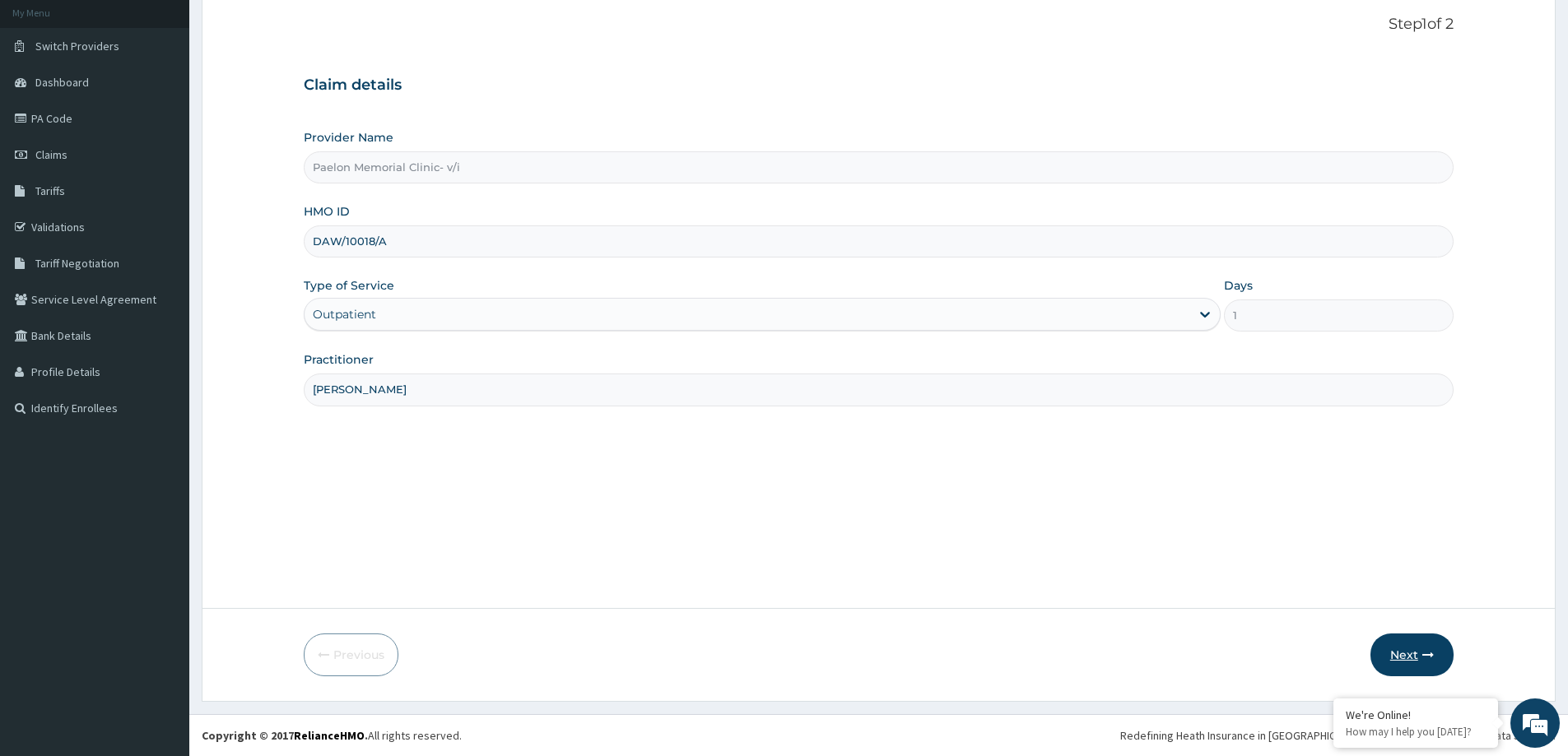
type input "DR PAULYN"
click at [1405, 649] on button "Next" at bounding box center [1412, 655] width 83 height 43
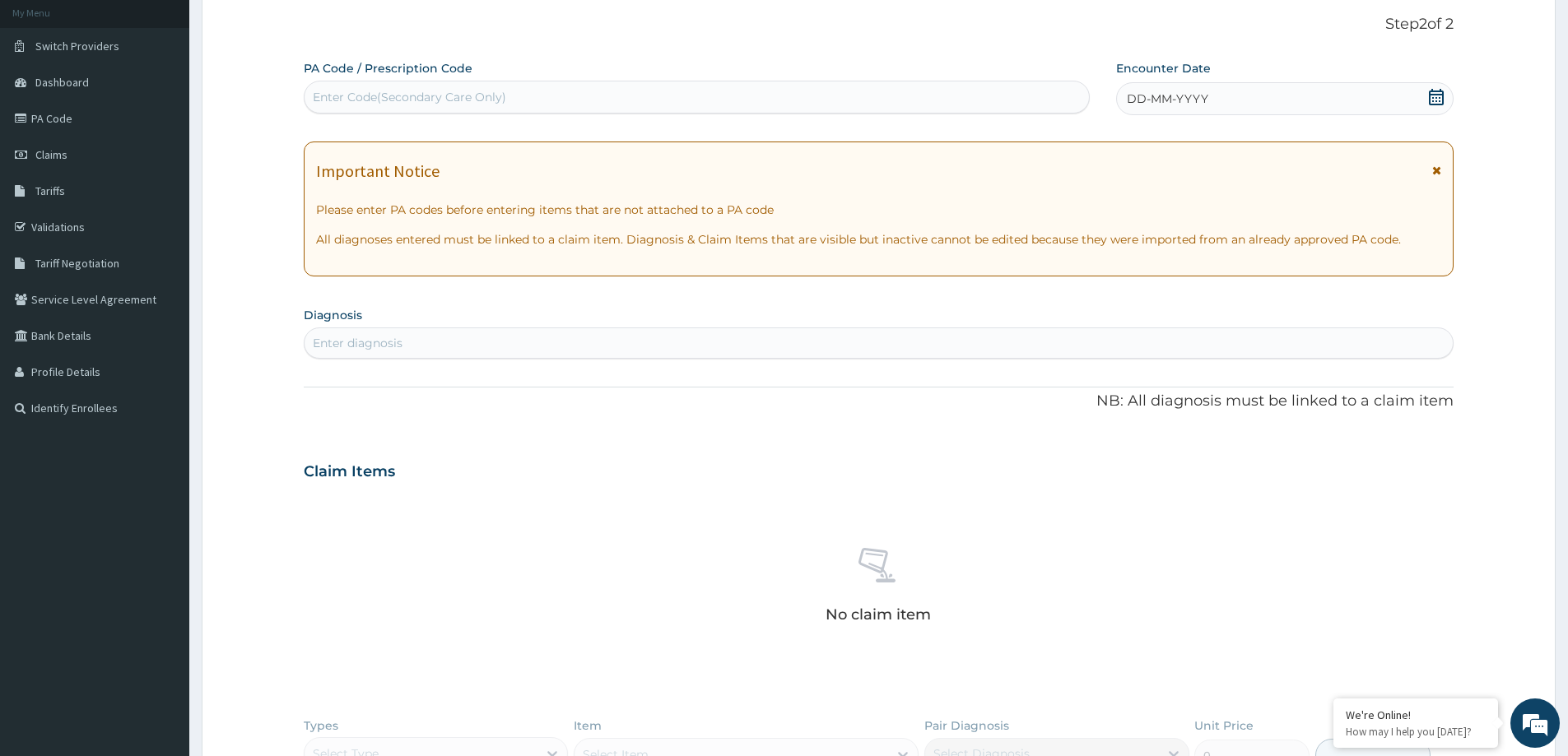
click at [422, 95] on div "Enter Code(Secondary Care Only)" at bounding box center [409, 97] width 193 height 17
paste input "PA/663BD5"
type input "PA/663BD5"
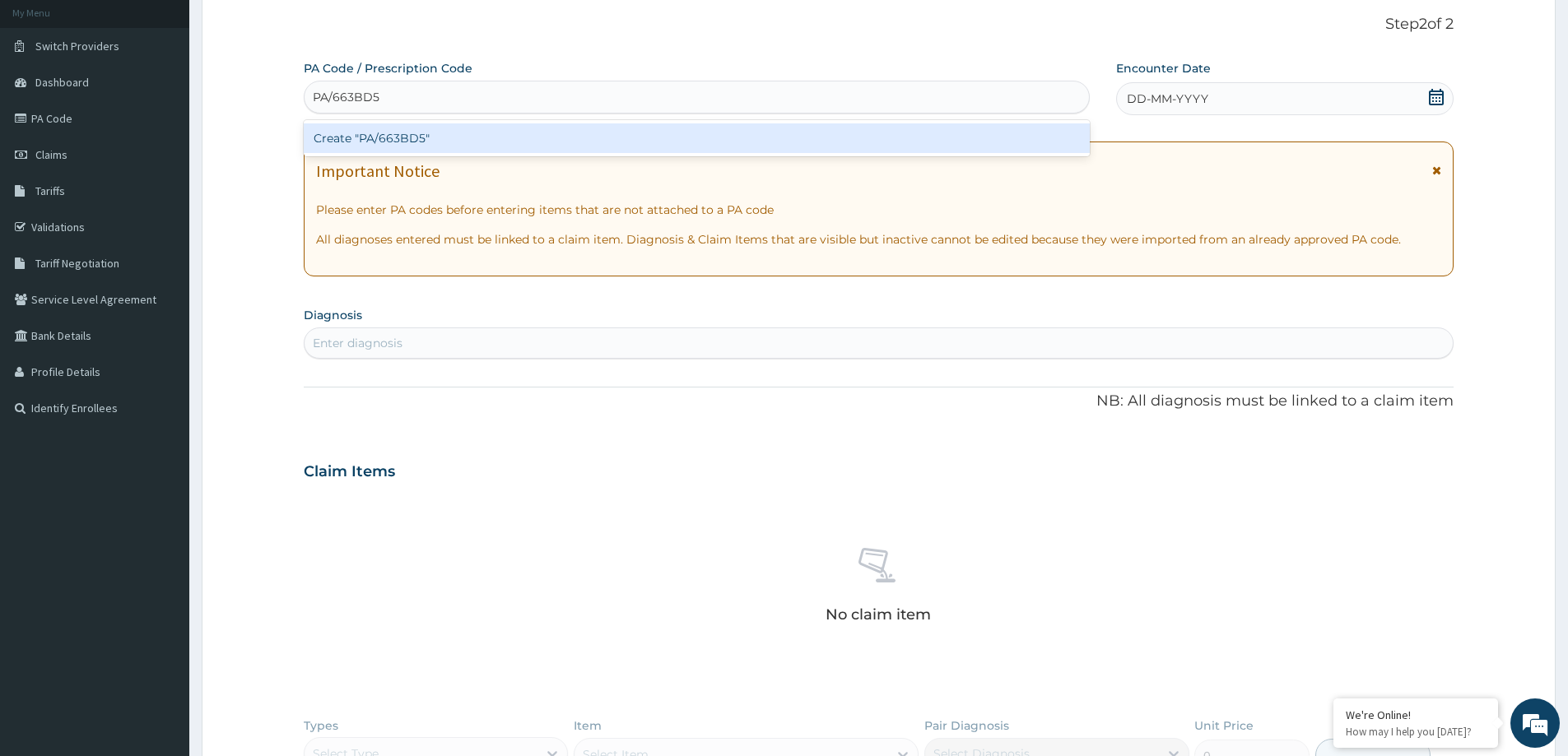
click at [415, 133] on div "Create "PA/663BD5"" at bounding box center [696, 138] width 786 height 30
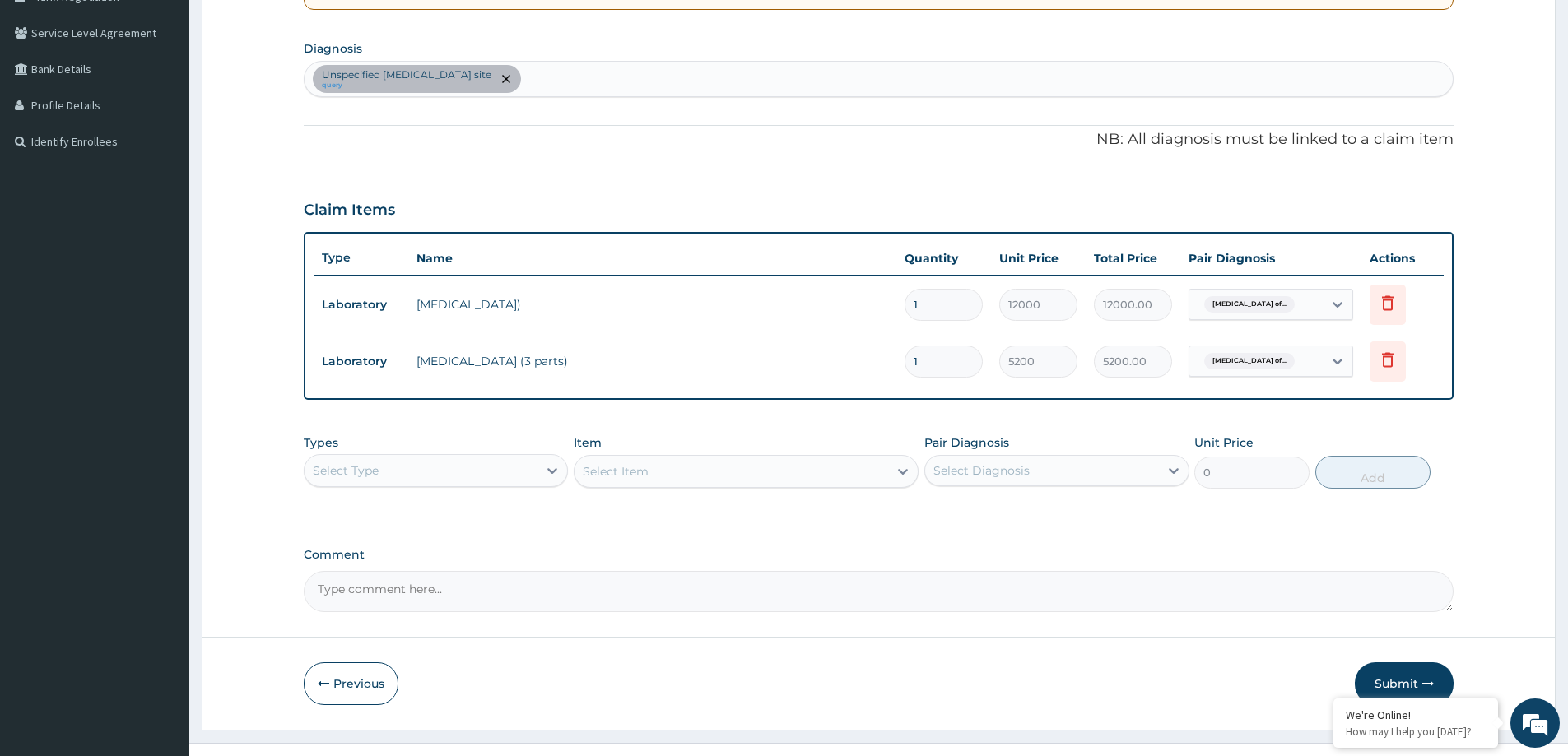
scroll to position [393, 0]
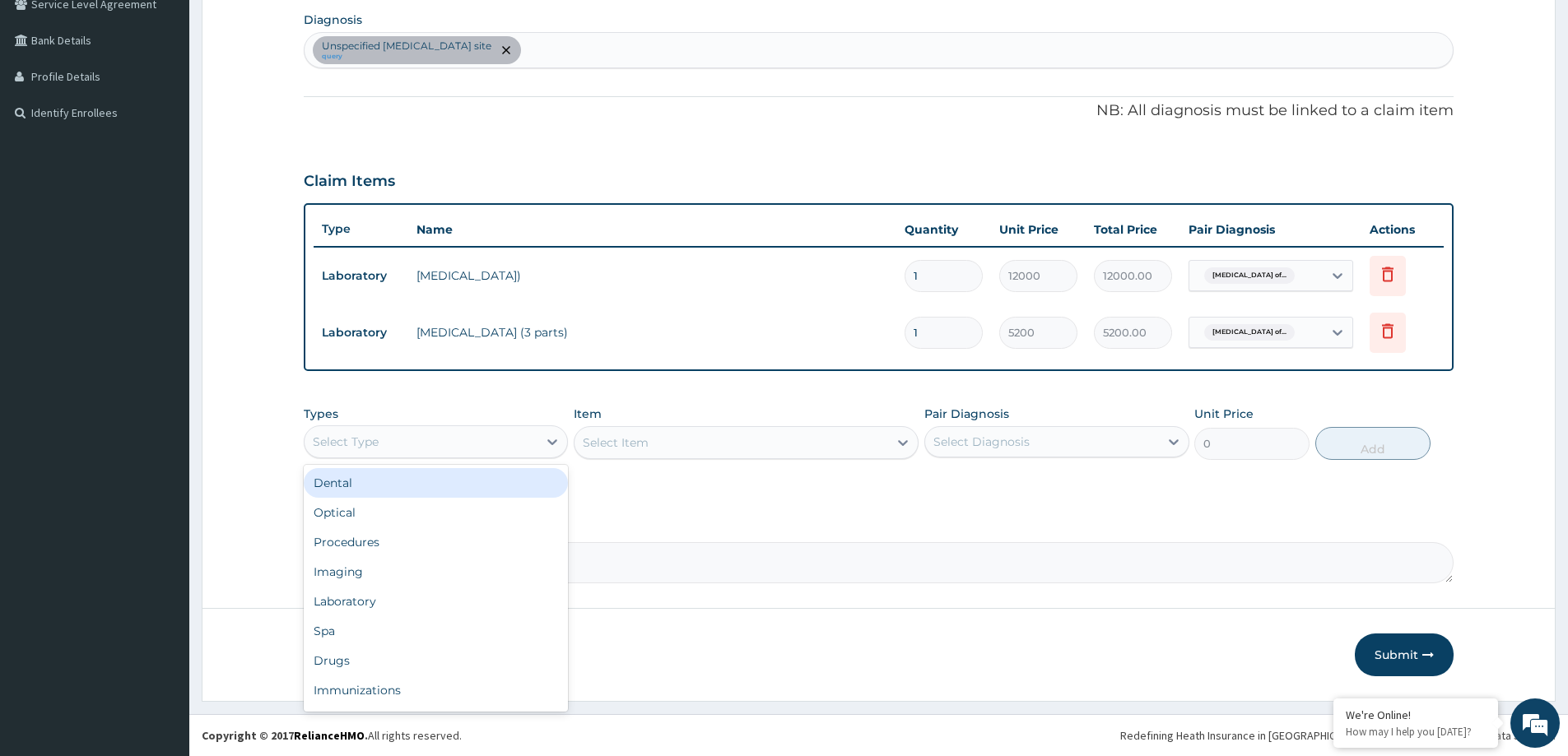
click at [529, 425] on div "Select Type" at bounding box center [435, 441] width 264 height 33
type input "P"
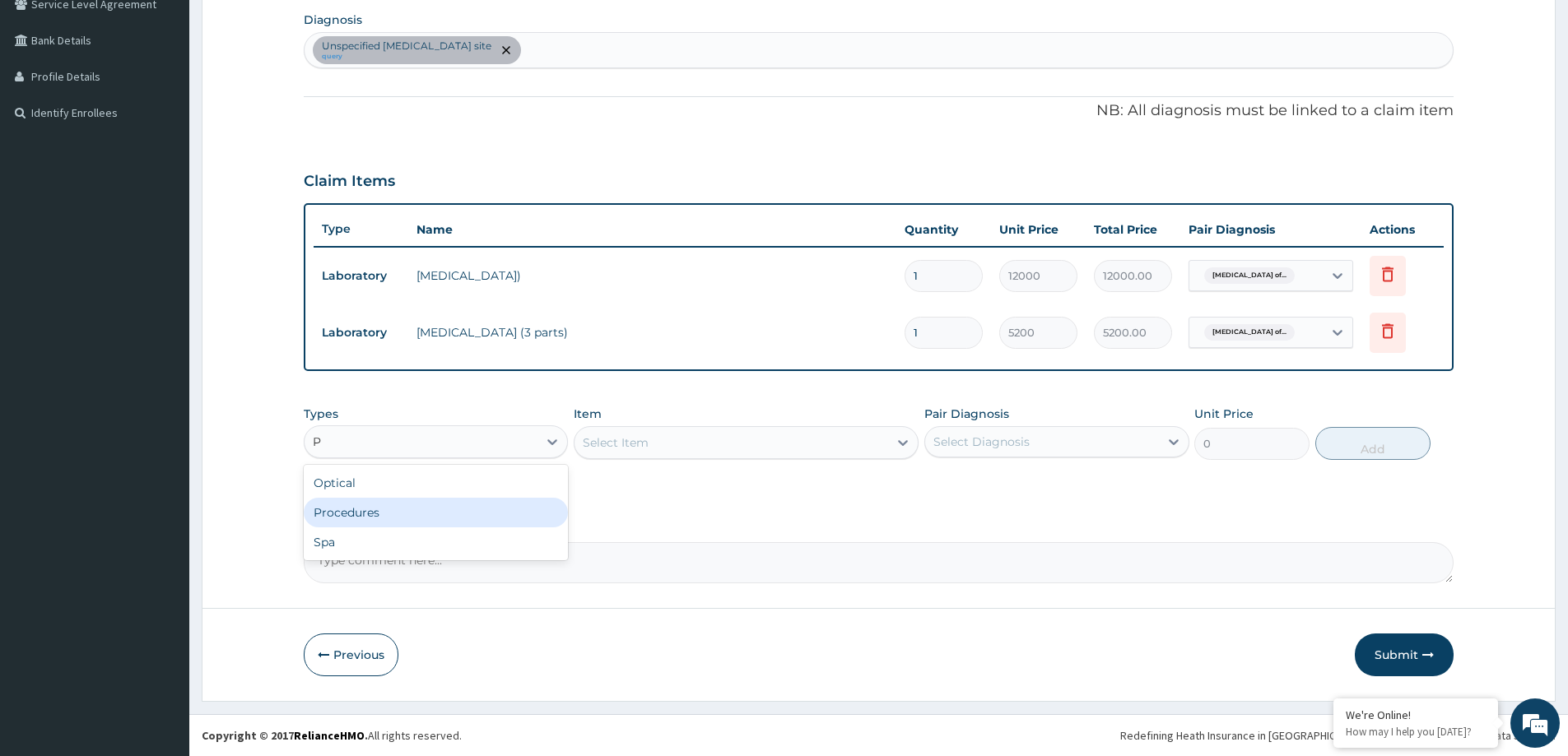
click at [446, 520] on div "Procedures" at bounding box center [435, 513] width 264 height 30
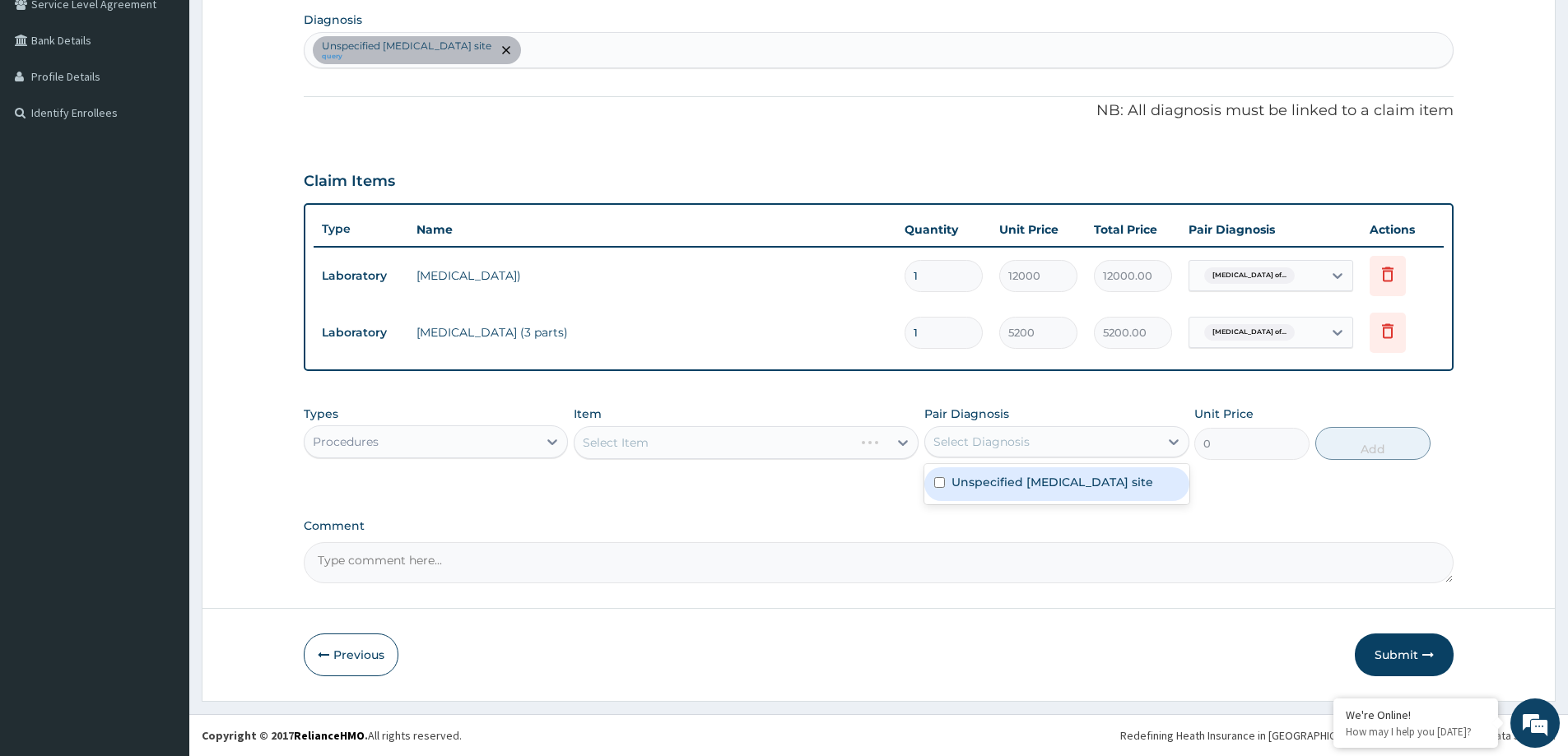
click at [991, 432] on div "Select Diagnosis" at bounding box center [1042, 442] width 233 height 26
click at [1002, 490] on label "Unspecified viral infection of unspecified site" at bounding box center [1052, 482] width 202 height 17
checkbox input "true"
click at [802, 445] on div "Select Item" at bounding box center [731, 443] width 313 height 26
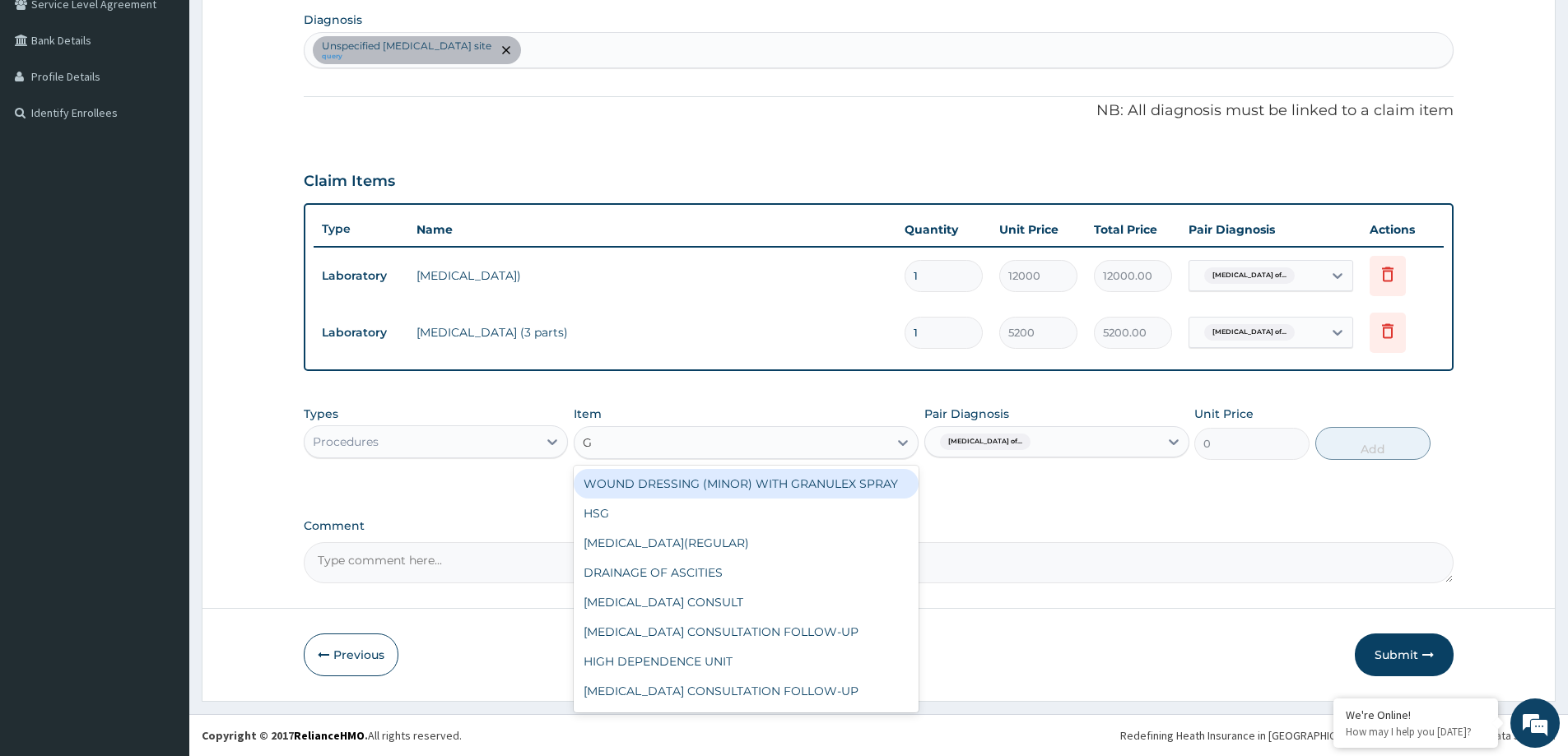
type input "GP"
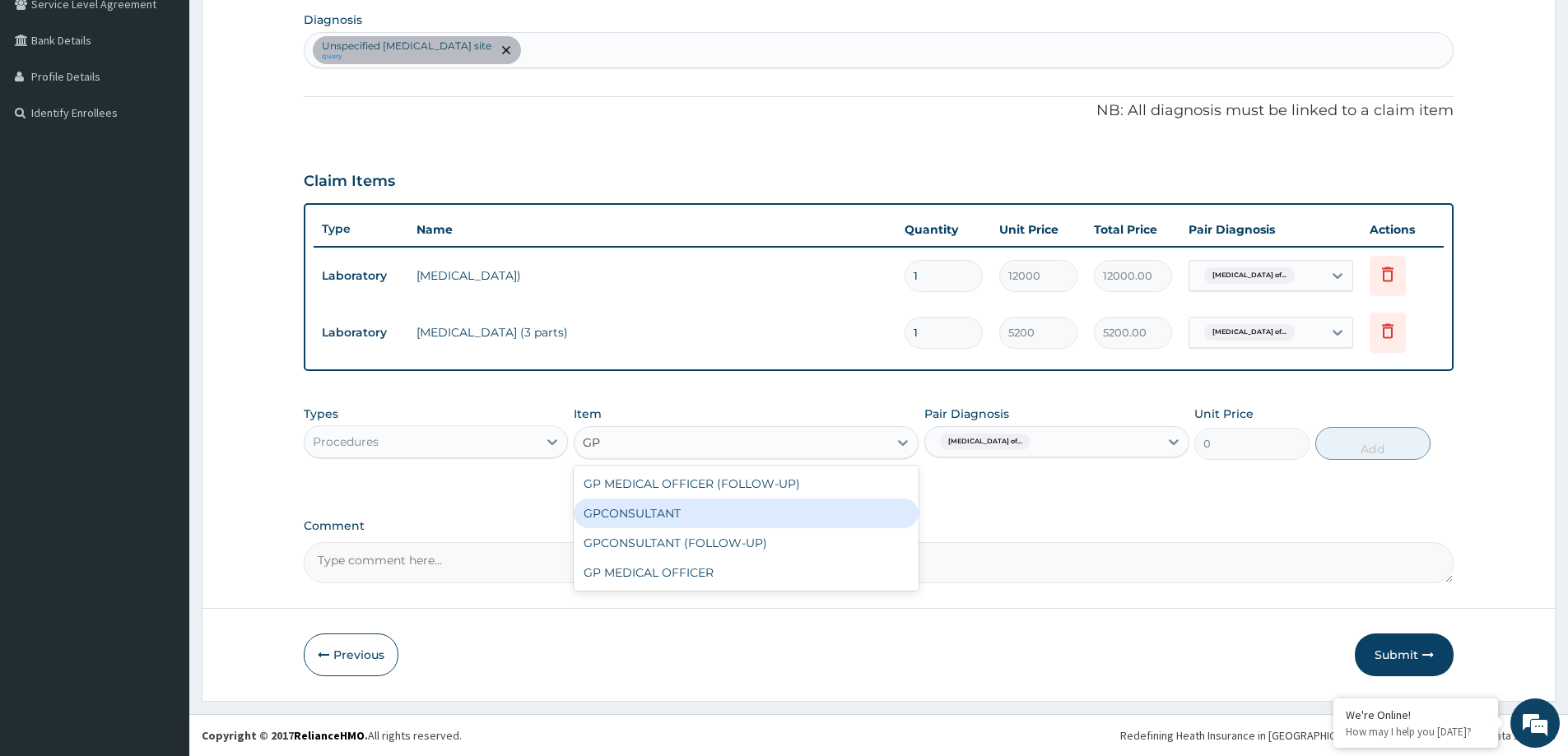
click at [732, 517] on div "GPCONSULTANT" at bounding box center [746, 513] width 345 height 30
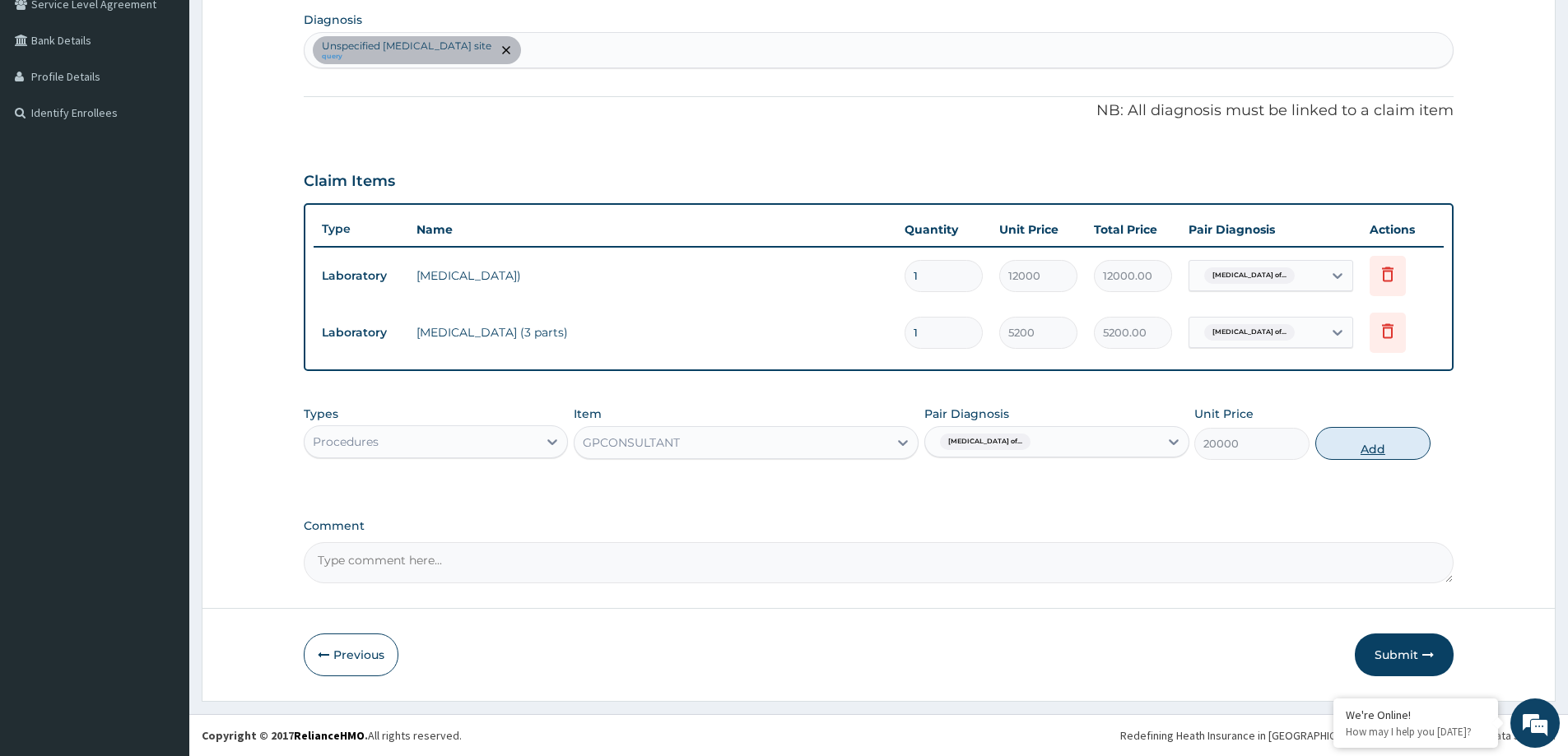
click at [1371, 456] on button "Add" at bounding box center [1373, 443] width 116 height 33
type input "0"
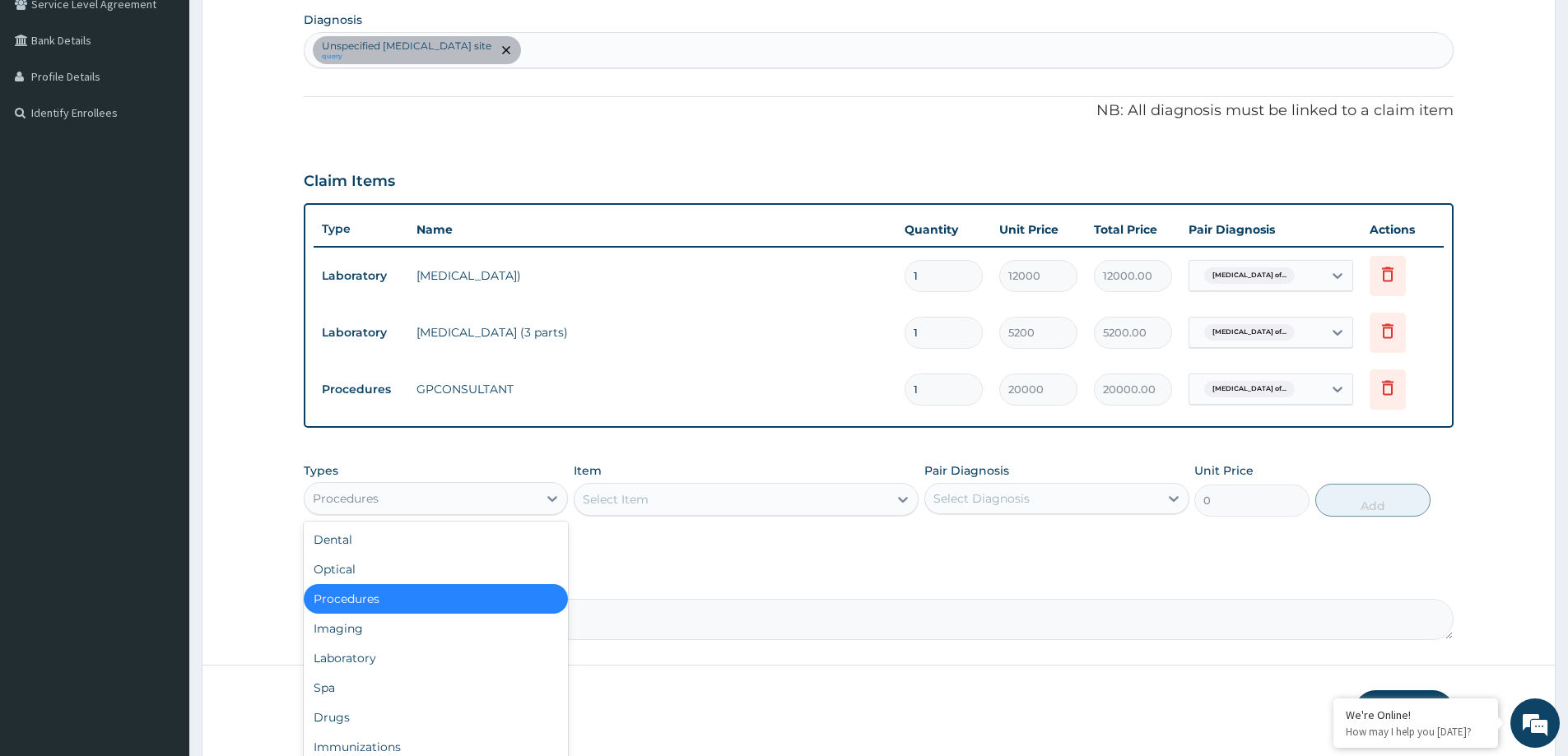
click at [486, 513] on div "Procedures" at bounding box center [435, 498] width 264 height 33
type input "DR"
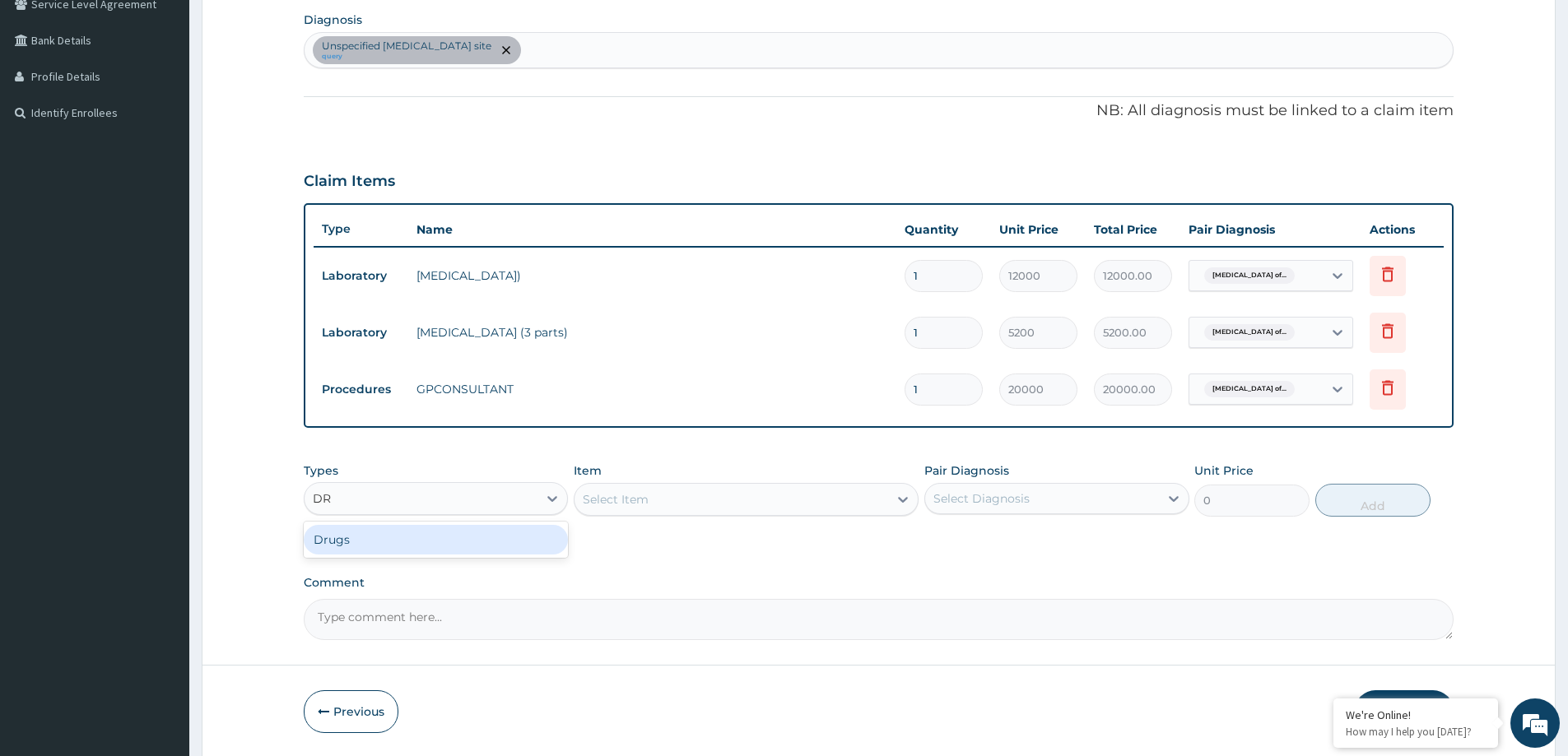
click at [456, 547] on div "Drugs" at bounding box center [435, 540] width 264 height 30
click at [1077, 516] on div "Pair Diagnosis Select Diagnosis" at bounding box center [1056, 490] width 264 height 55
click at [1077, 509] on div "Select Diagnosis" at bounding box center [1042, 498] width 233 height 26
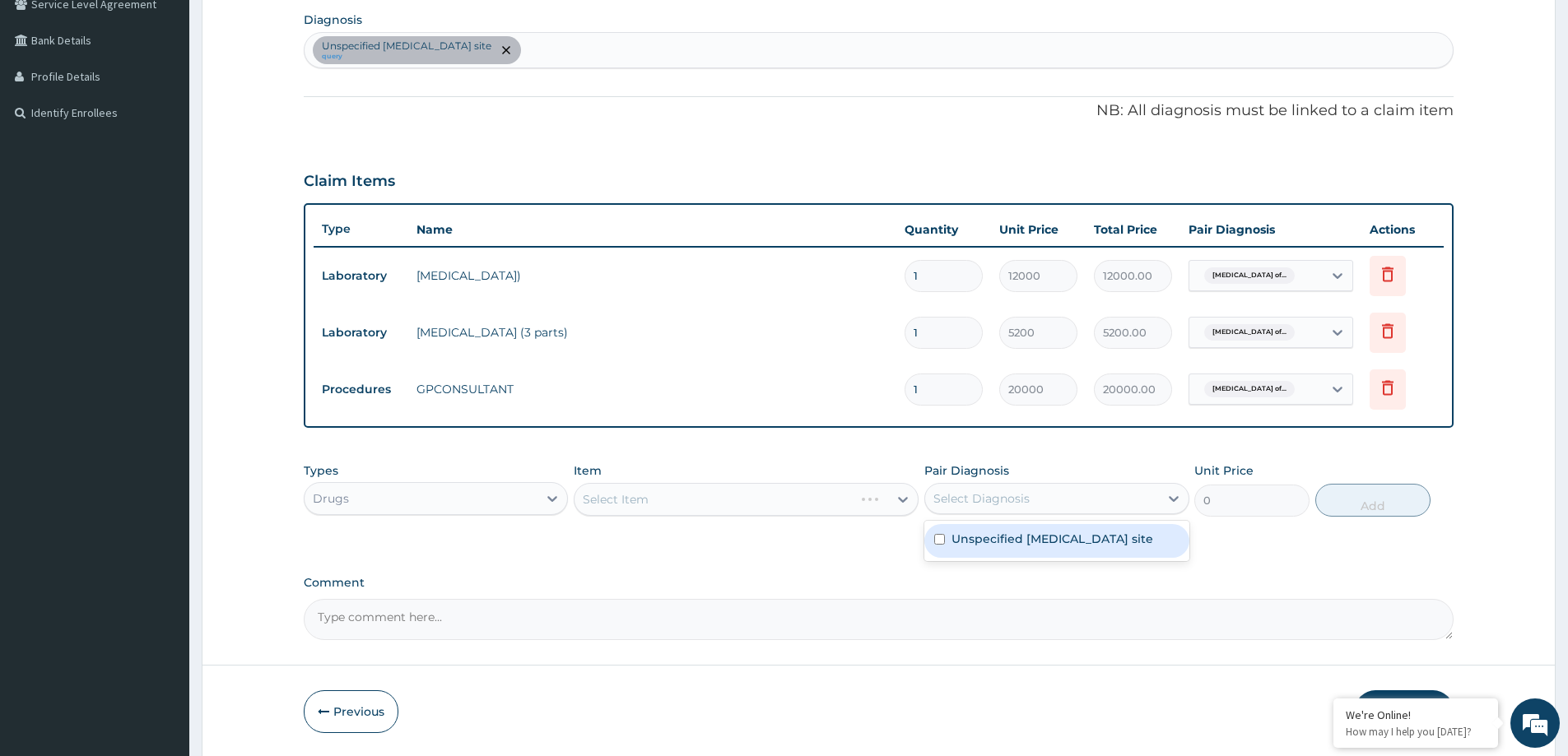
click at [1049, 547] on label "Unspecified viral infection of unspecified site" at bounding box center [1052, 539] width 202 height 17
checkbox input "true"
click at [807, 487] on div "Select Item" at bounding box center [731, 499] width 313 height 26
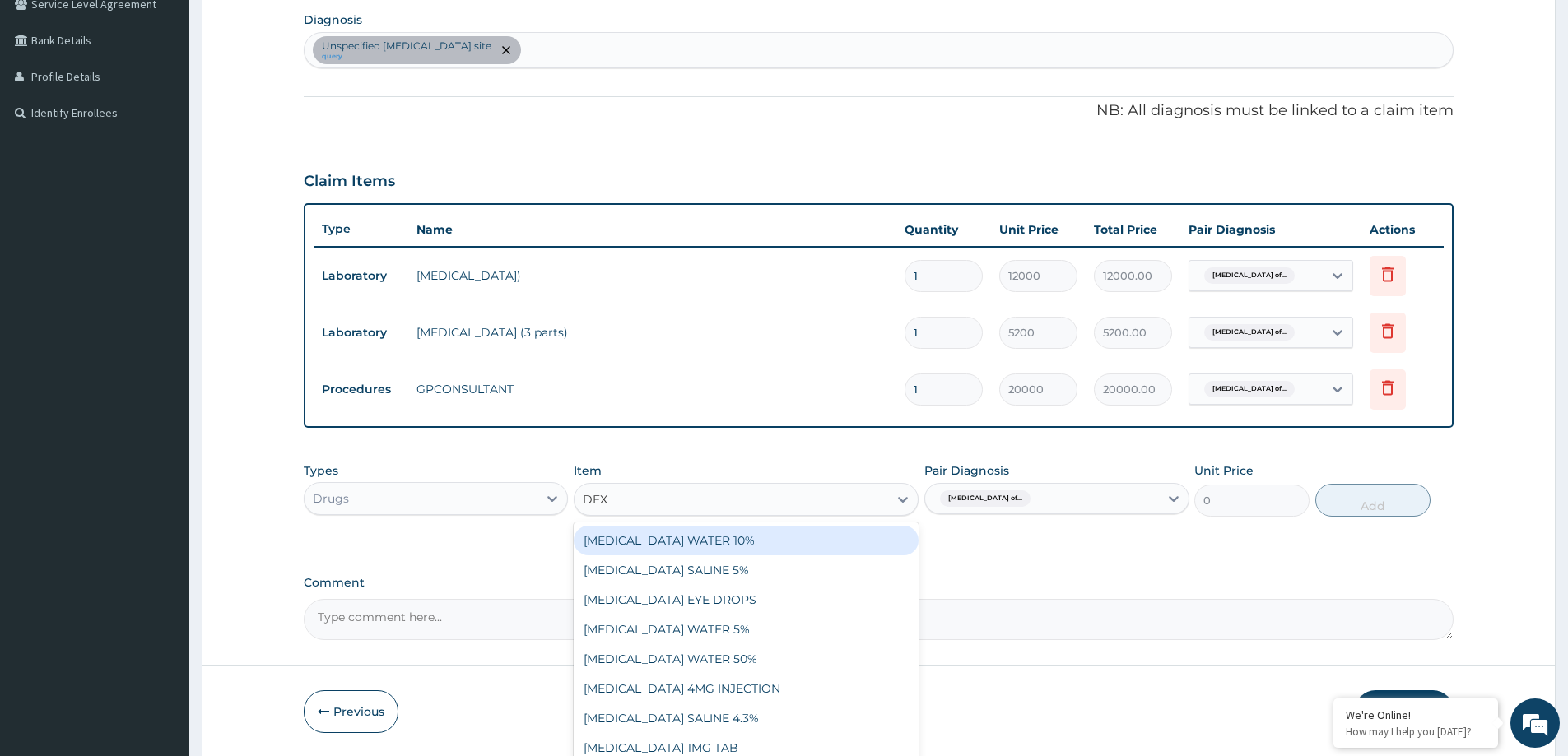
type input "DEXA"
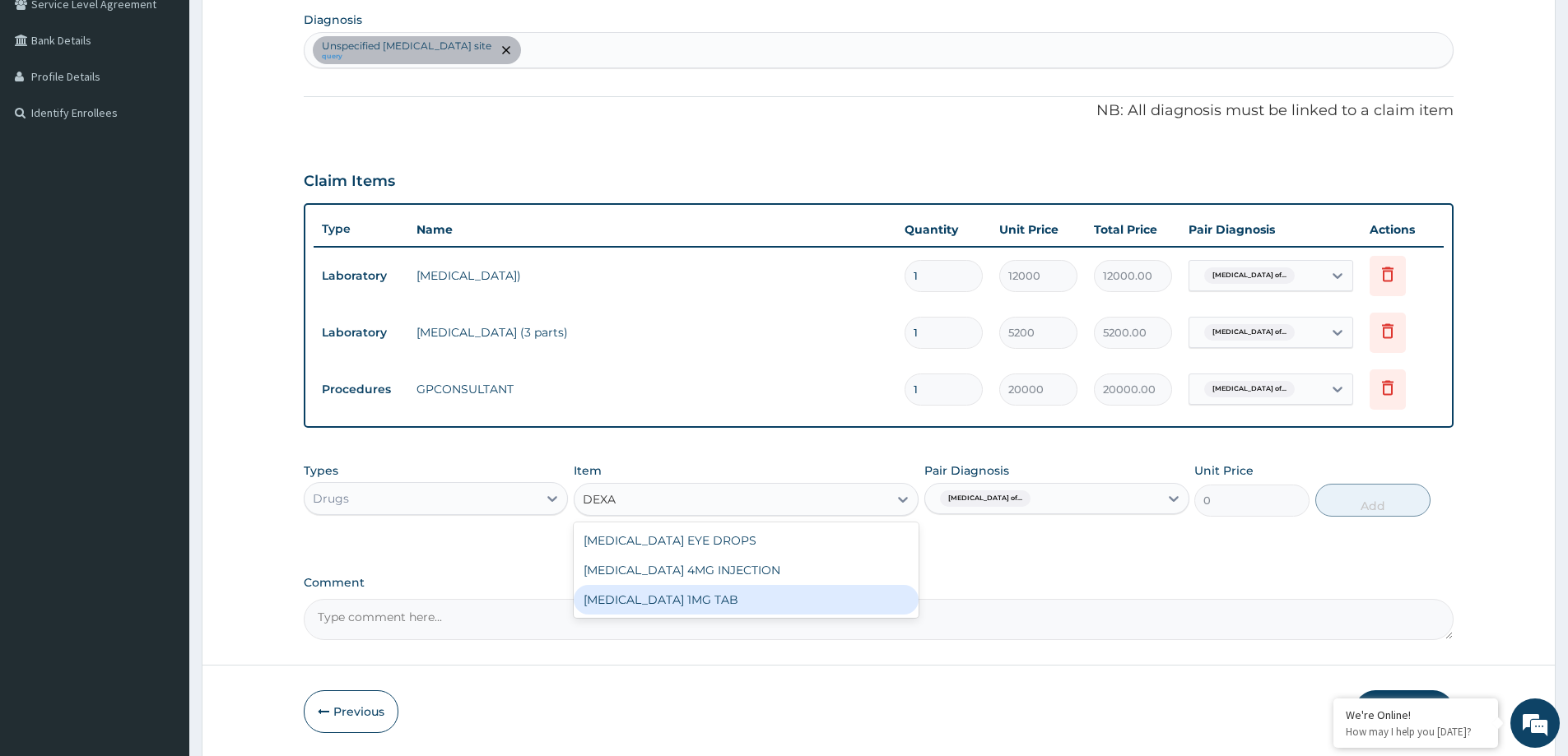
click at [783, 595] on div "DEXAMETHASONE 1MG TAB" at bounding box center [746, 600] width 345 height 30
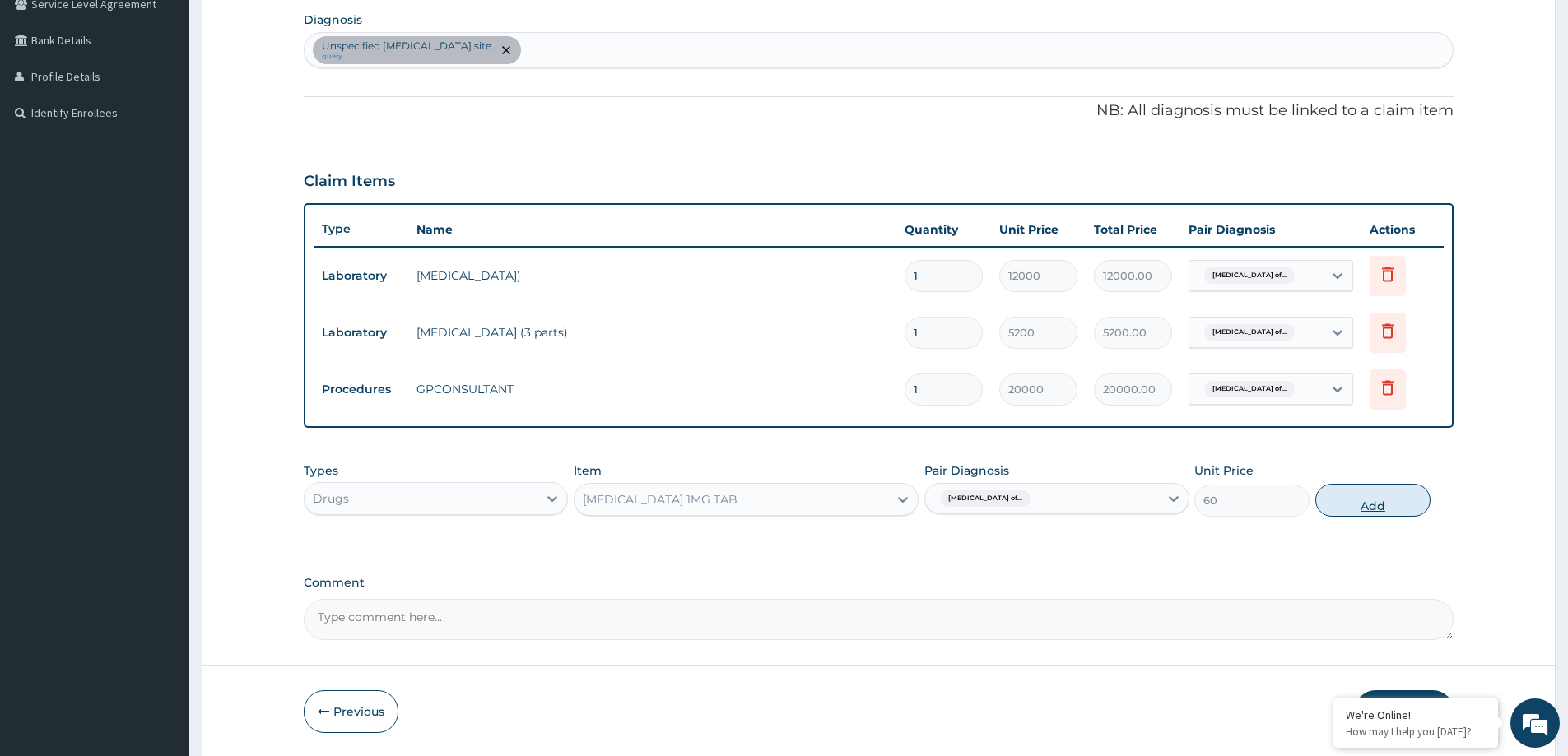
click at [1385, 508] on button "Add" at bounding box center [1373, 500] width 116 height 33
type input "0"
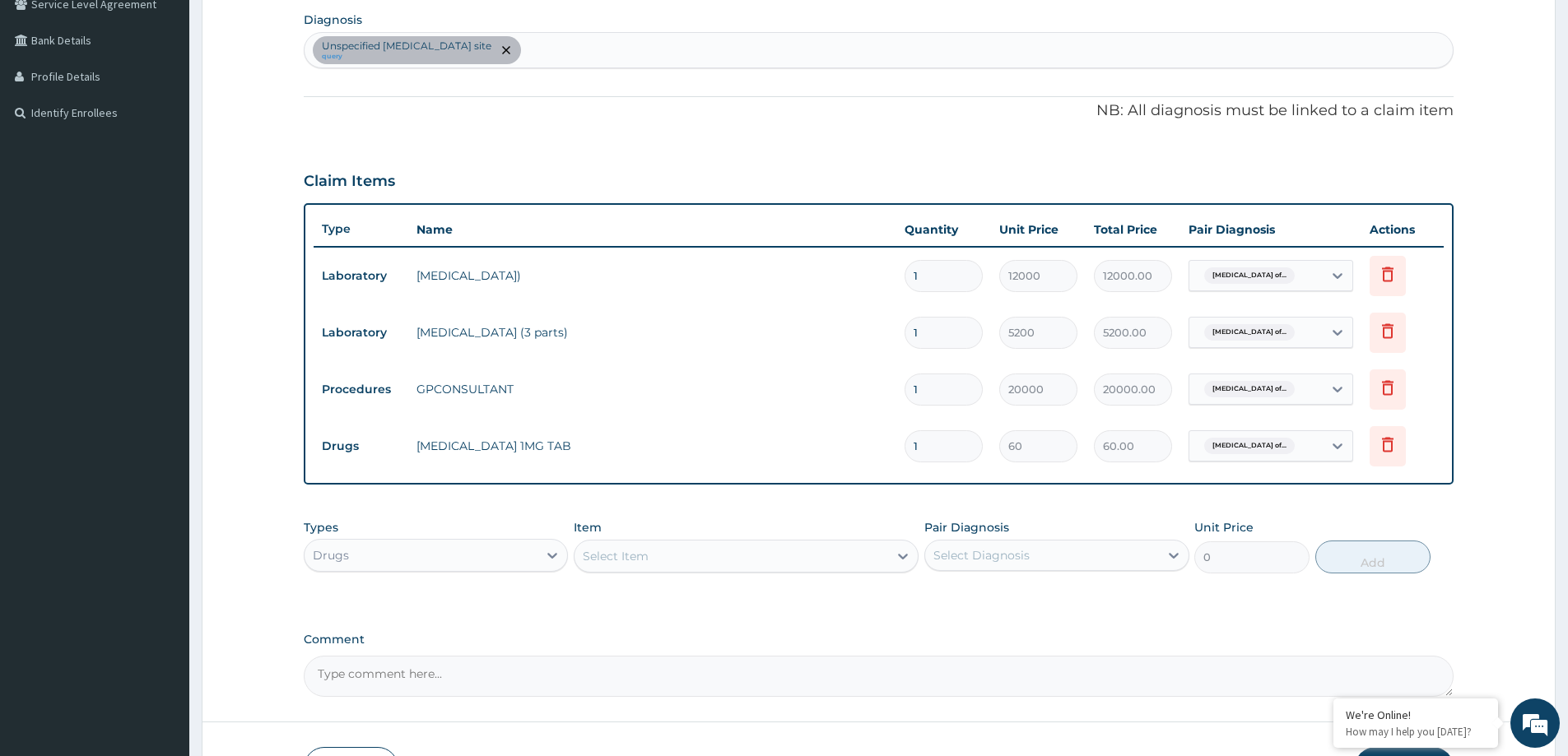
click at [914, 441] on input "1" at bounding box center [943, 446] width 79 height 32
type input "4"
type input "240.00"
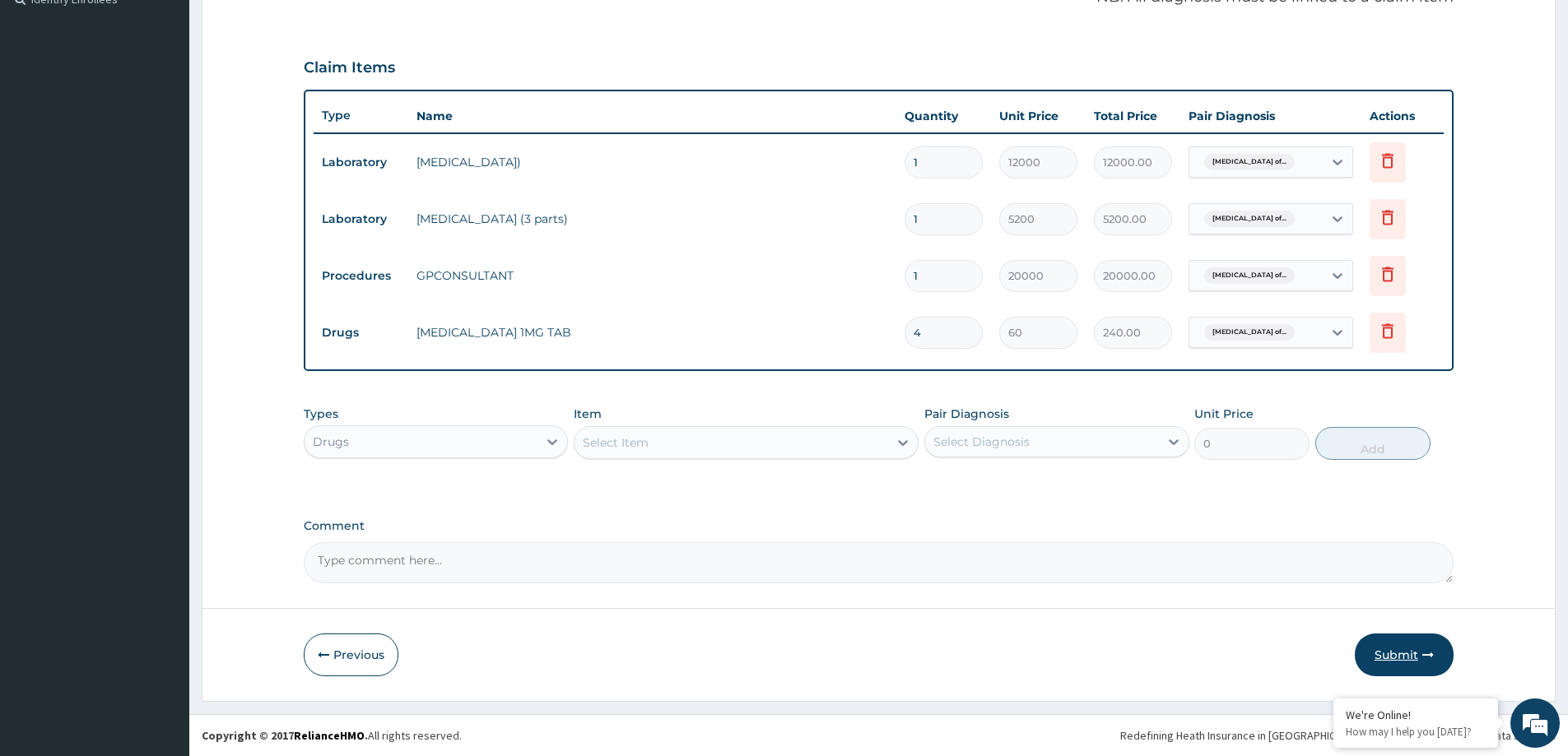
type input "4"
click at [1398, 661] on button "Submit" at bounding box center [1405, 655] width 99 height 43
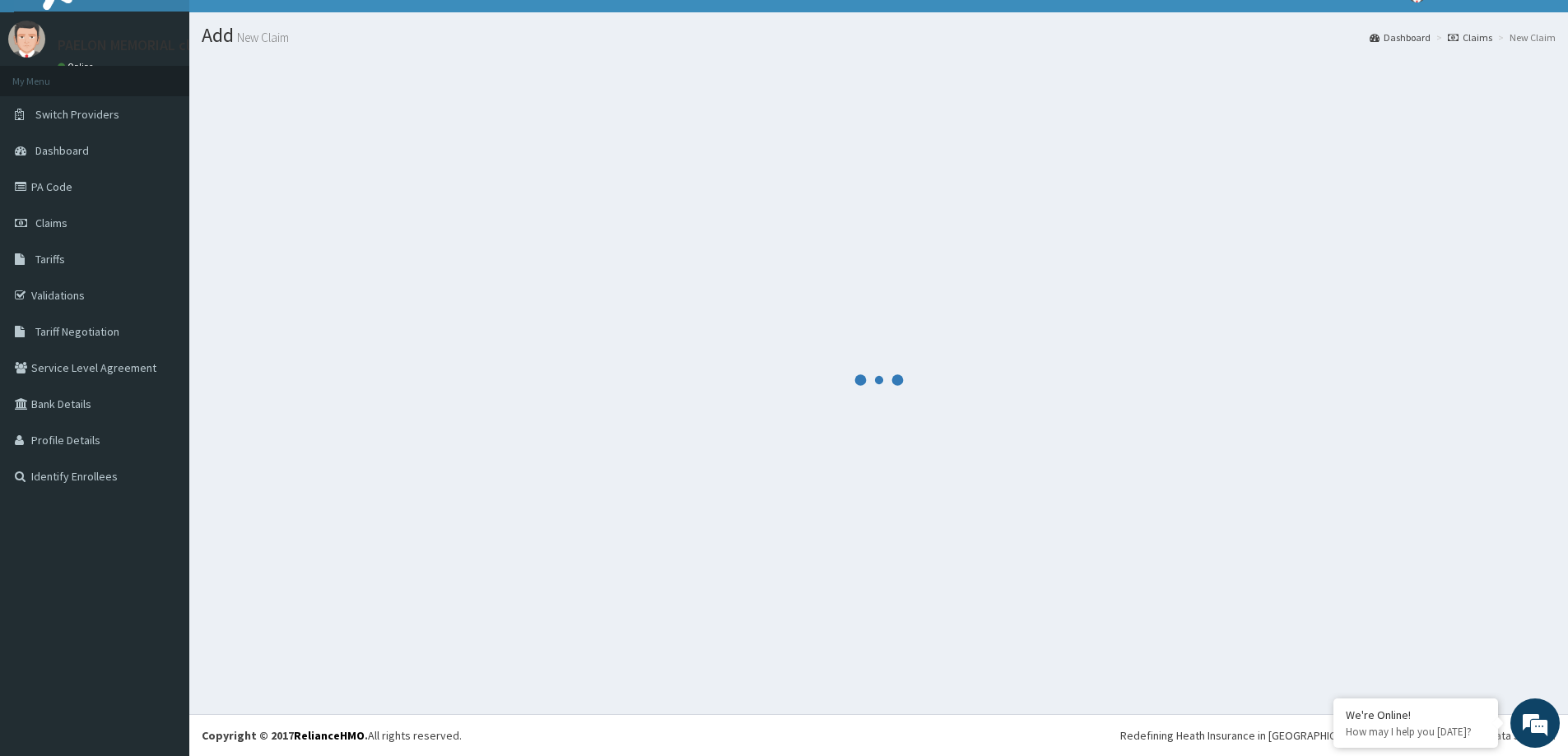
scroll to position [29, 0]
